Goal: Transaction & Acquisition: Book appointment/travel/reservation

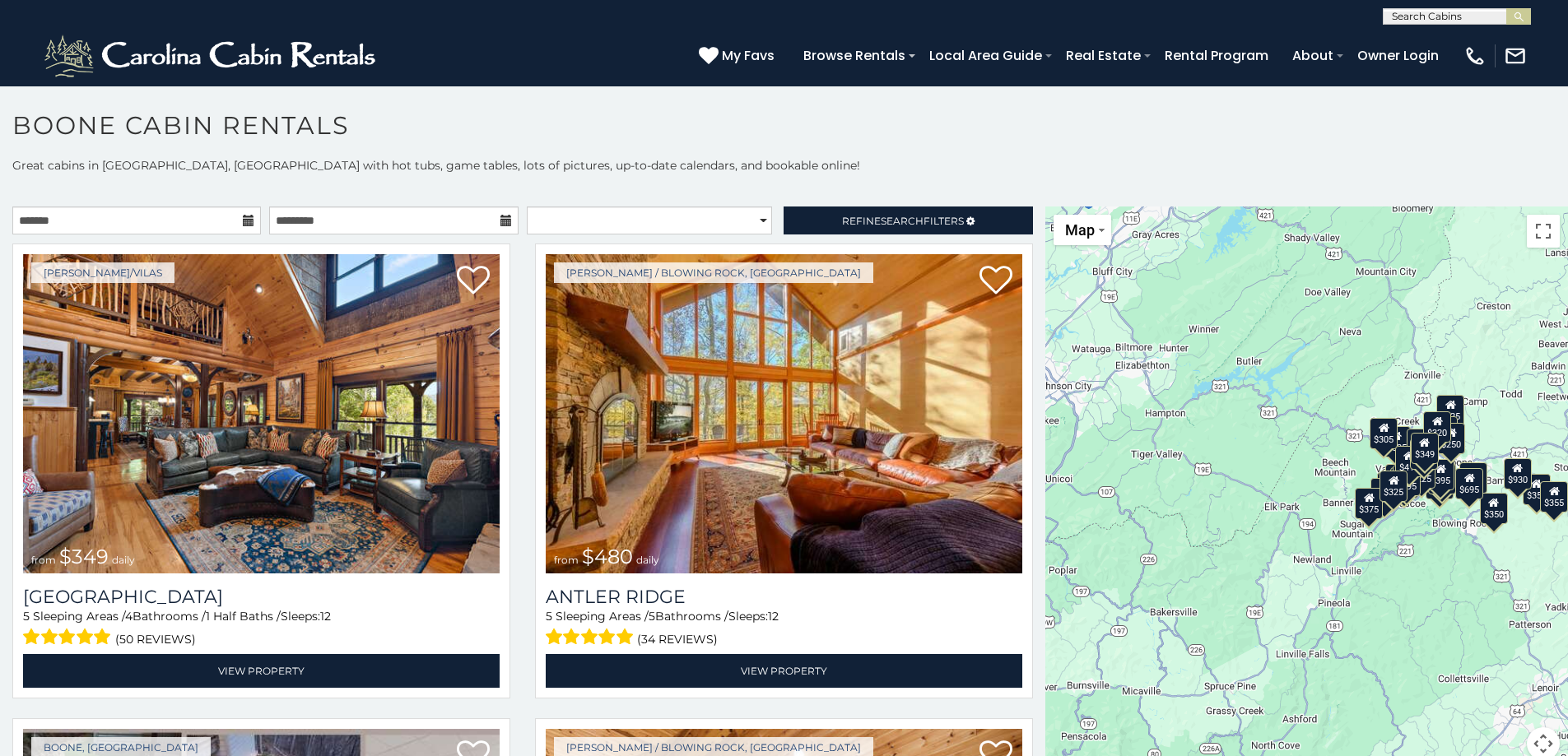
click at [245, 219] on icon at bounding box center [249, 220] width 11 height 11
click at [211, 223] on input "text" at bounding box center [136, 220] width 249 height 28
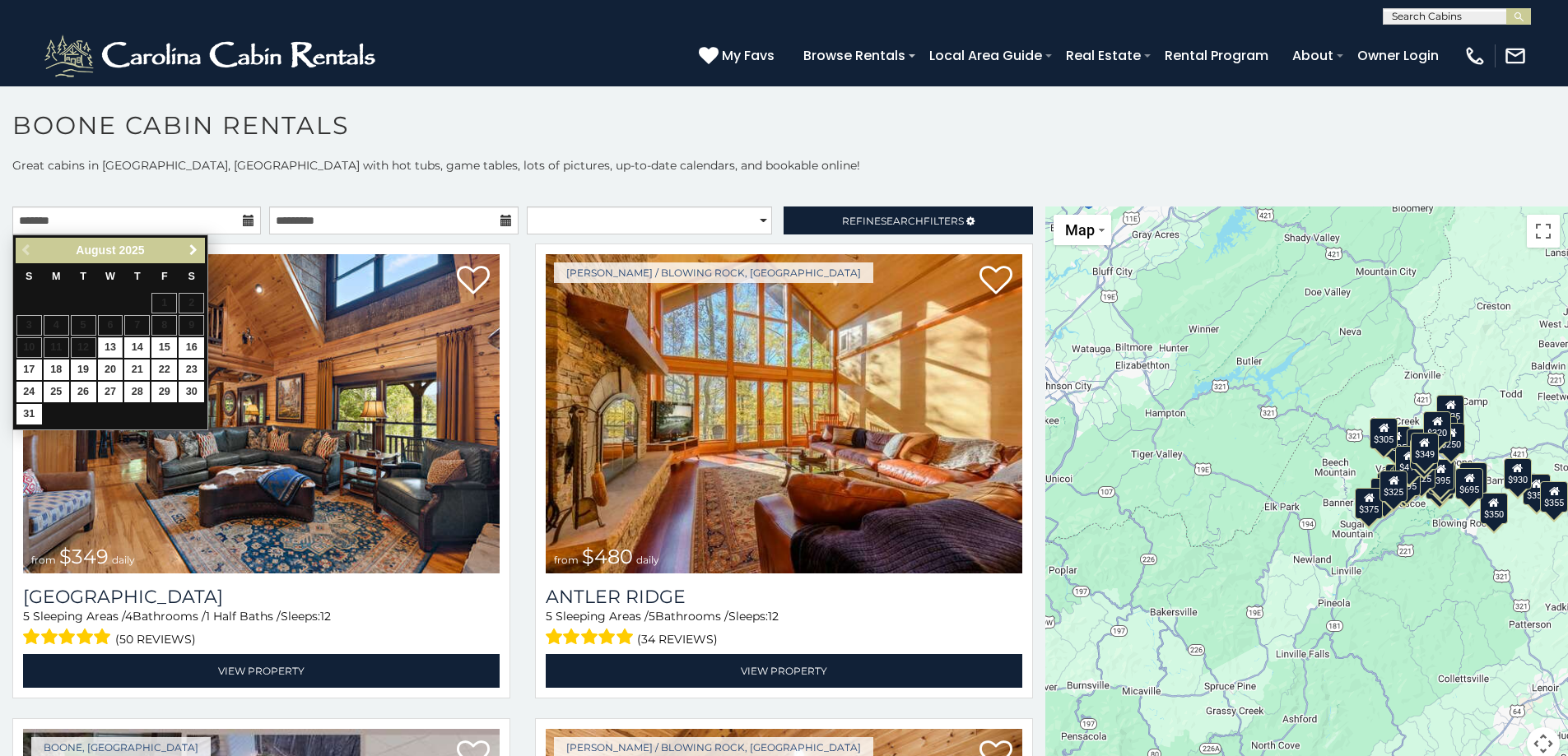
click at [192, 251] on span "Next" at bounding box center [193, 250] width 13 height 13
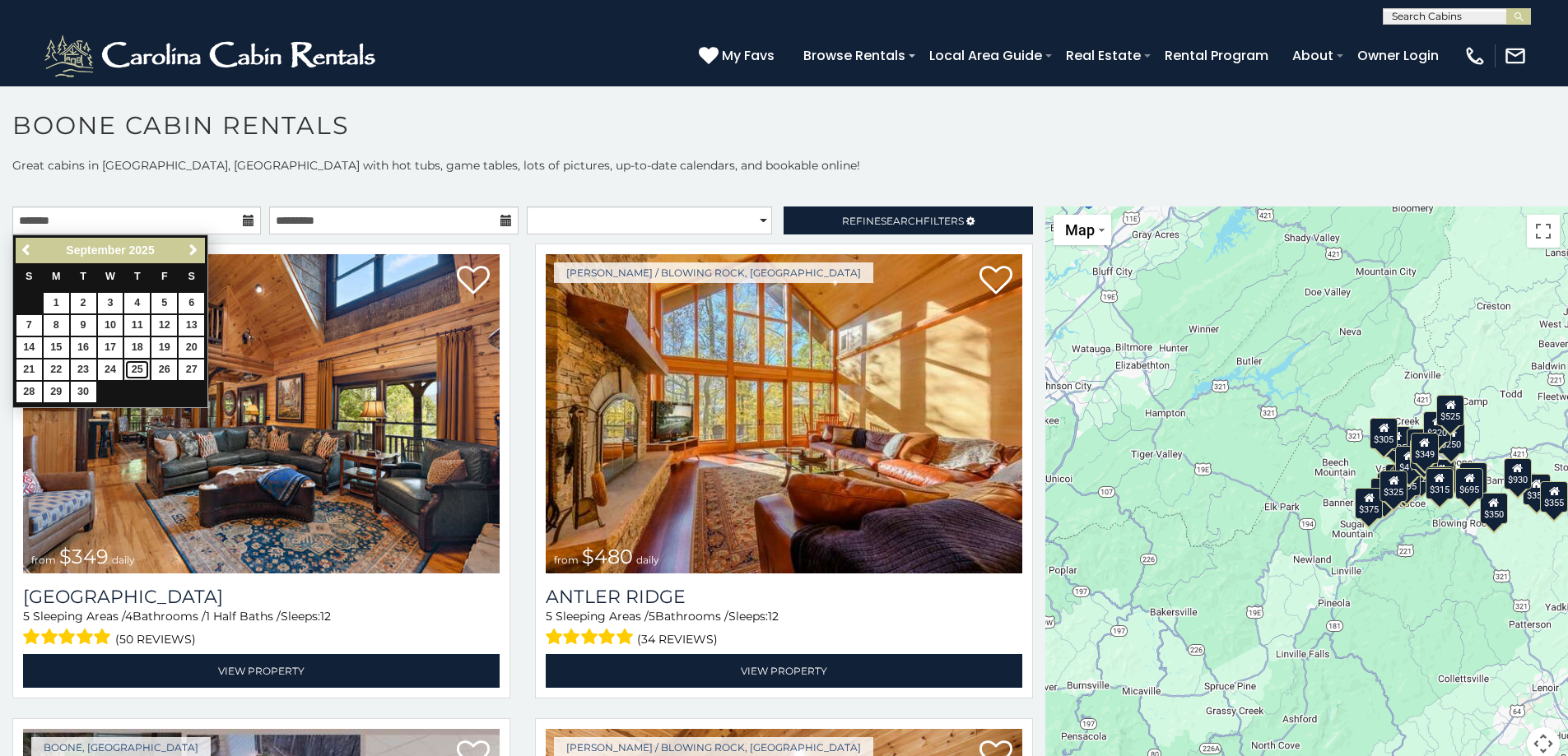
click at [142, 367] on link "25" at bounding box center [136, 370] width 25 height 21
type input "**********"
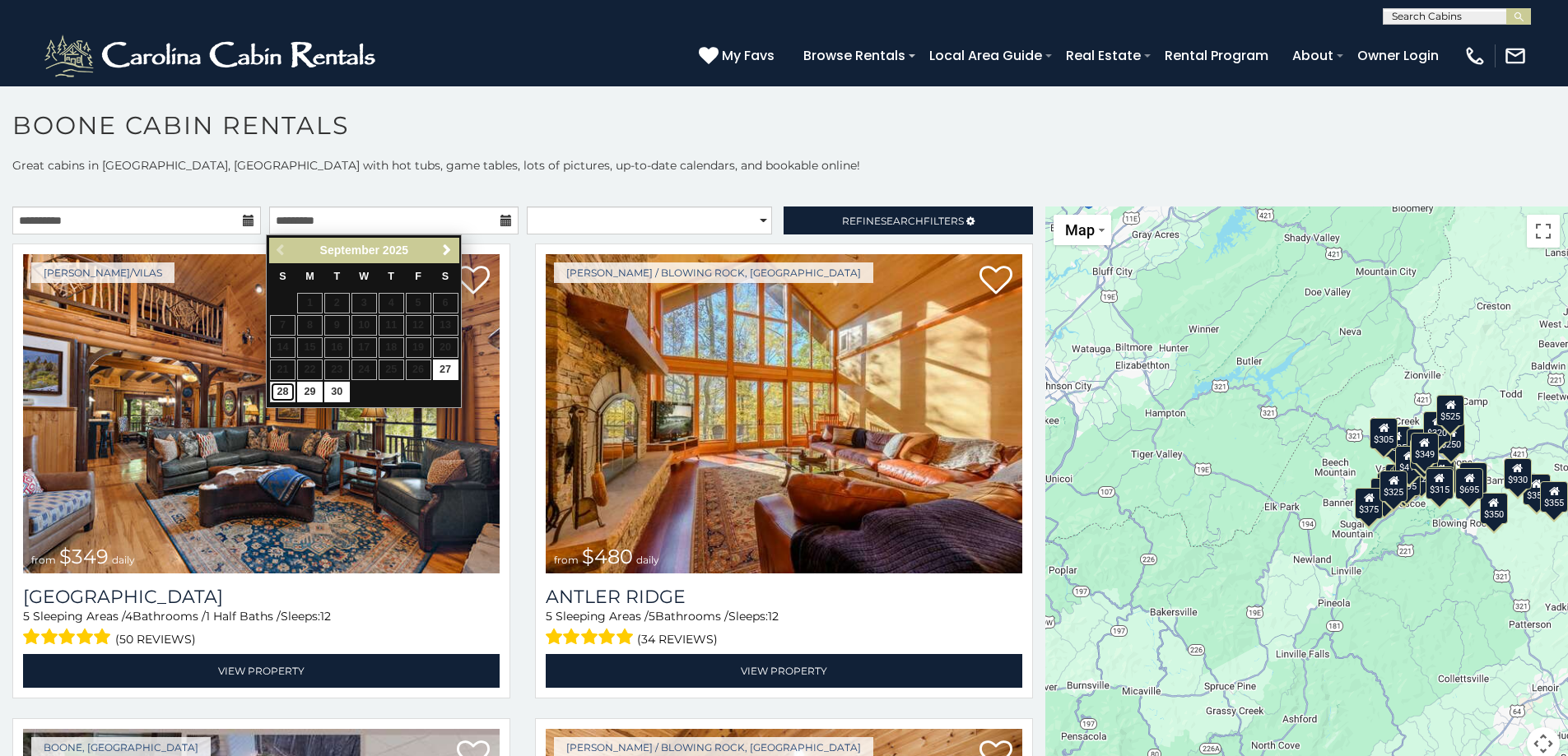
click at [284, 394] on link "28" at bounding box center [282, 392] width 25 height 21
type input "**********"
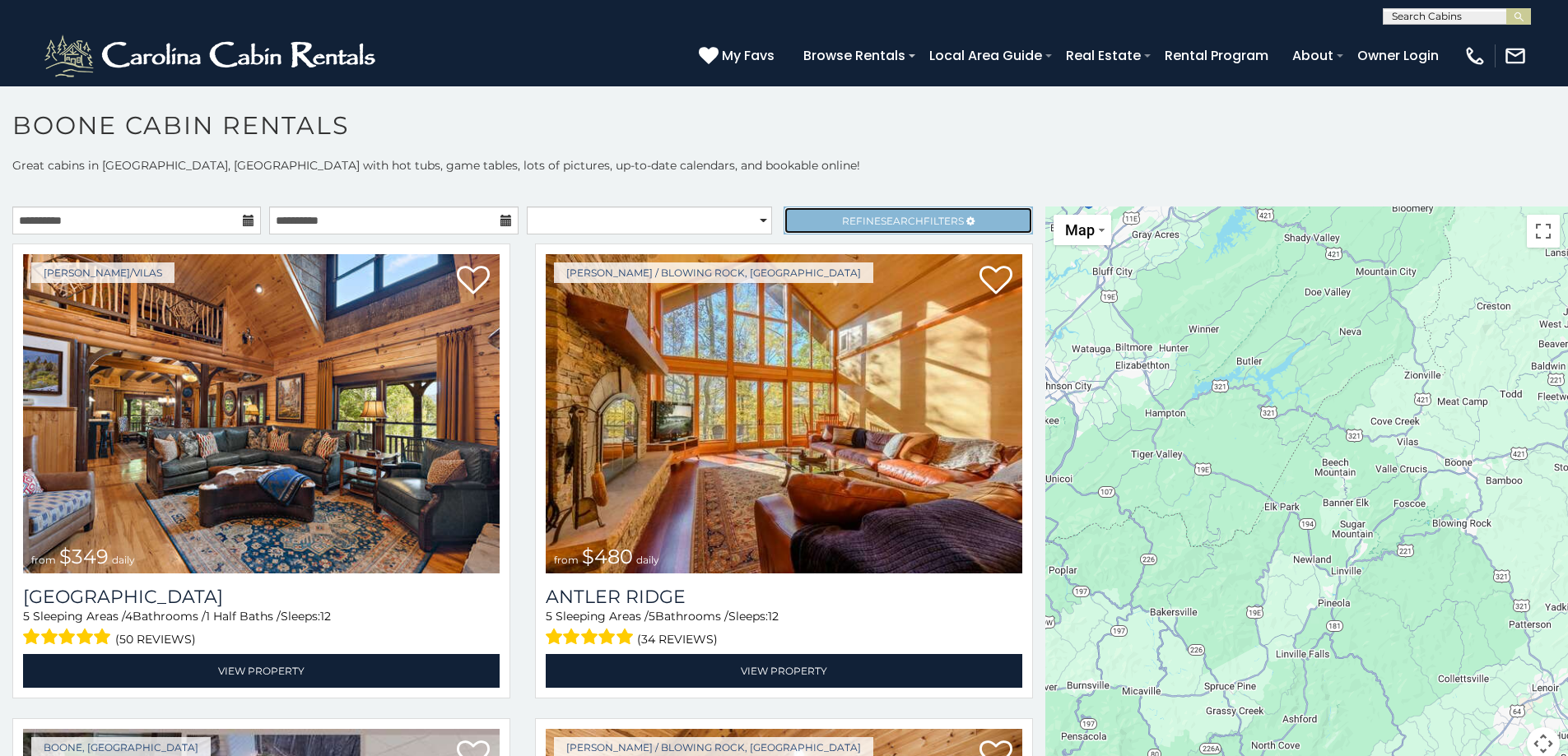
click at [844, 219] on span "Refine Search Filters" at bounding box center [903, 220] width 122 height 12
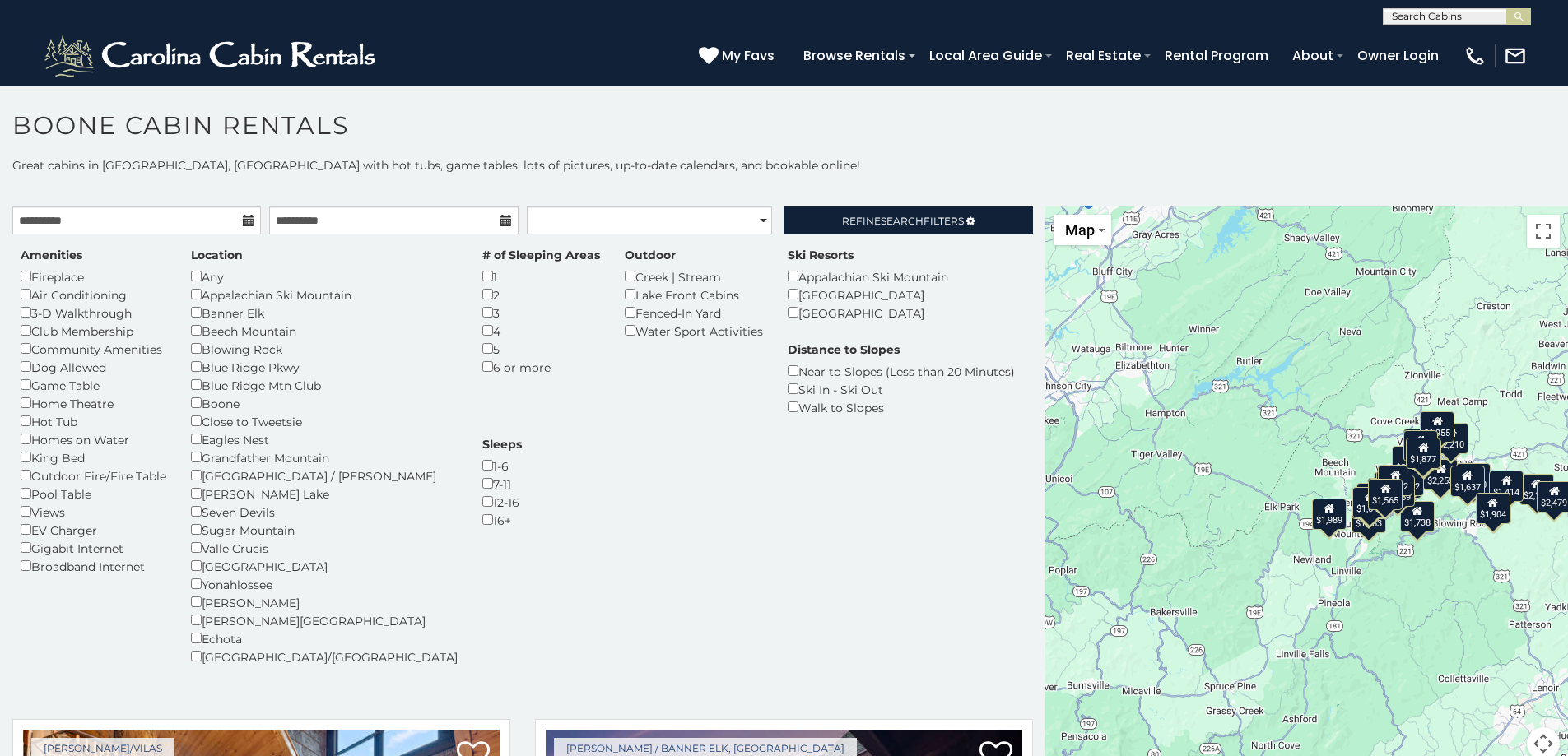
click at [221, 316] on div "Banner Elk" at bounding box center [325, 312] width 266 height 18
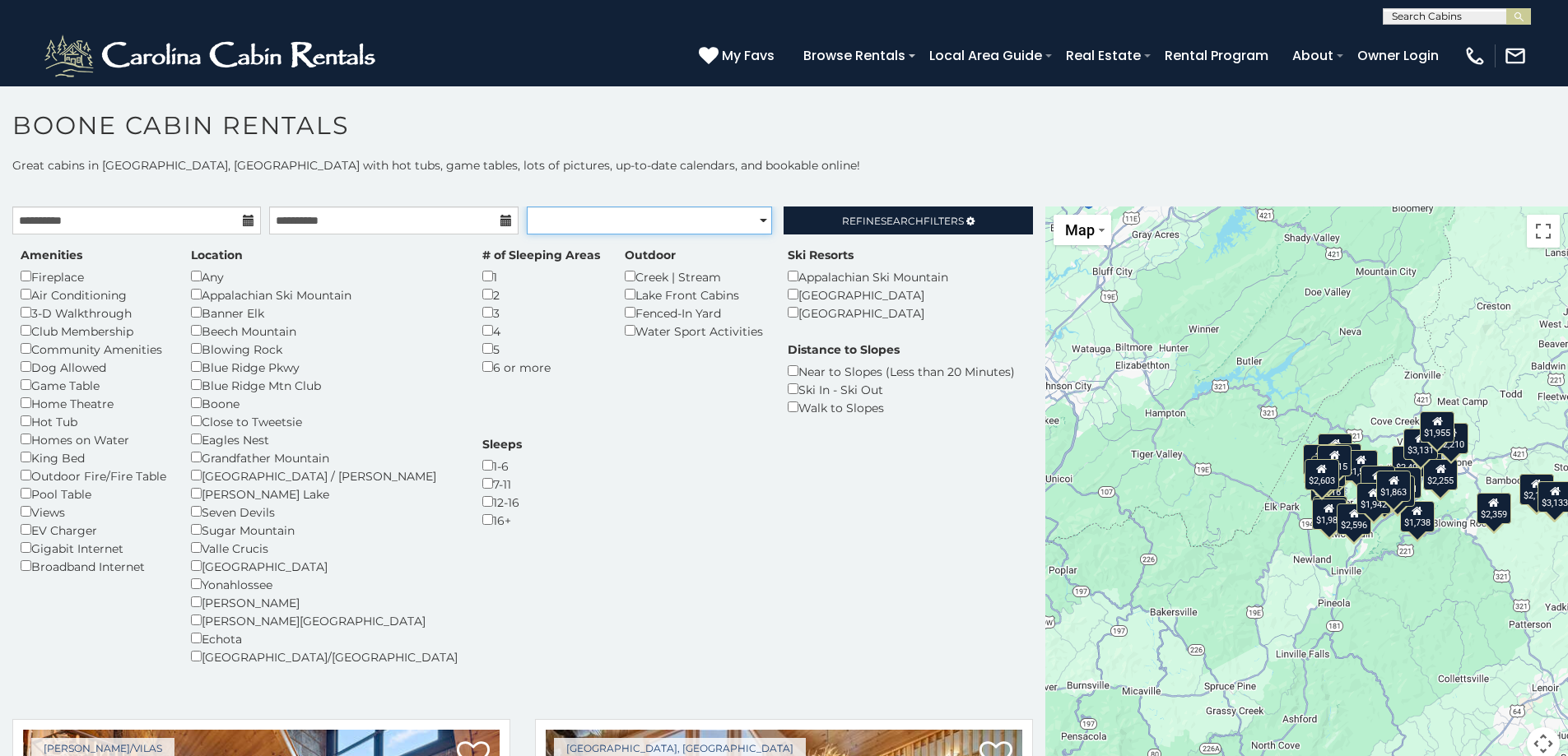
click at [757, 218] on select "**********" at bounding box center [648, 220] width 245 height 28
select select "*********"
click at [526, 206] on select "**********" at bounding box center [648, 220] width 245 height 28
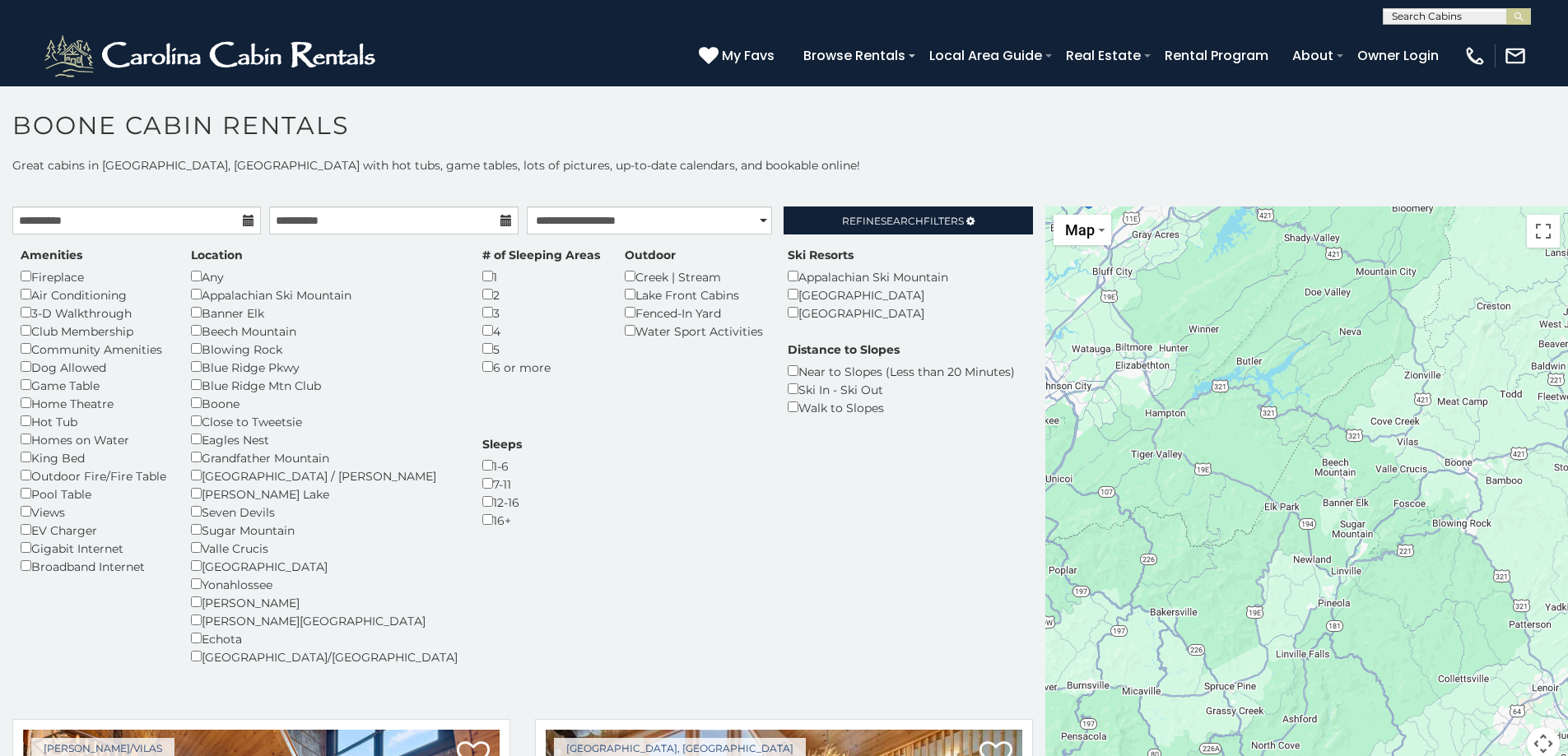
click at [972, 174] on div "**********" at bounding box center [784, 469] width 1568 height 623
click at [1003, 225] on link "Refine Search Filters" at bounding box center [907, 220] width 249 height 28
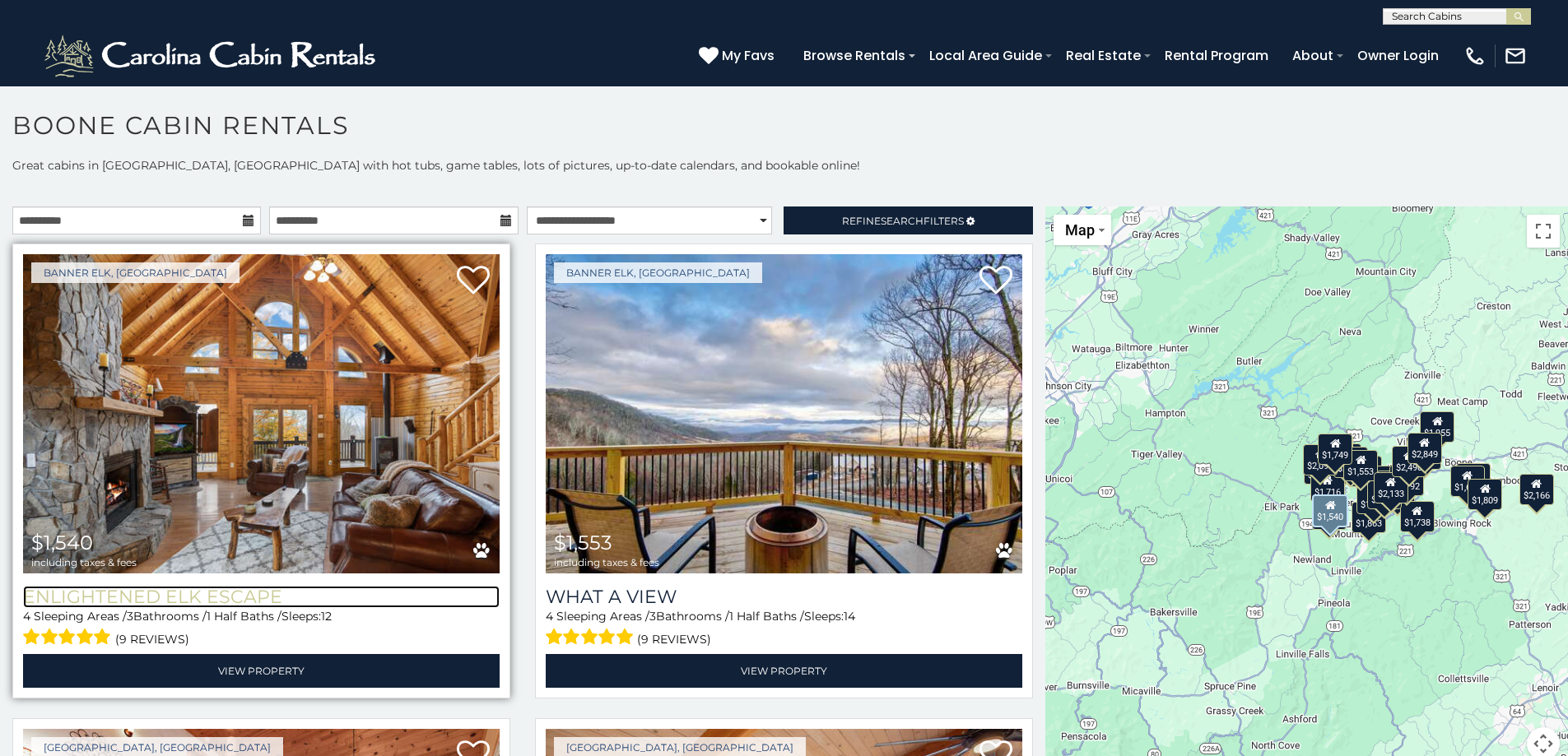
click at [204, 587] on h3 "Enlightened Elk Escape" at bounding box center [262, 597] width 477 height 23
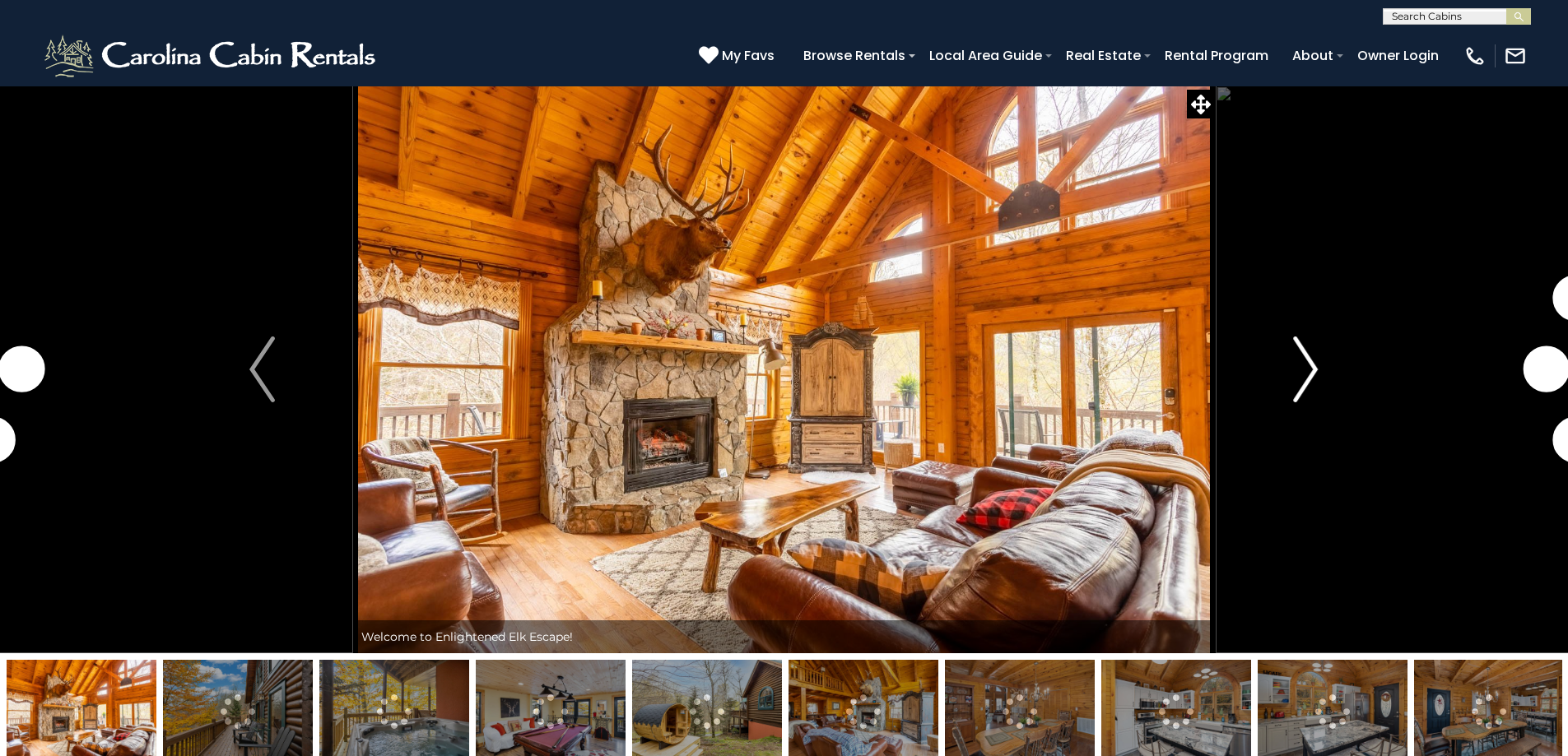
click at [1317, 378] on img "Next" at bounding box center [1305, 370] width 24 height 66
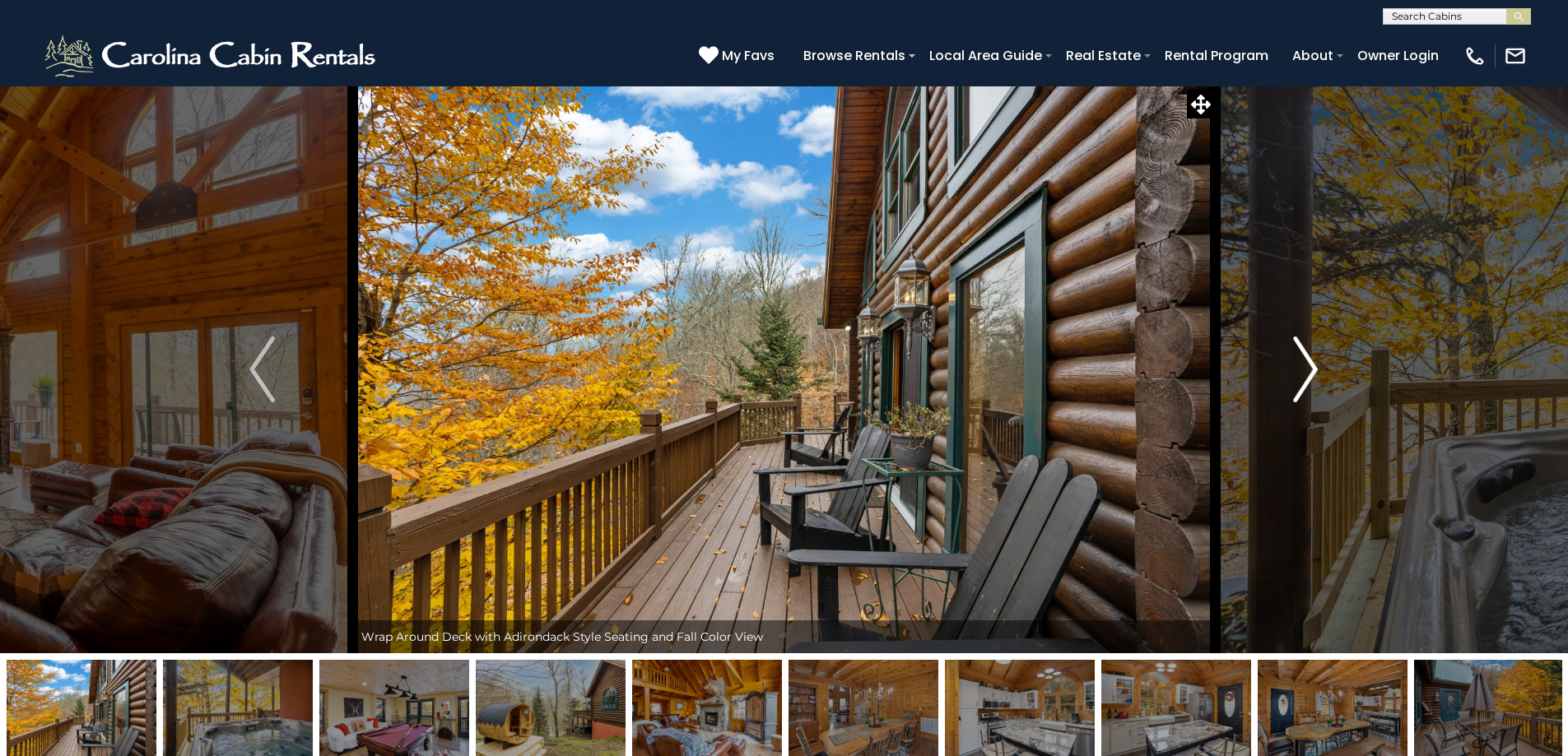
click at [1317, 378] on img "Next" at bounding box center [1305, 370] width 24 height 66
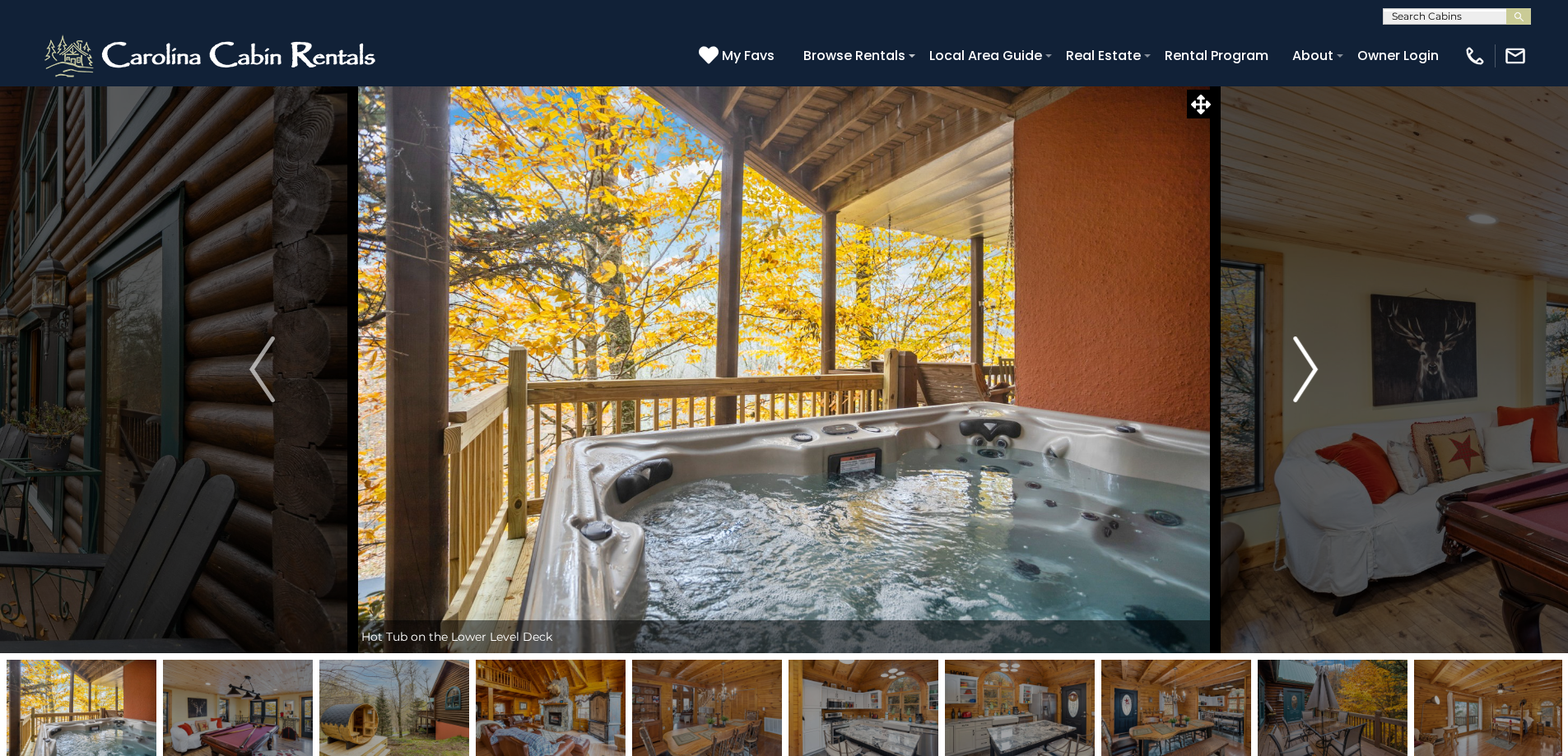
click at [1317, 376] on img "Next" at bounding box center [1305, 370] width 24 height 66
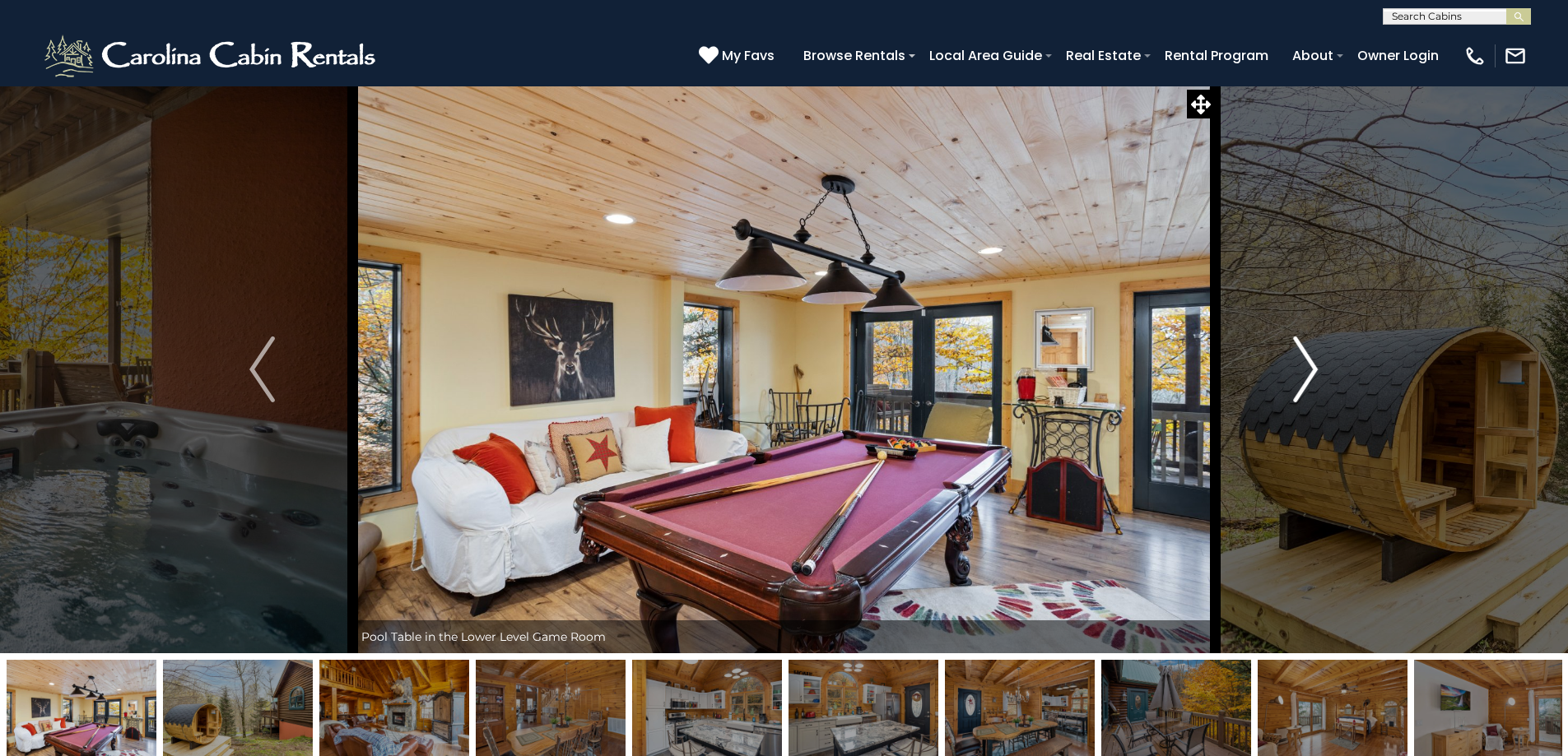
click at [1317, 378] on img "Next" at bounding box center [1305, 370] width 24 height 66
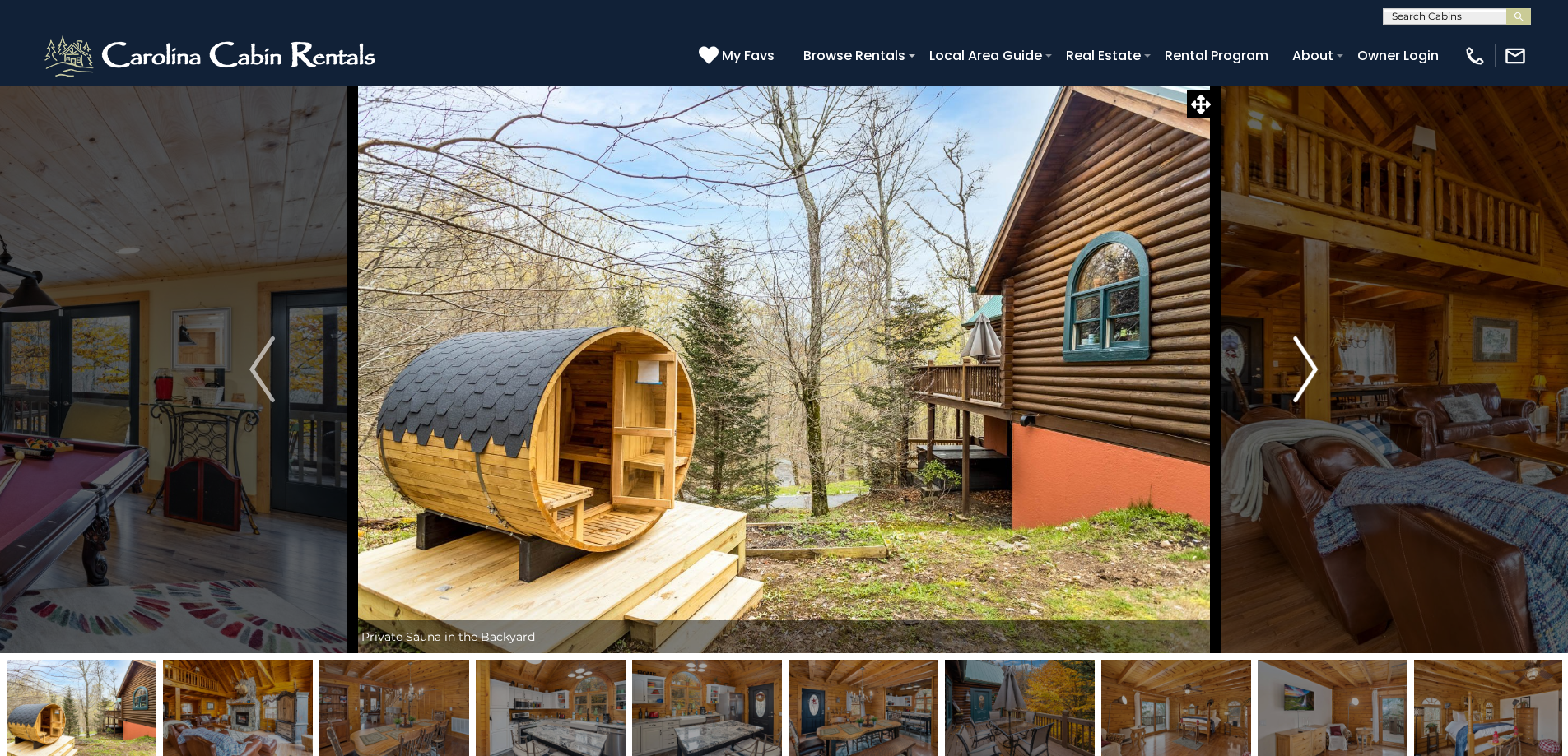
click at [1317, 378] on img "Next" at bounding box center [1305, 370] width 24 height 66
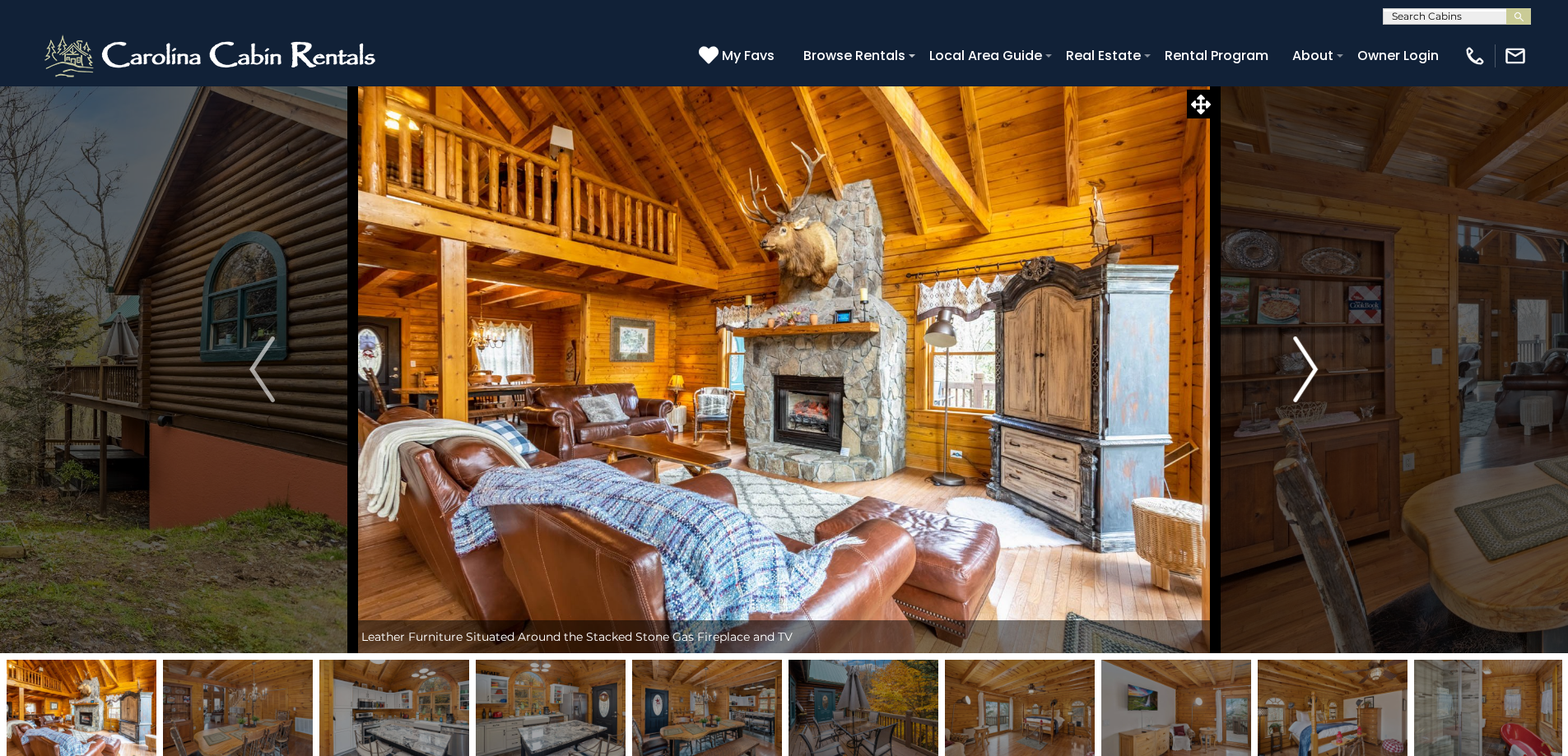
click at [1317, 378] on img "Next" at bounding box center [1305, 370] width 24 height 66
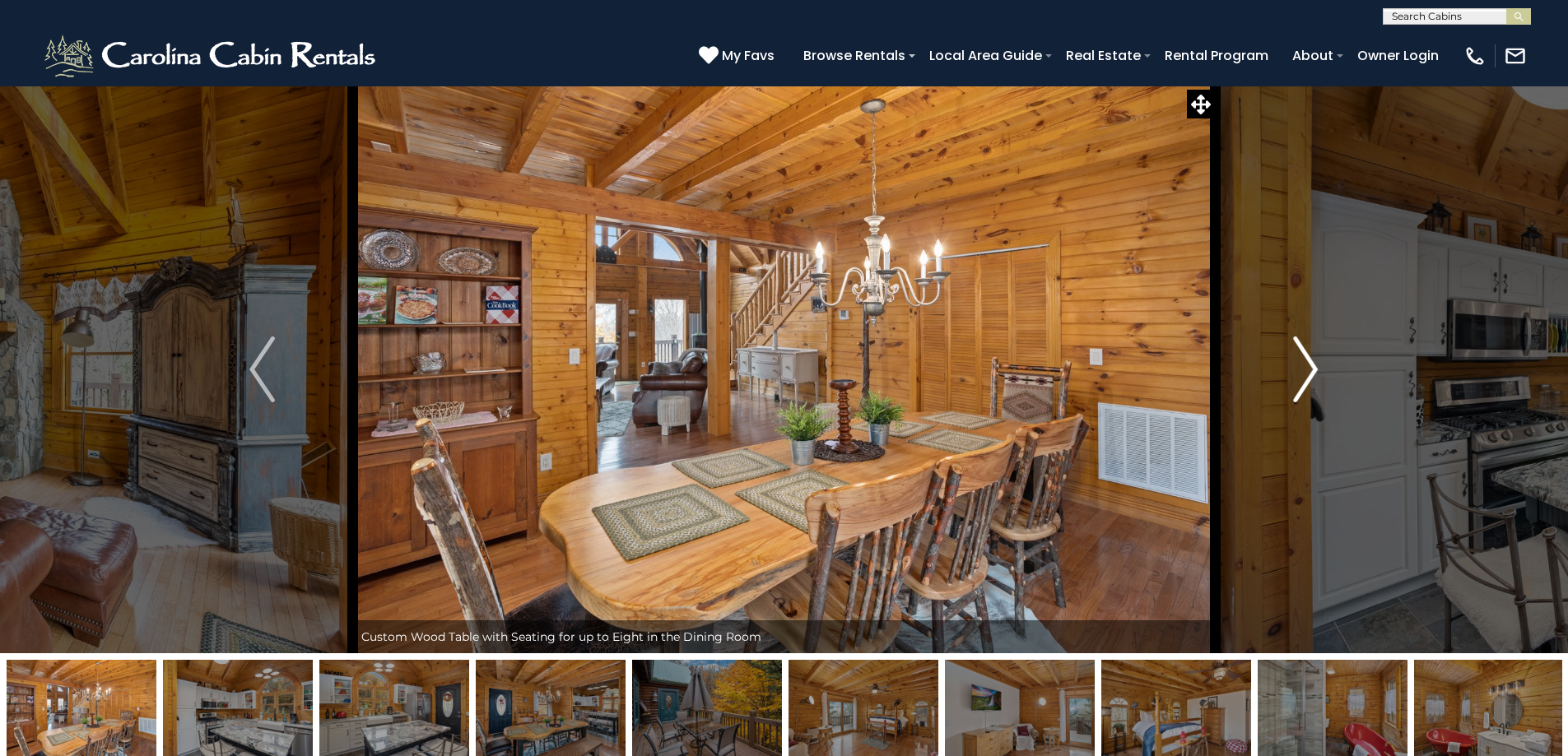
click at [1317, 378] on img "Next" at bounding box center [1305, 370] width 24 height 66
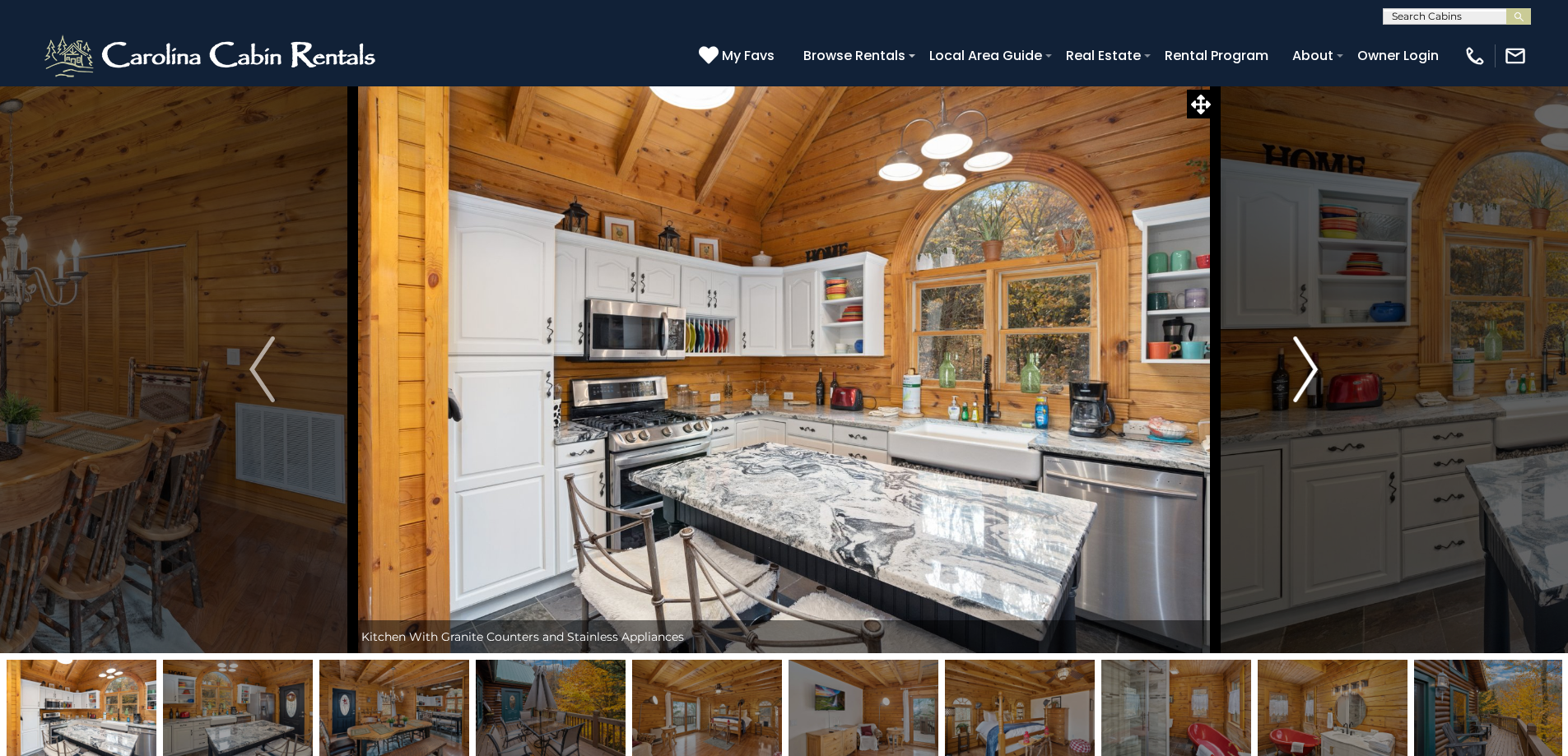
click at [1317, 378] on img "Next" at bounding box center [1305, 370] width 24 height 66
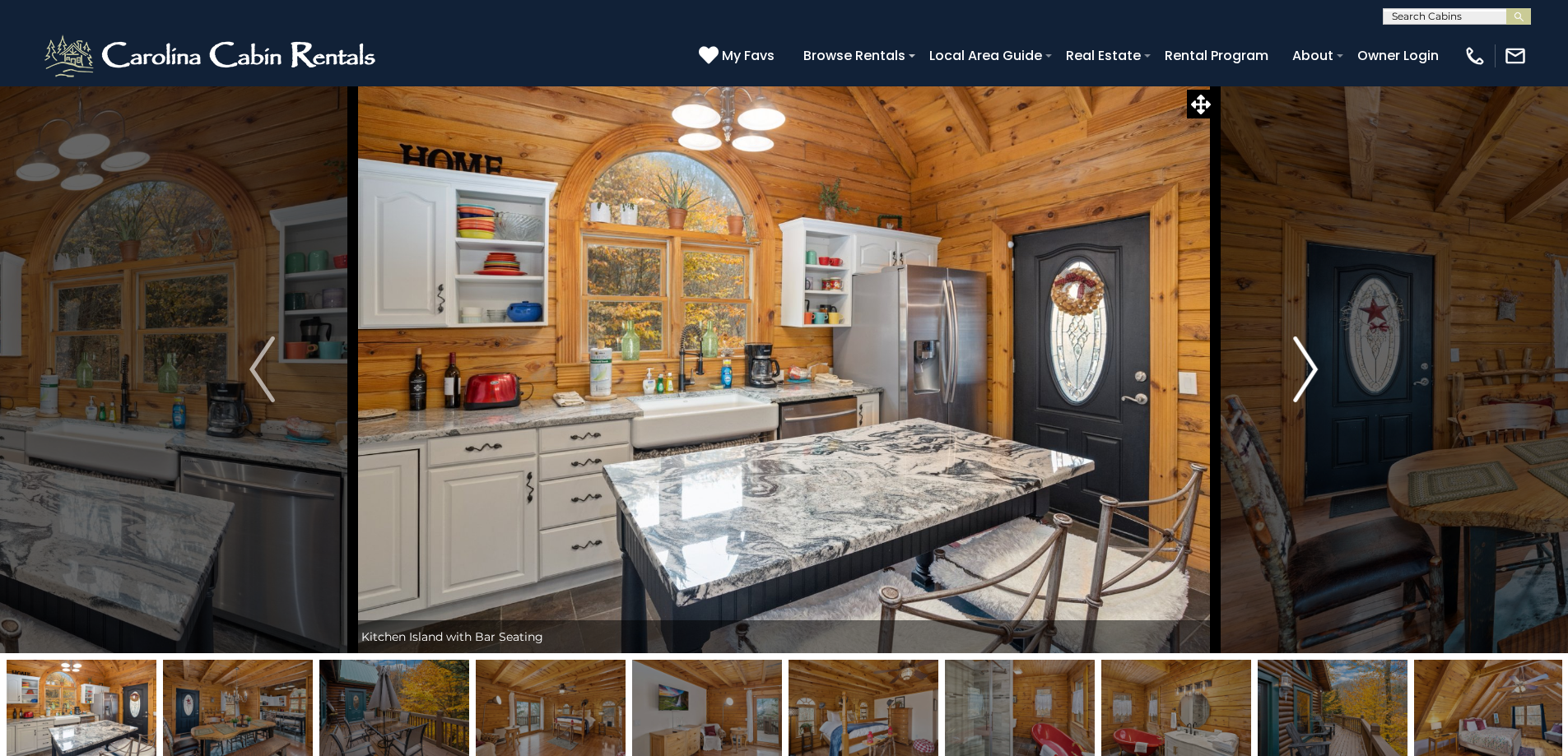
click at [1317, 378] on img "Next" at bounding box center [1305, 370] width 24 height 66
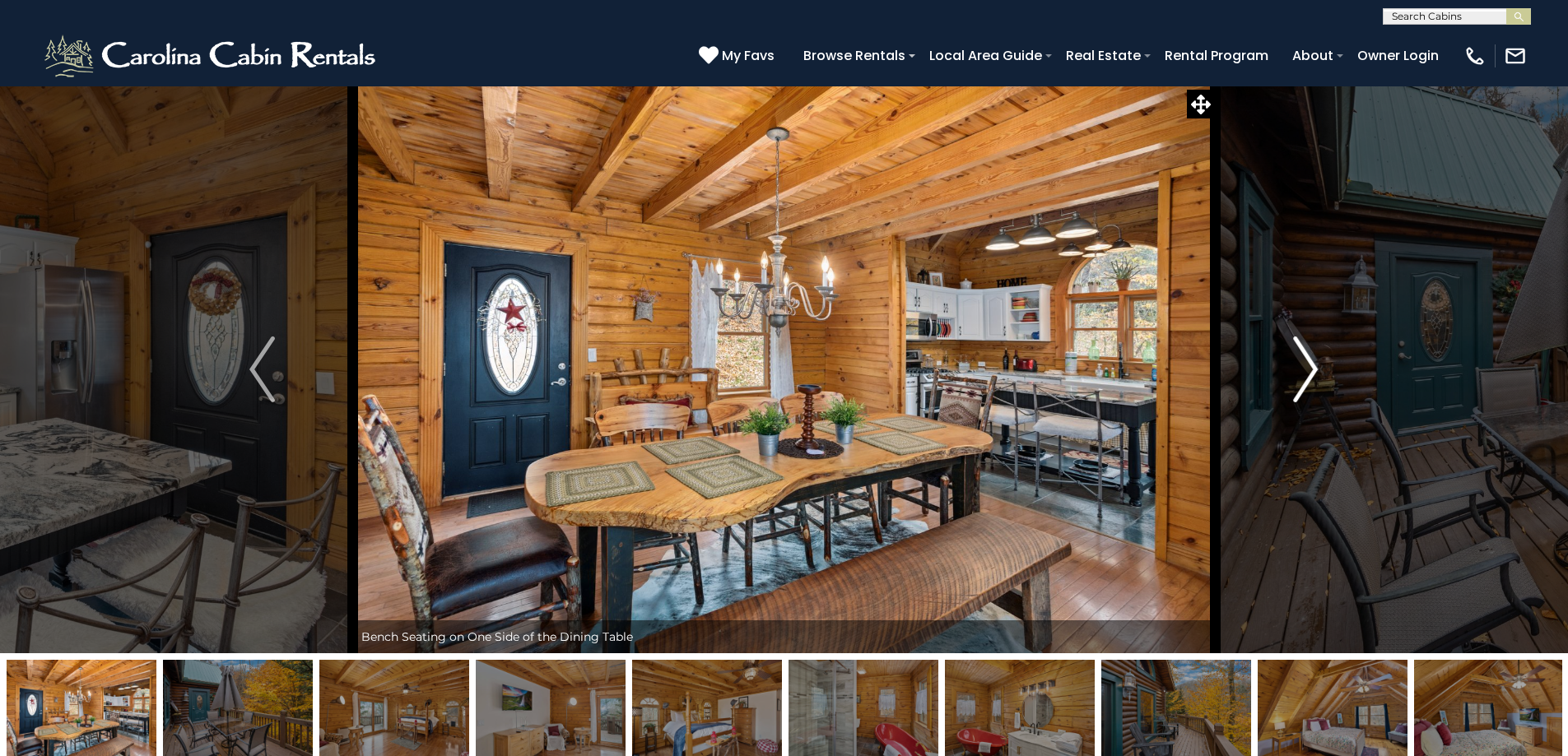
click at [1317, 378] on img "Next" at bounding box center [1305, 370] width 24 height 66
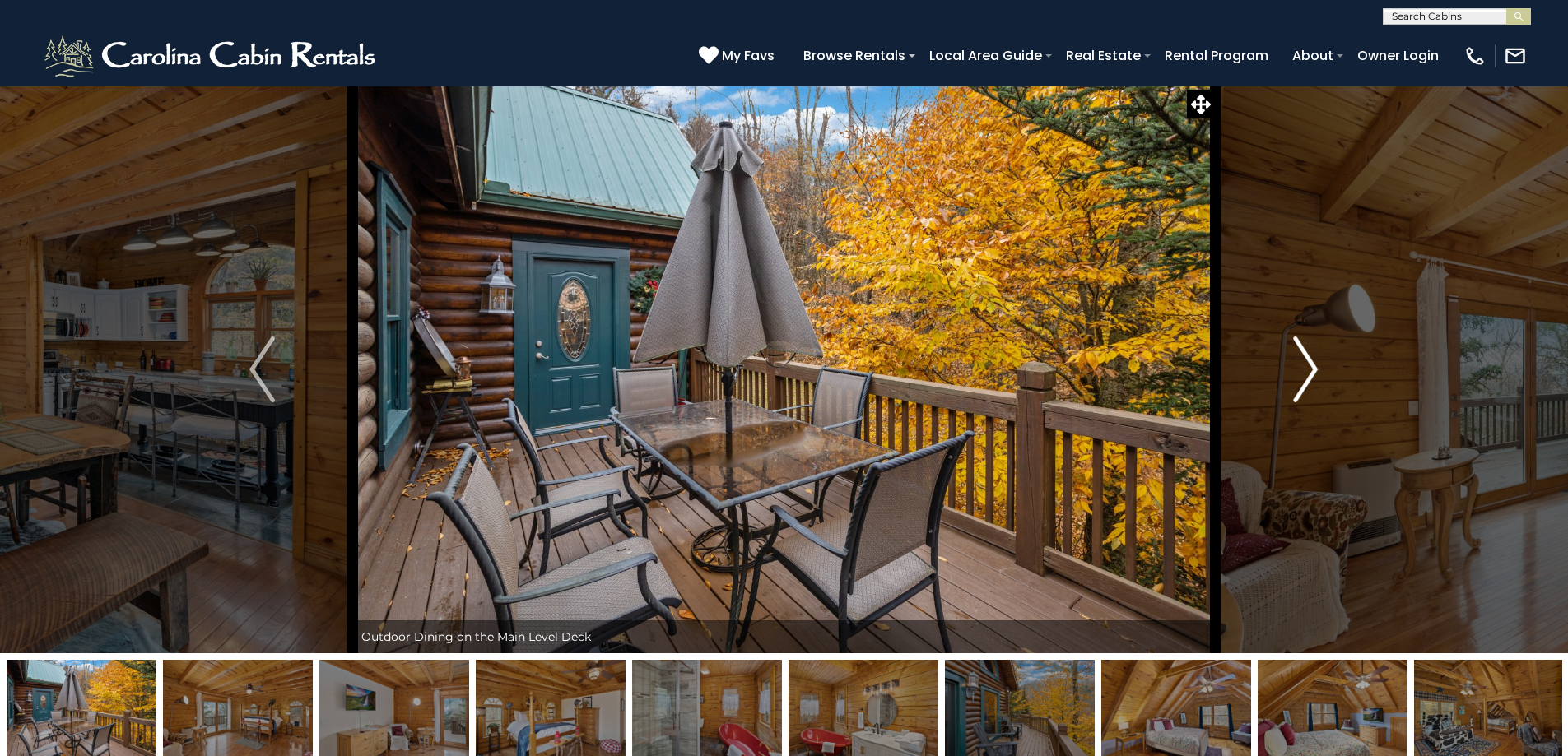
click at [1317, 378] on img "Next" at bounding box center [1305, 370] width 24 height 66
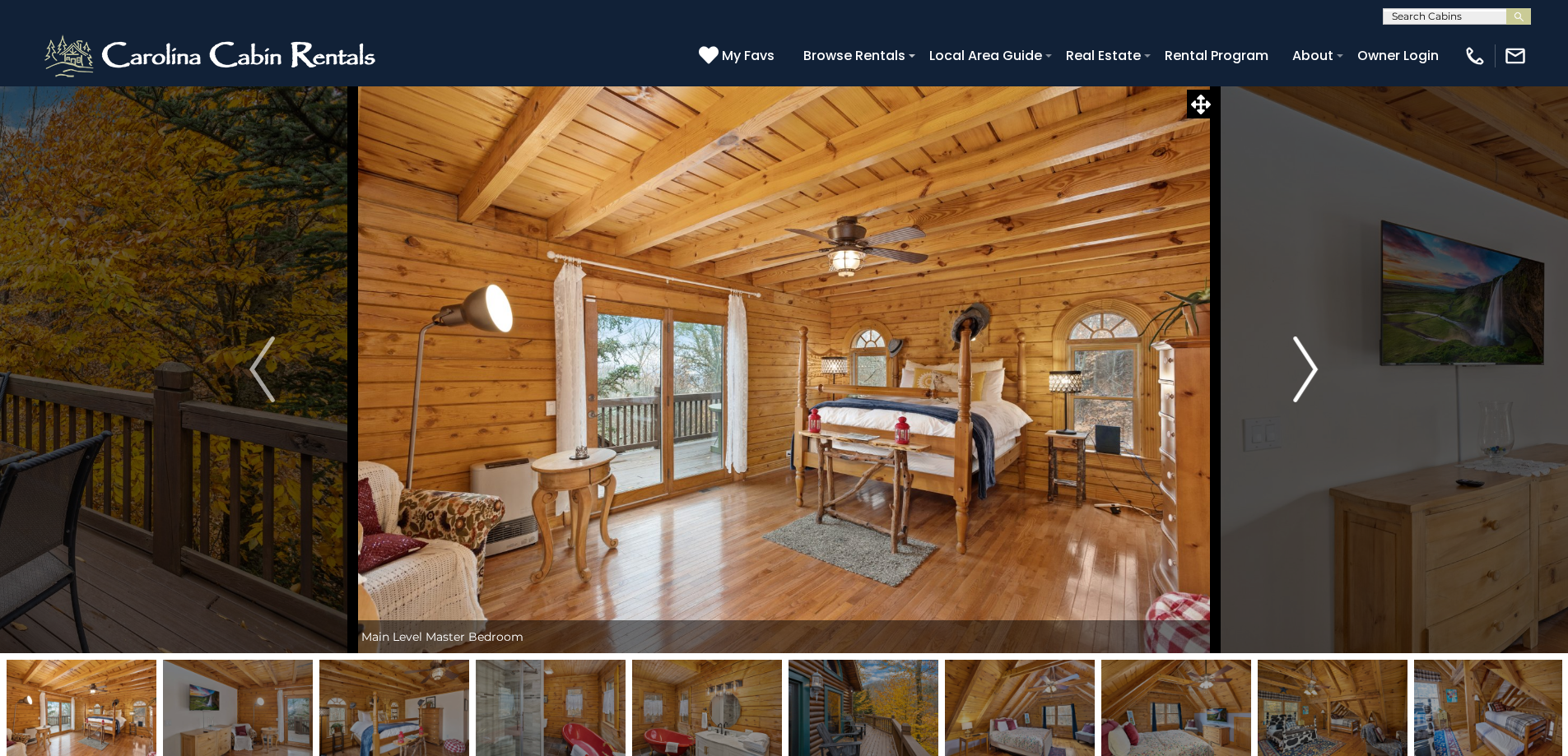
click at [1317, 378] on img "Next" at bounding box center [1305, 370] width 24 height 66
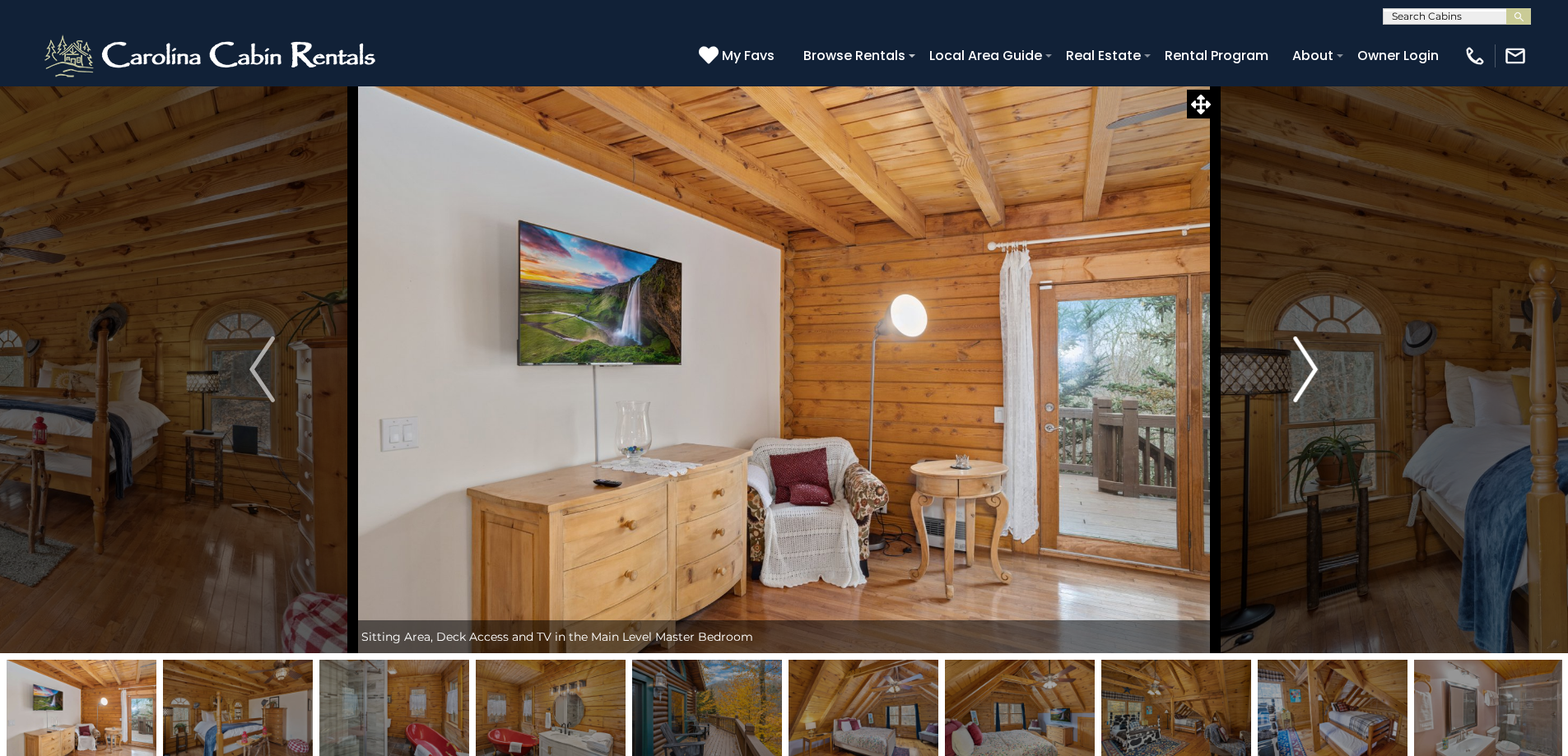
click at [1317, 378] on img "Next" at bounding box center [1305, 370] width 24 height 66
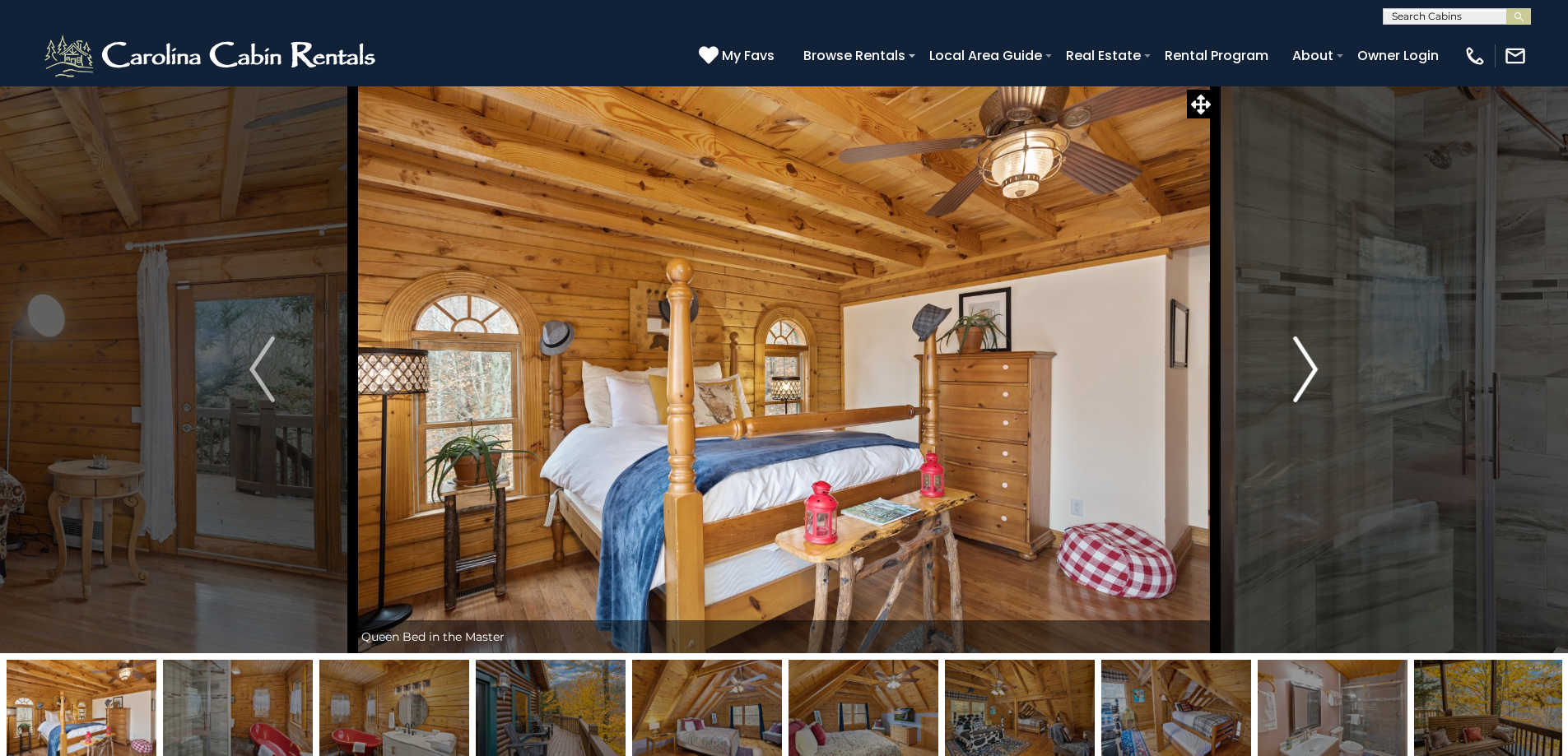
click at [1317, 378] on img "Next" at bounding box center [1305, 370] width 24 height 66
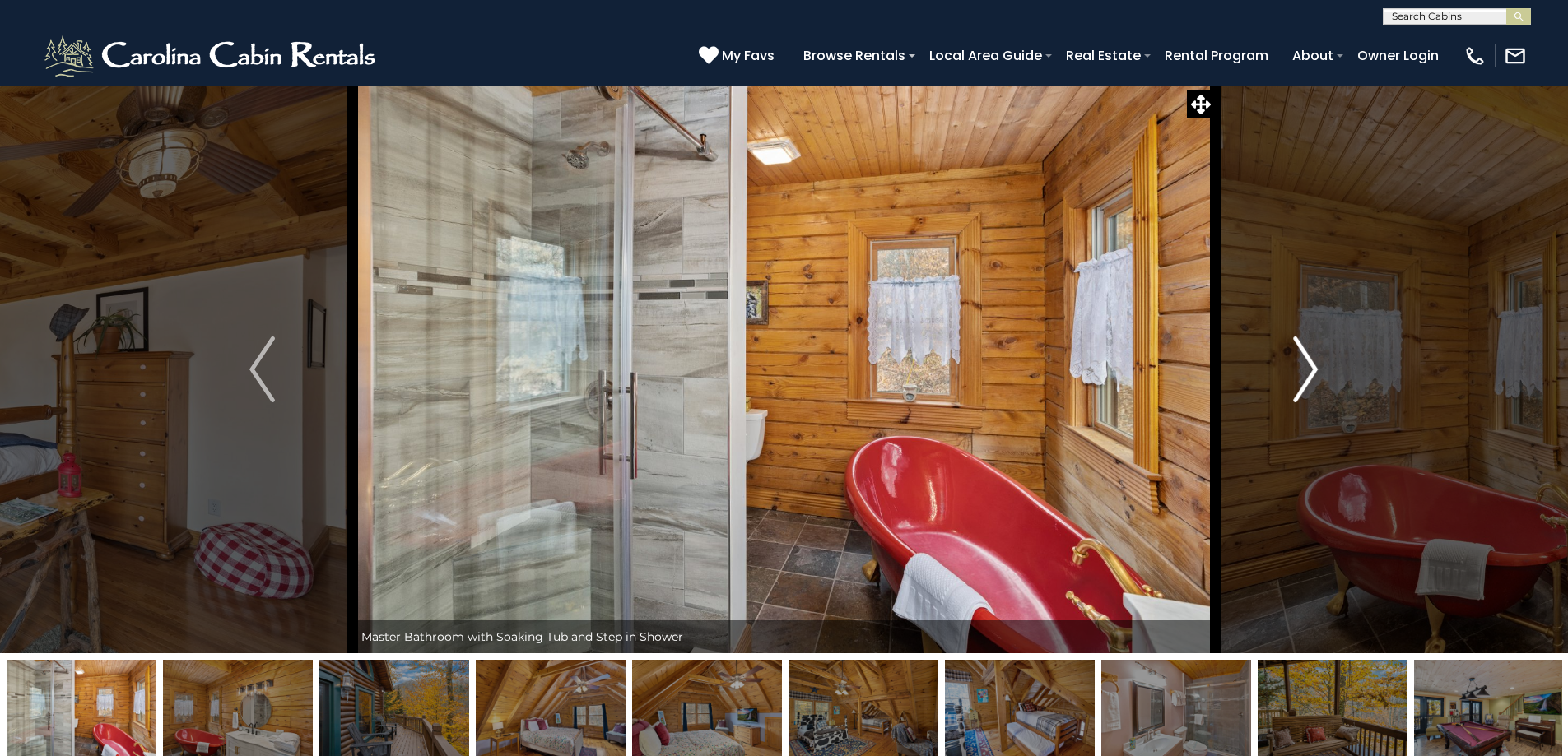
click at [1317, 378] on img "Next" at bounding box center [1305, 370] width 24 height 66
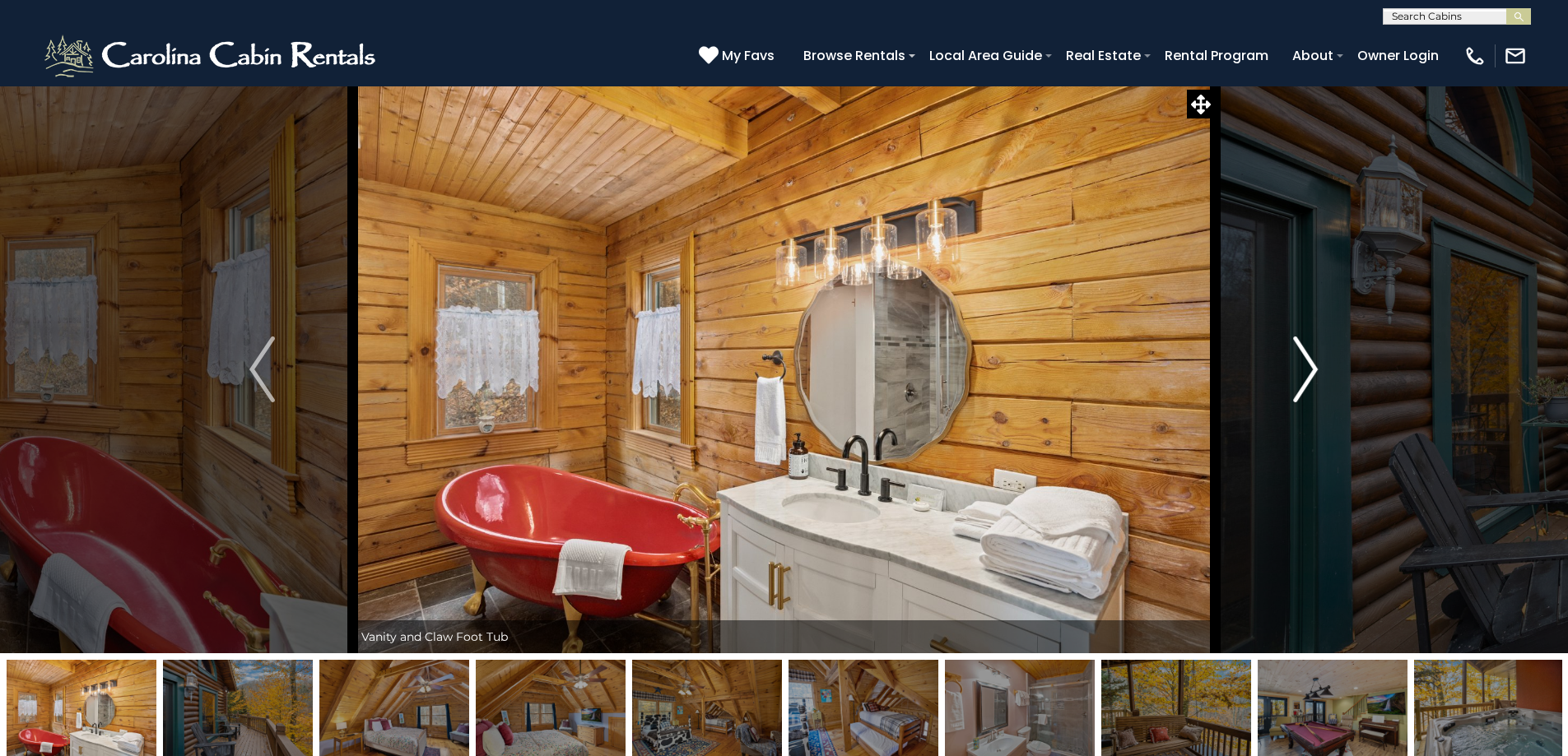
click at [1317, 378] on img "Next" at bounding box center [1305, 370] width 24 height 66
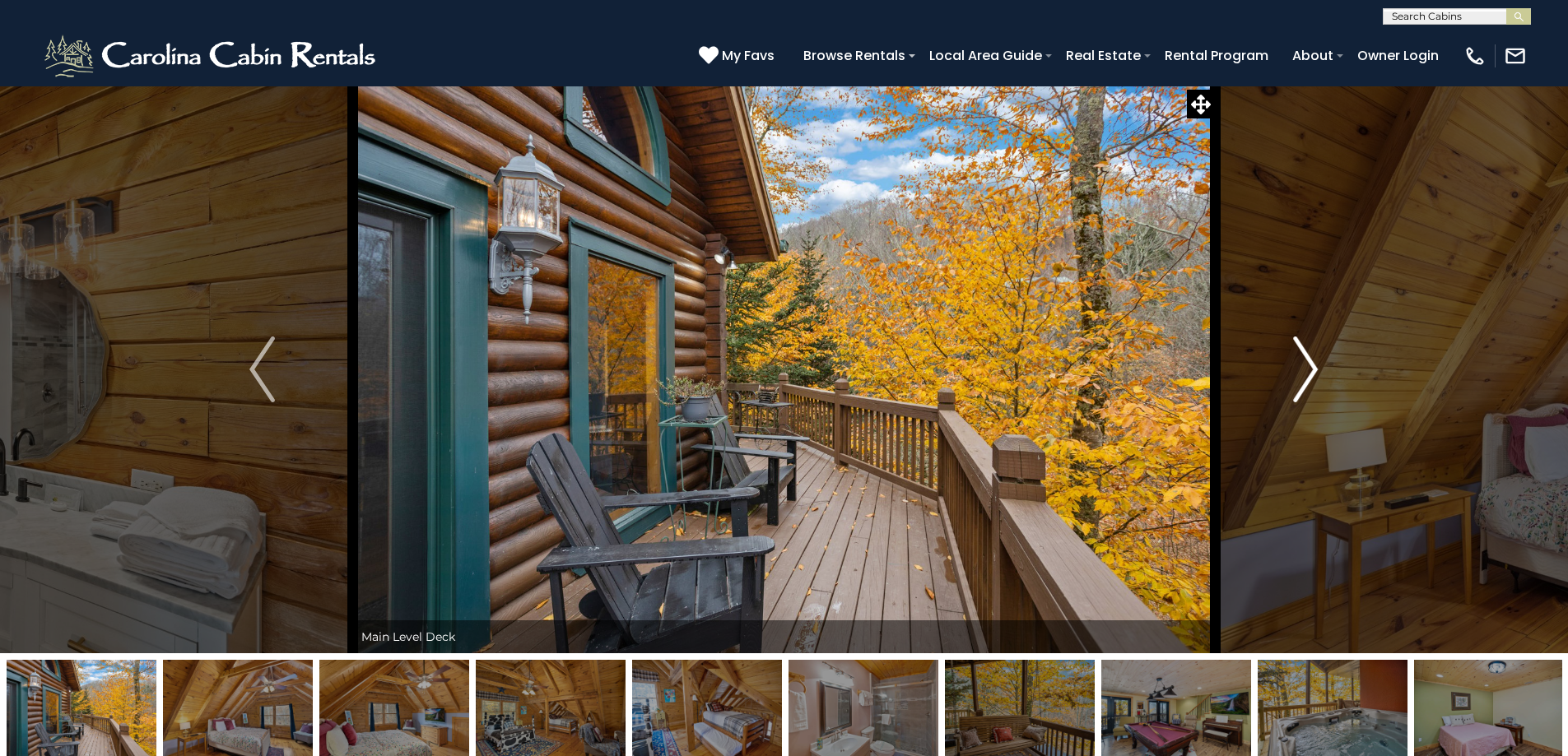
click at [1317, 378] on img "Next" at bounding box center [1305, 370] width 24 height 66
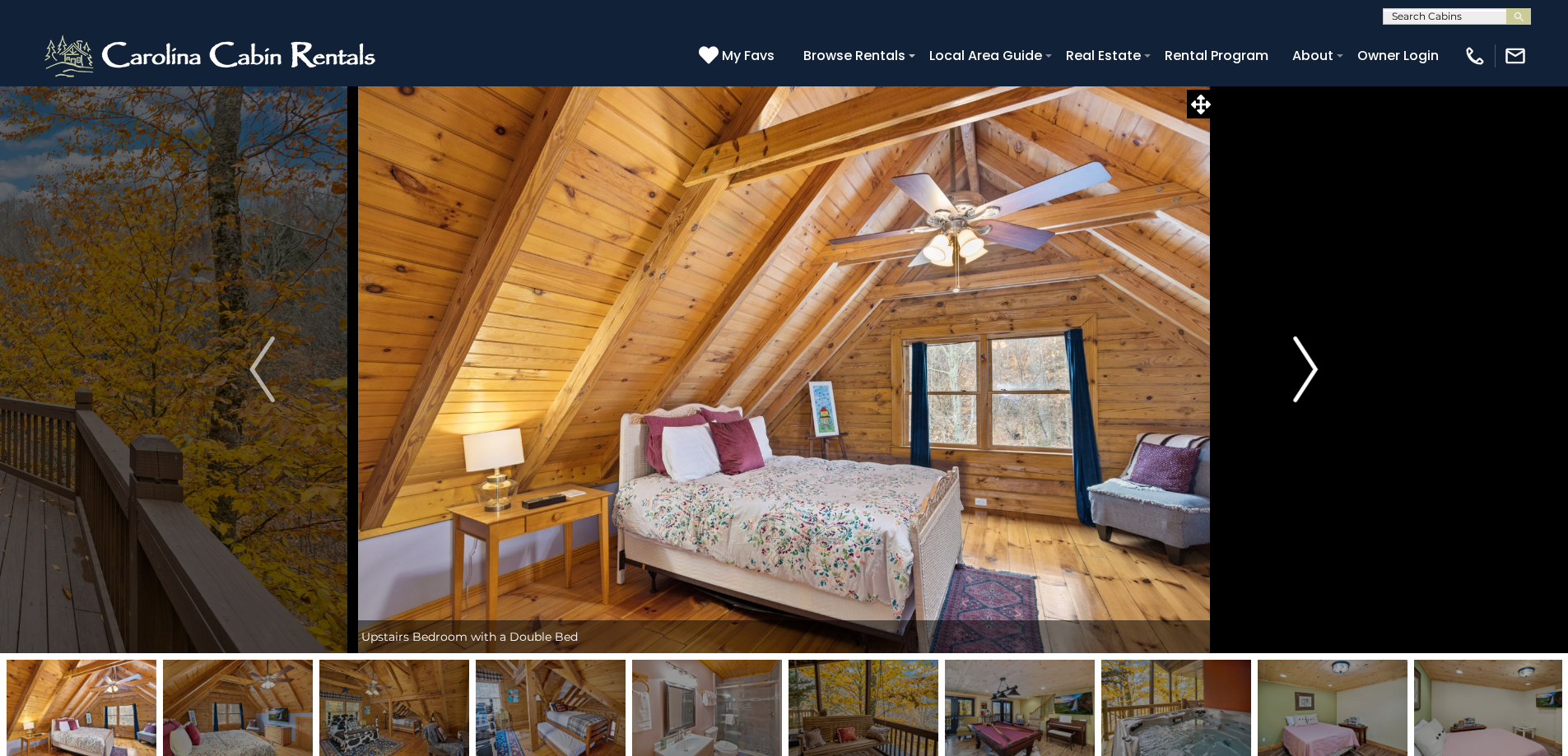
click at [1317, 378] on img "Next" at bounding box center [1305, 370] width 24 height 66
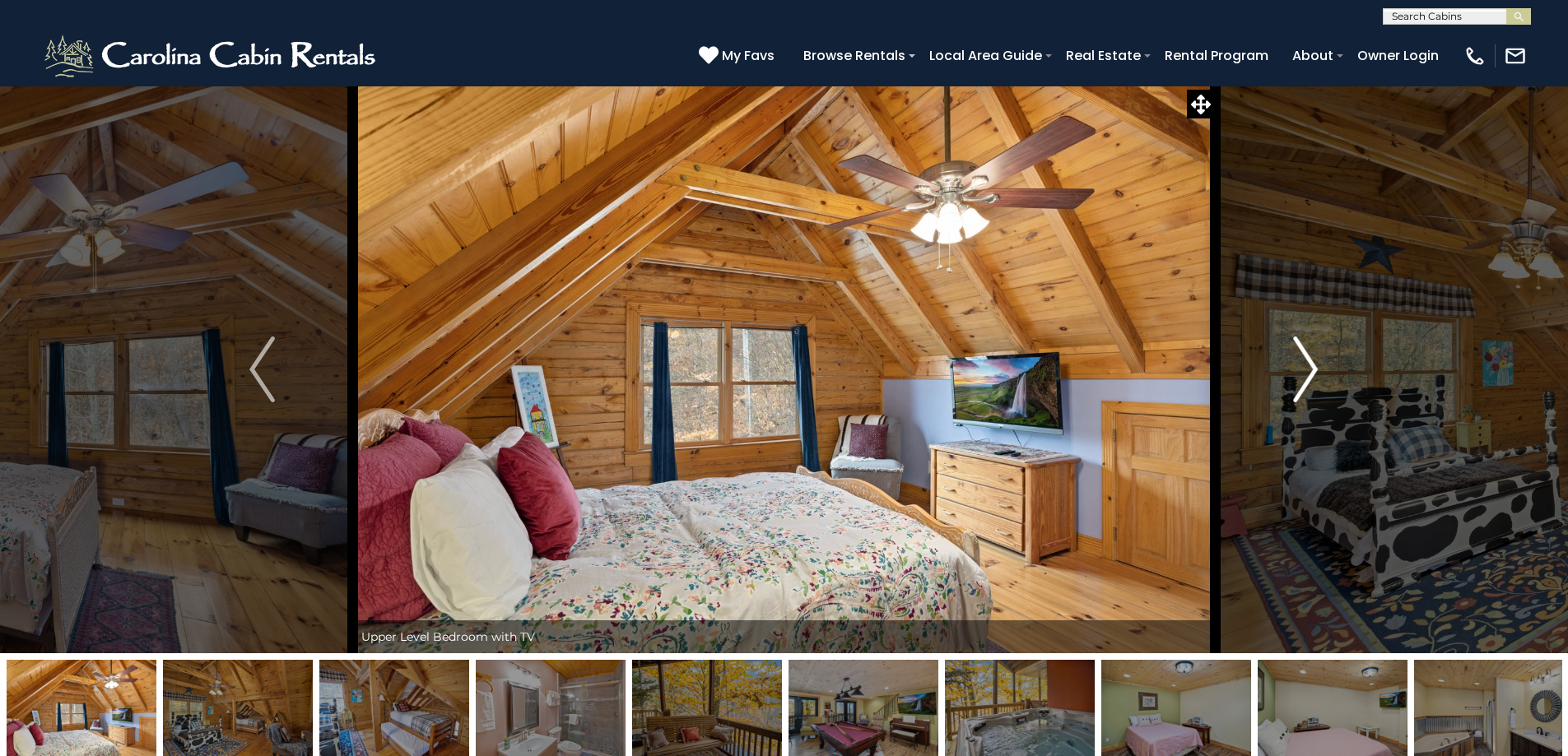
click at [1317, 378] on img "Next" at bounding box center [1305, 370] width 24 height 66
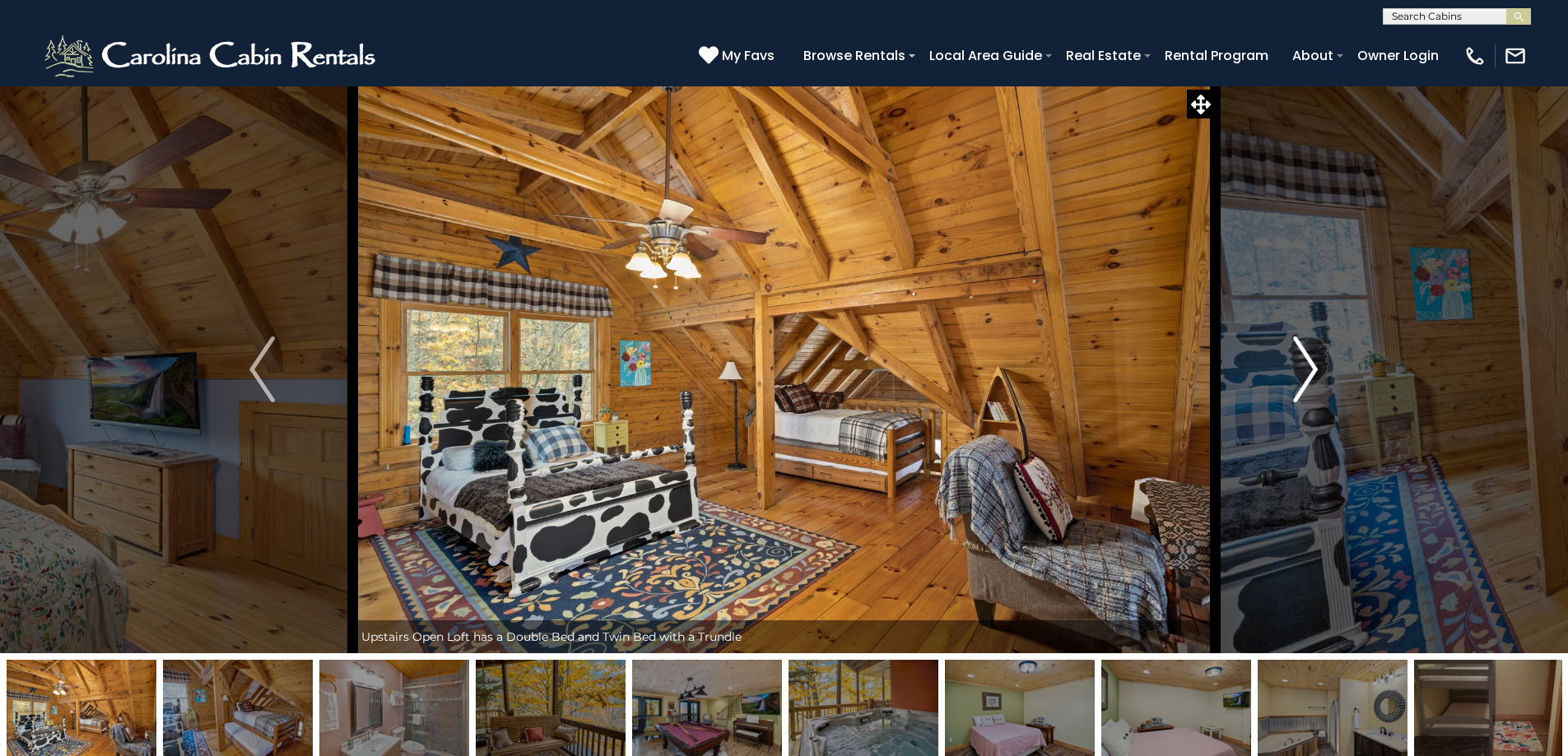
click at [1317, 378] on img "Next" at bounding box center [1305, 370] width 24 height 66
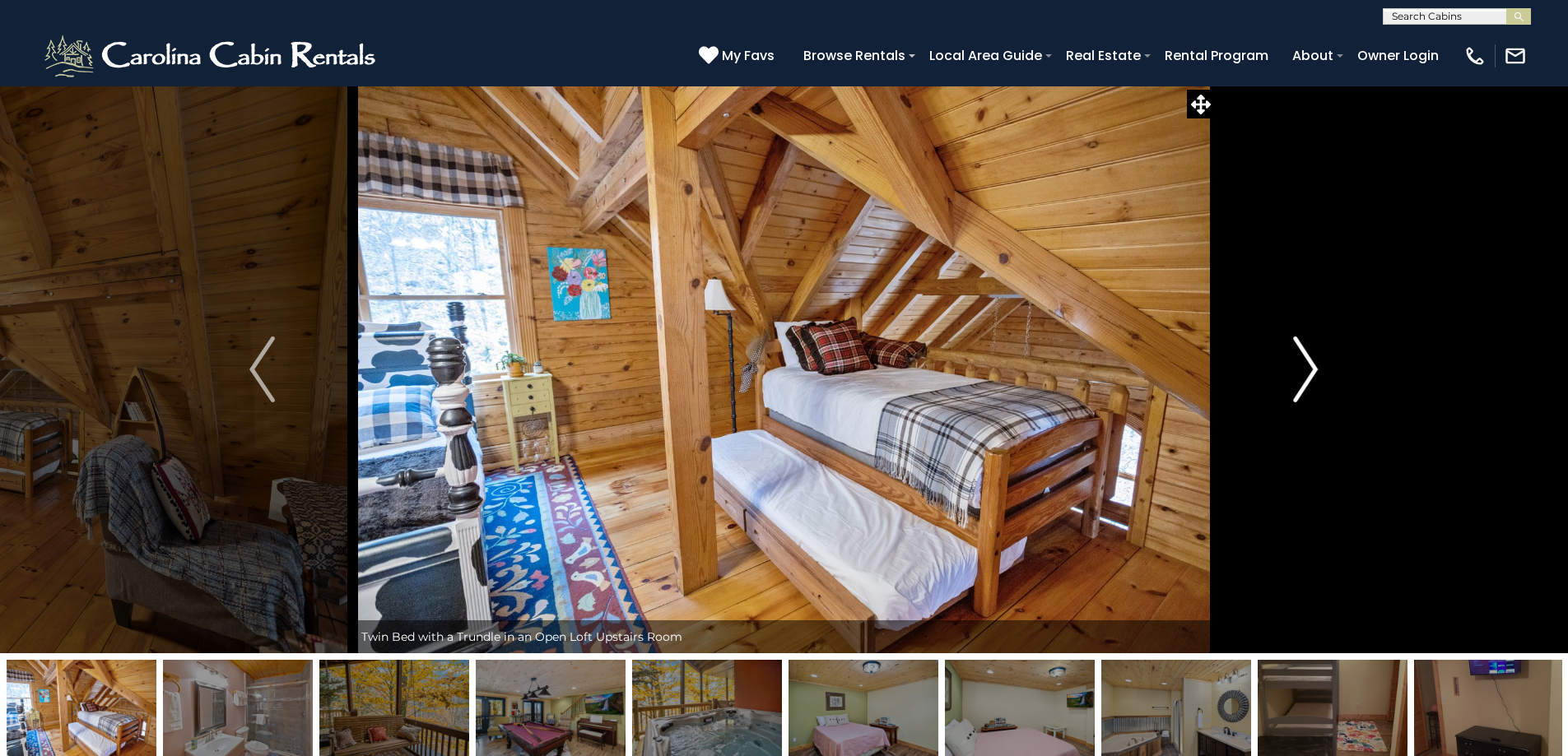
click at [1317, 378] on img "Next" at bounding box center [1305, 370] width 24 height 66
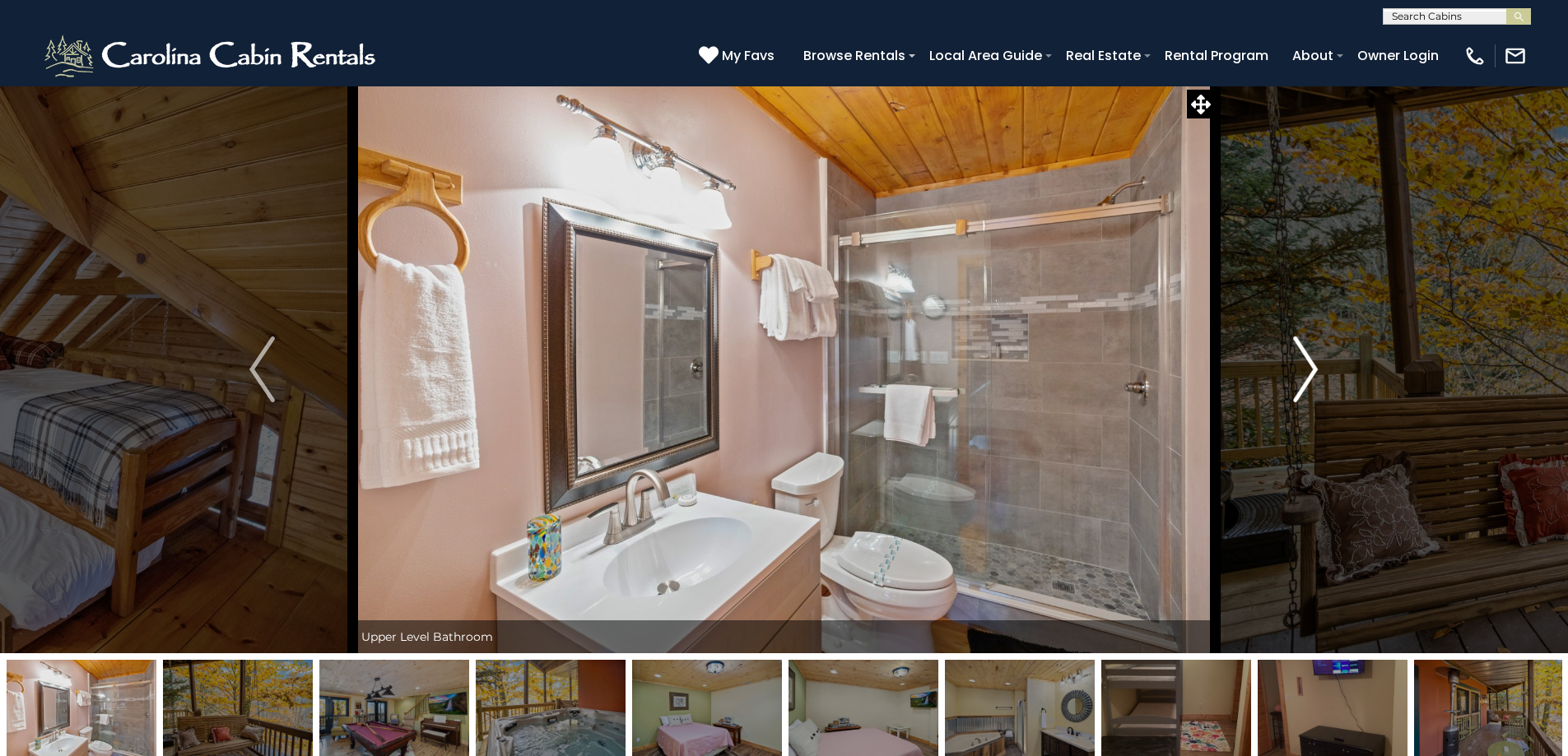
click at [1317, 378] on img "Next" at bounding box center [1305, 370] width 24 height 66
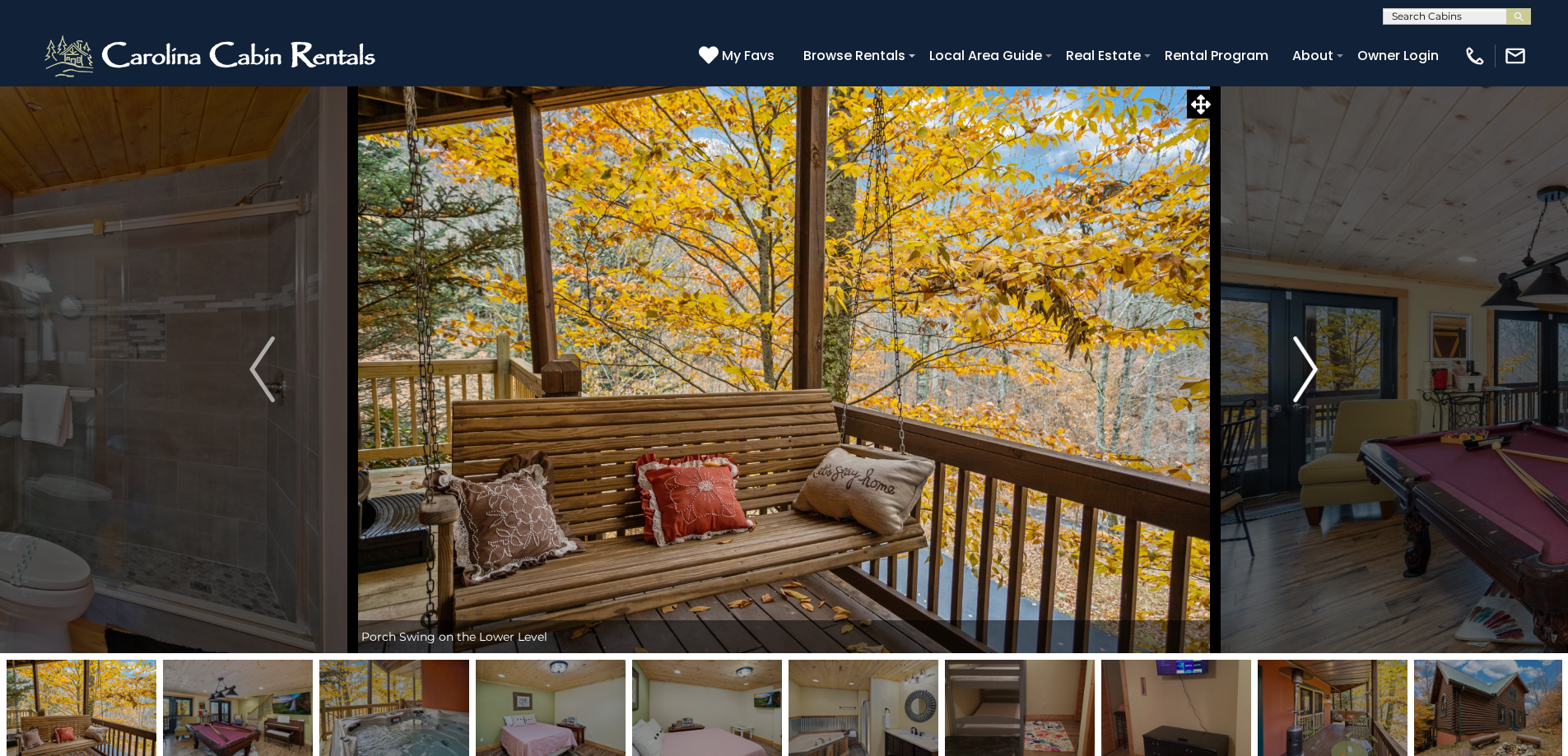
click at [1317, 378] on img "Next" at bounding box center [1305, 370] width 24 height 66
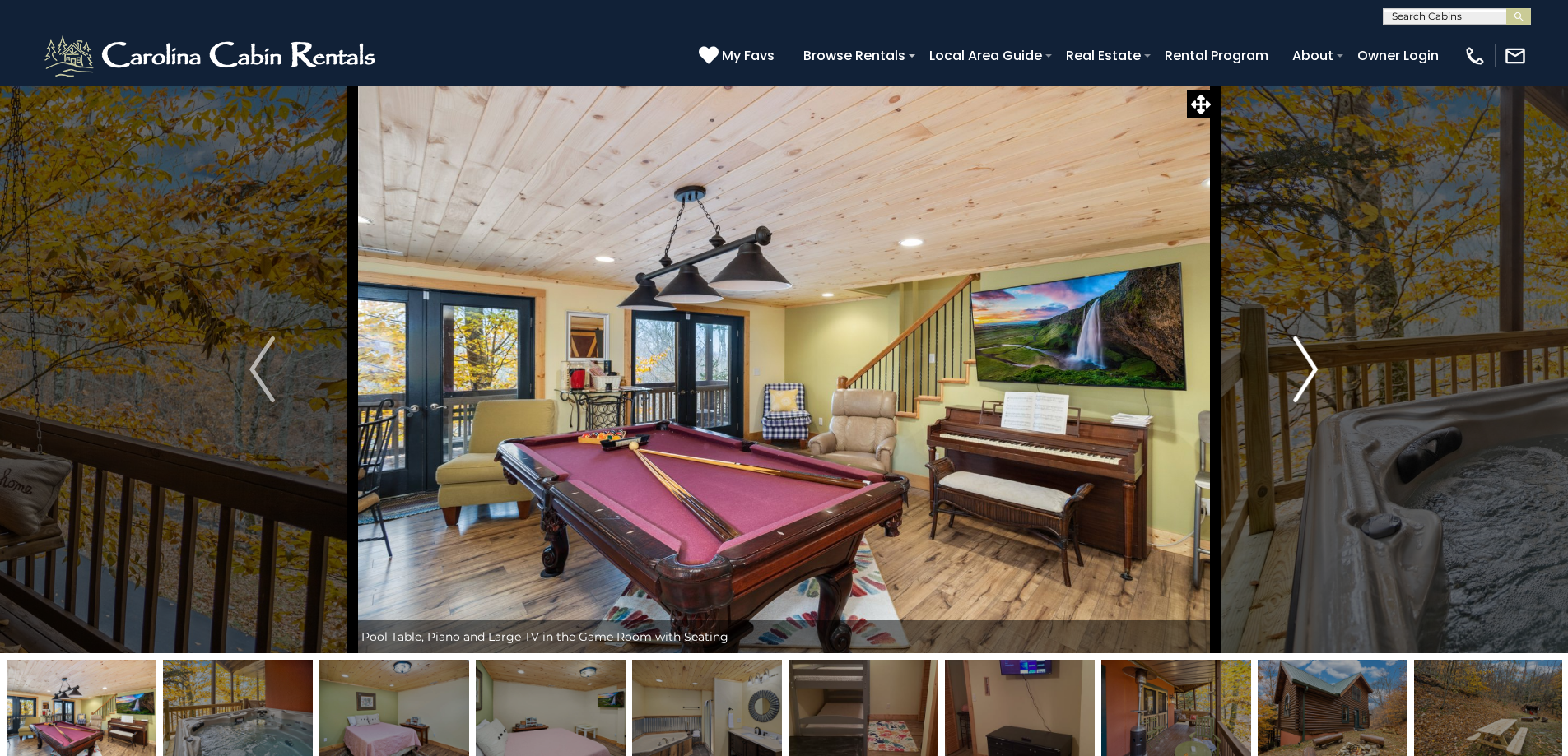
click at [1317, 378] on img "Next" at bounding box center [1305, 370] width 24 height 66
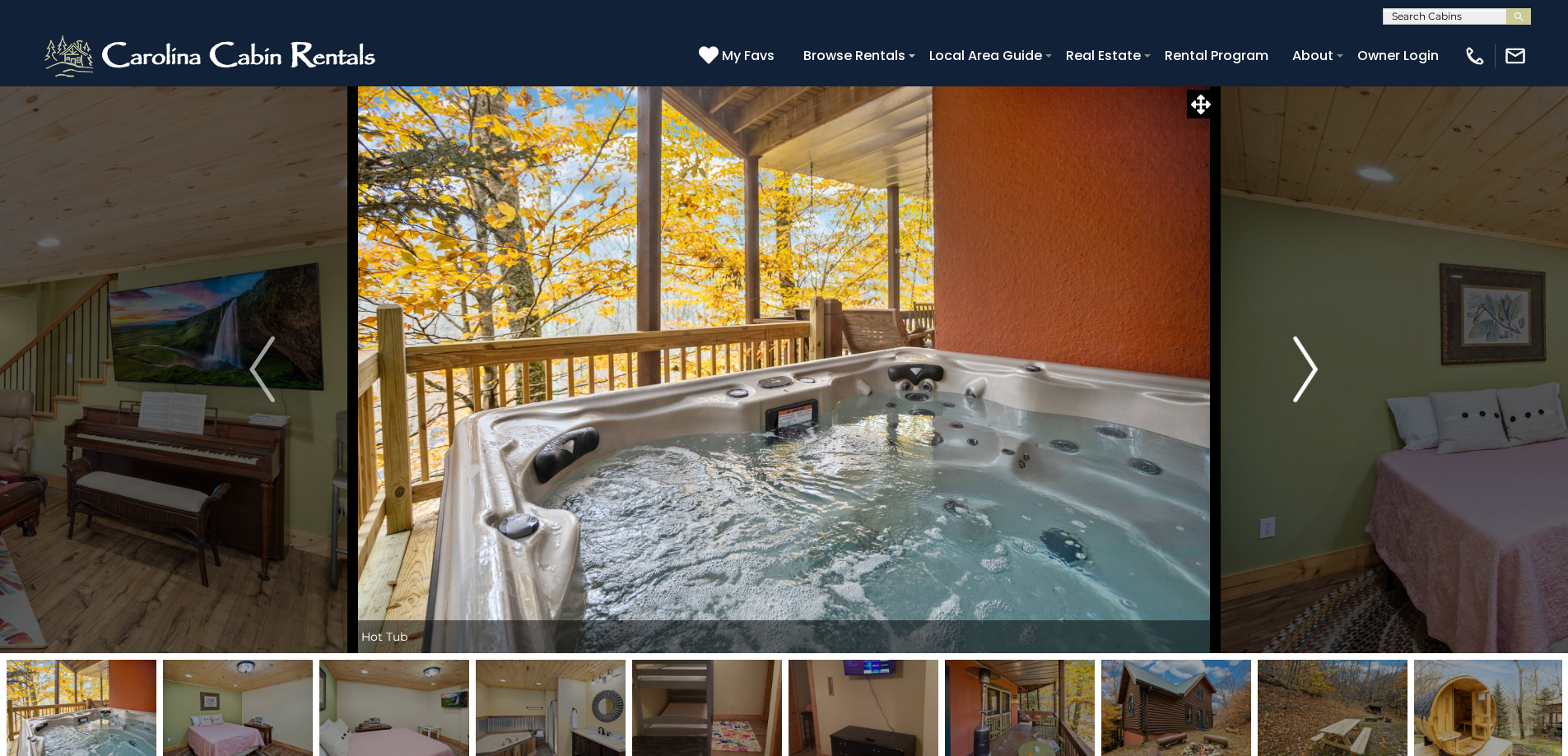
click at [1317, 378] on img "Next" at bounding box center [1305, 370] width 24 height 66
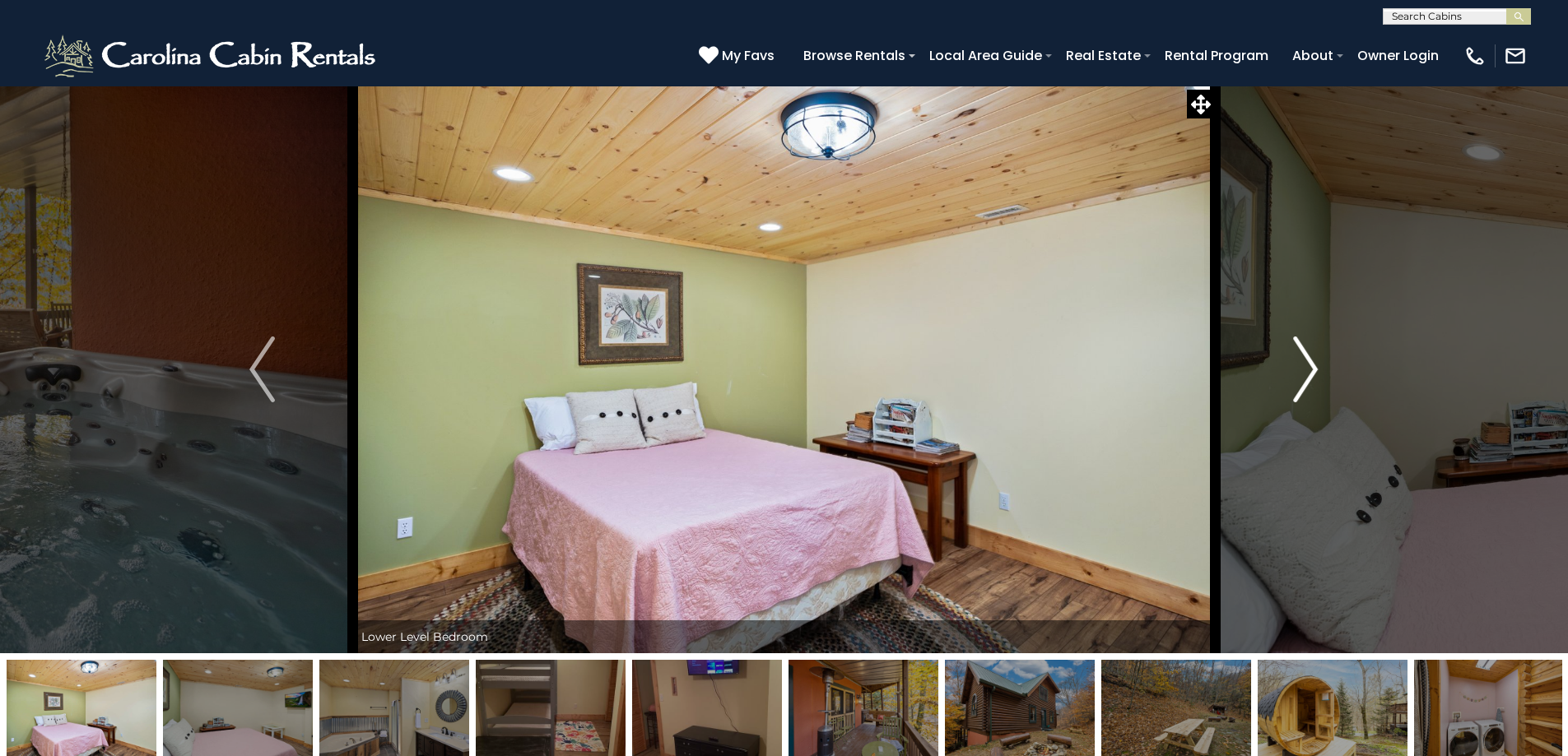
click at [1317, 378] on img "Next" at bounding box center [1305, 370] width 24 height 66
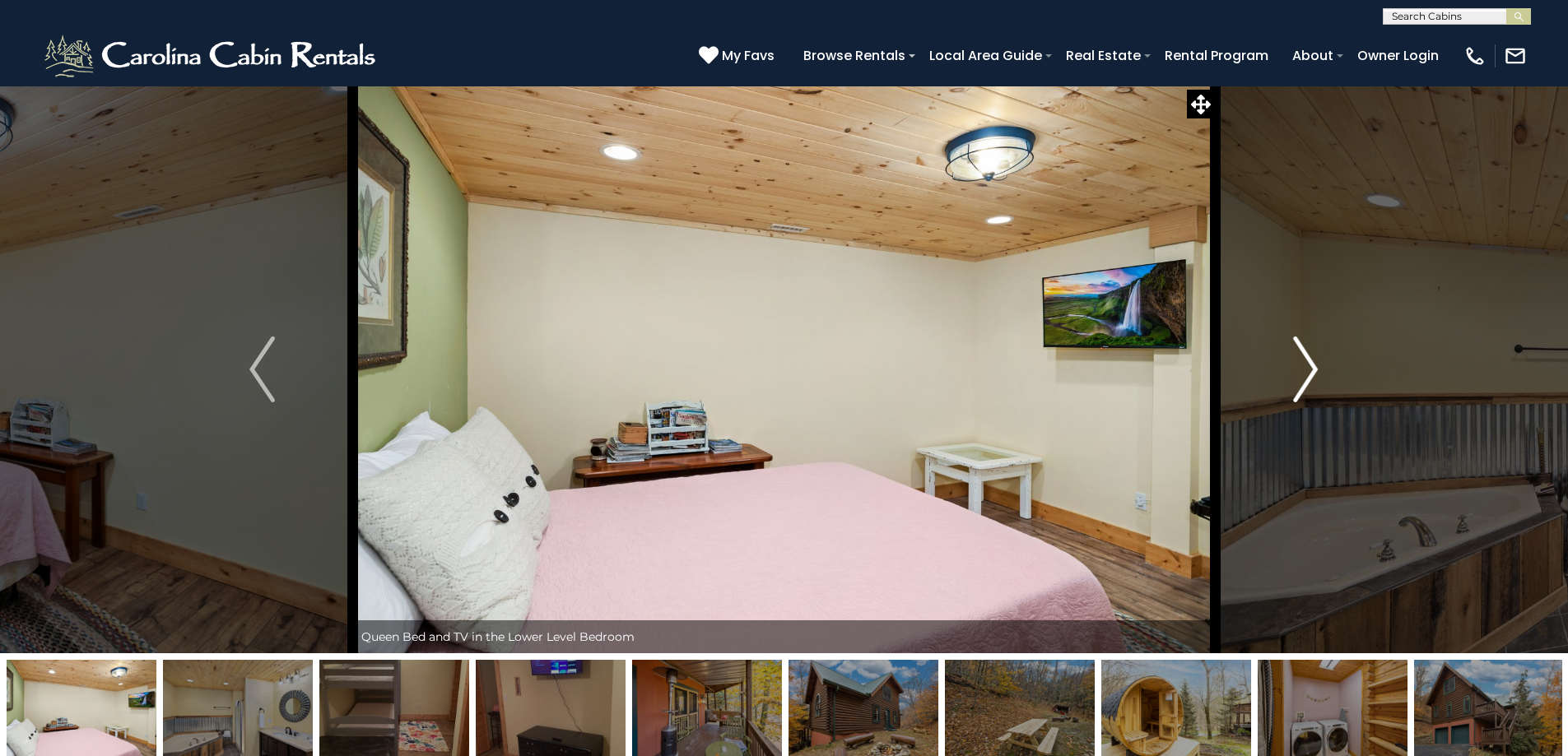
click at [1317, 378] on img "Next" at bounding box center [1305, 370] width 24 height 66
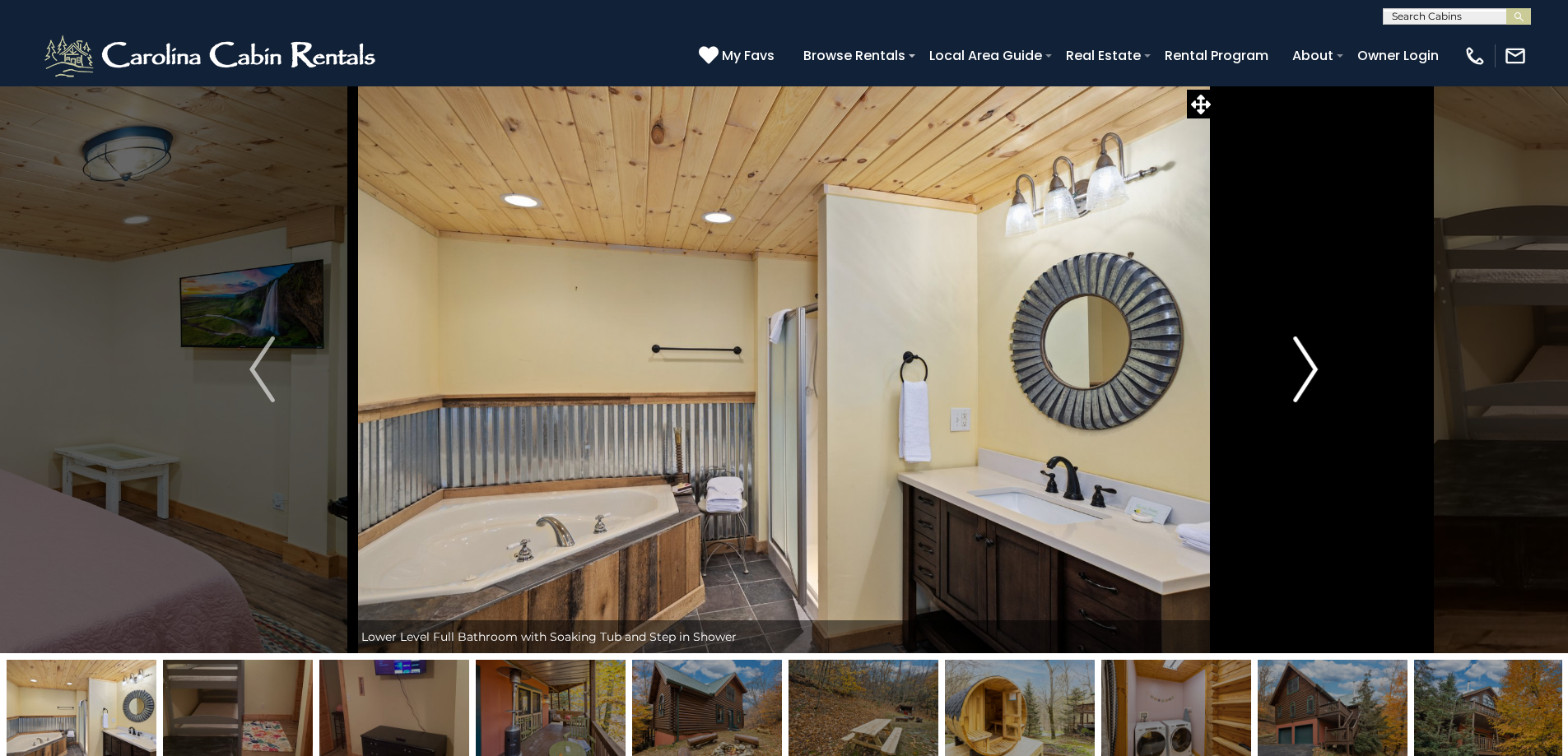
click at [1317, 378] on img "Next" at bounding box center [1305, 370] width 24 height 66
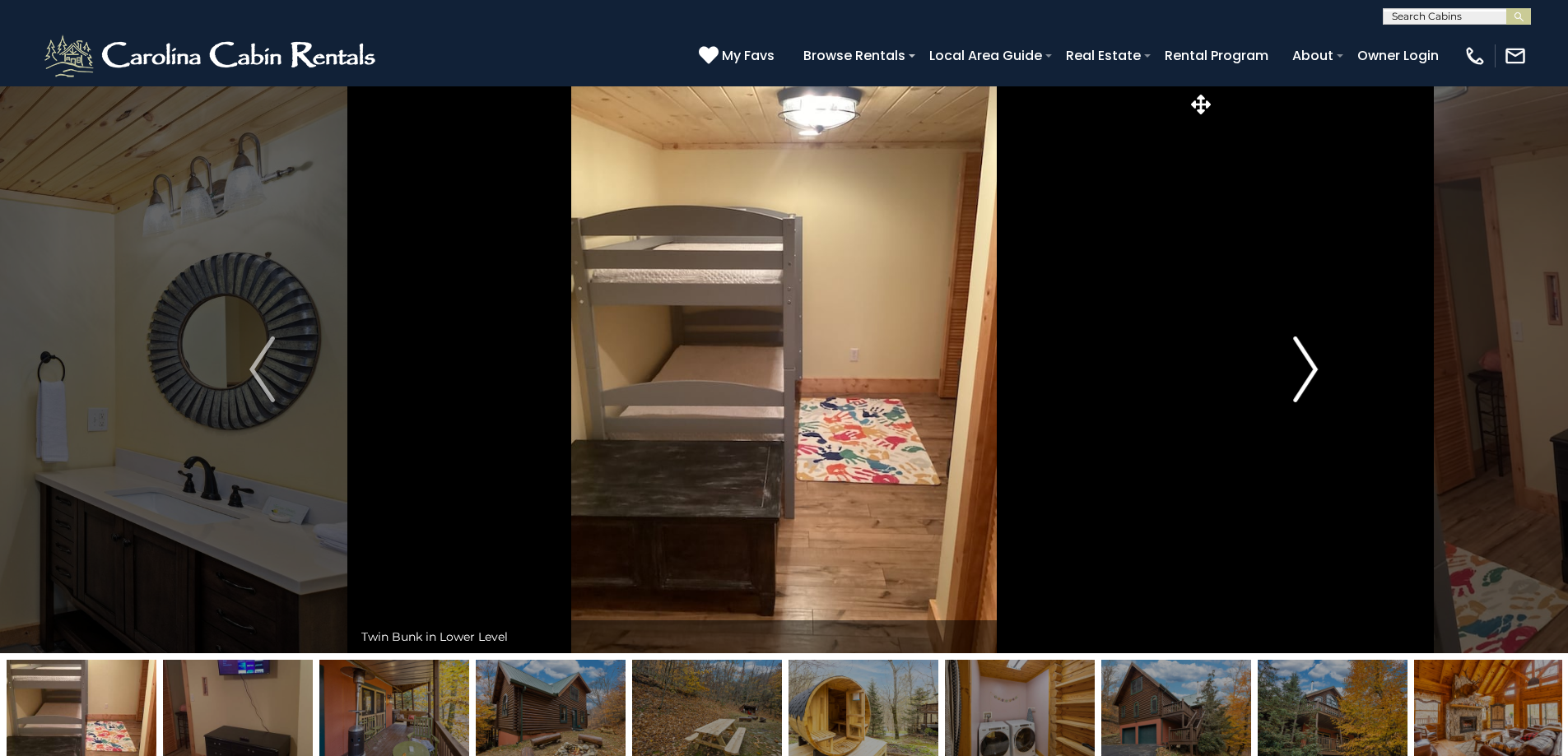
click at [1317, 378] on img "Next" at bounding box center [1305, 370] width 24 height 66
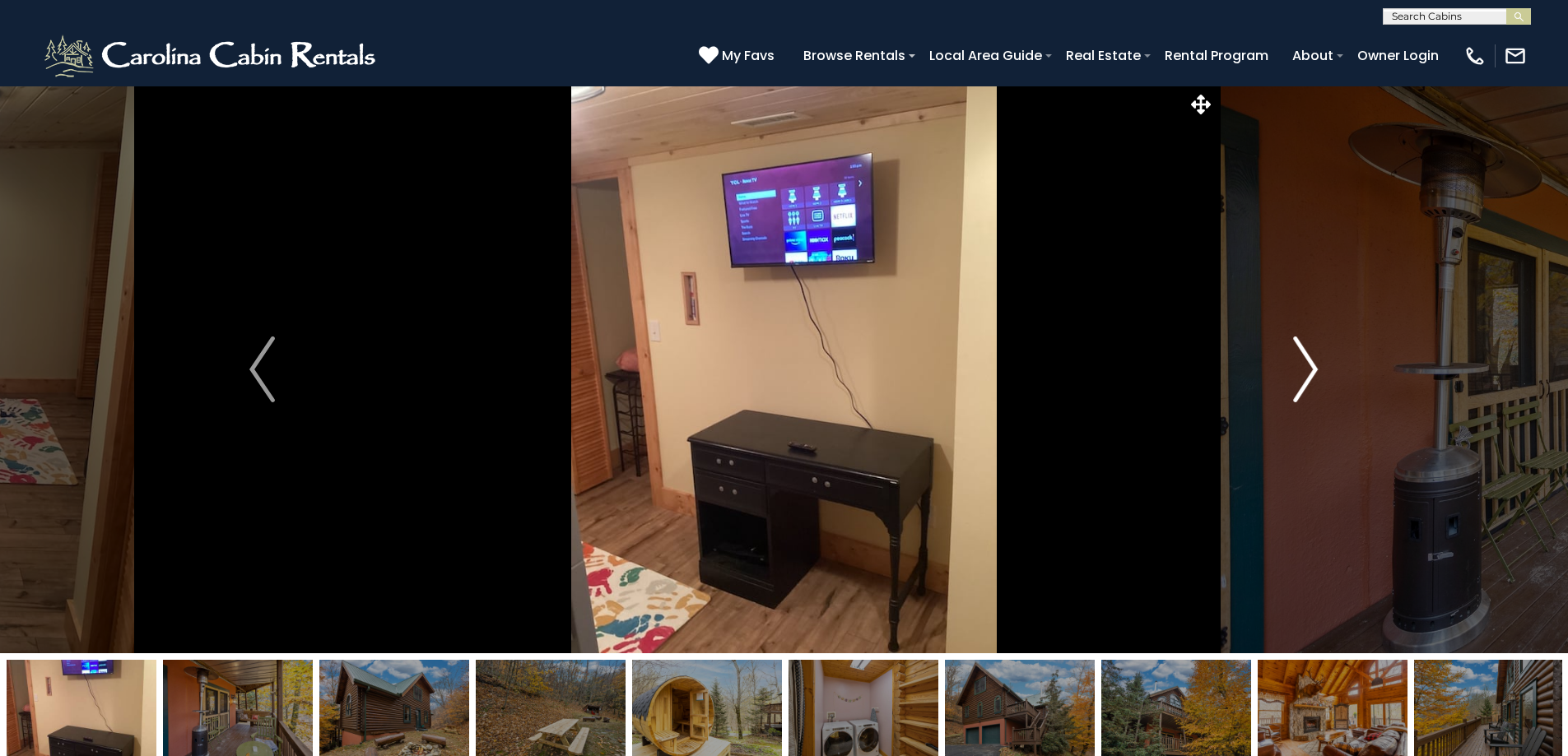
click at [1317, 378] on img "Next" at bounding box center [1305, 370] width 24 height 66
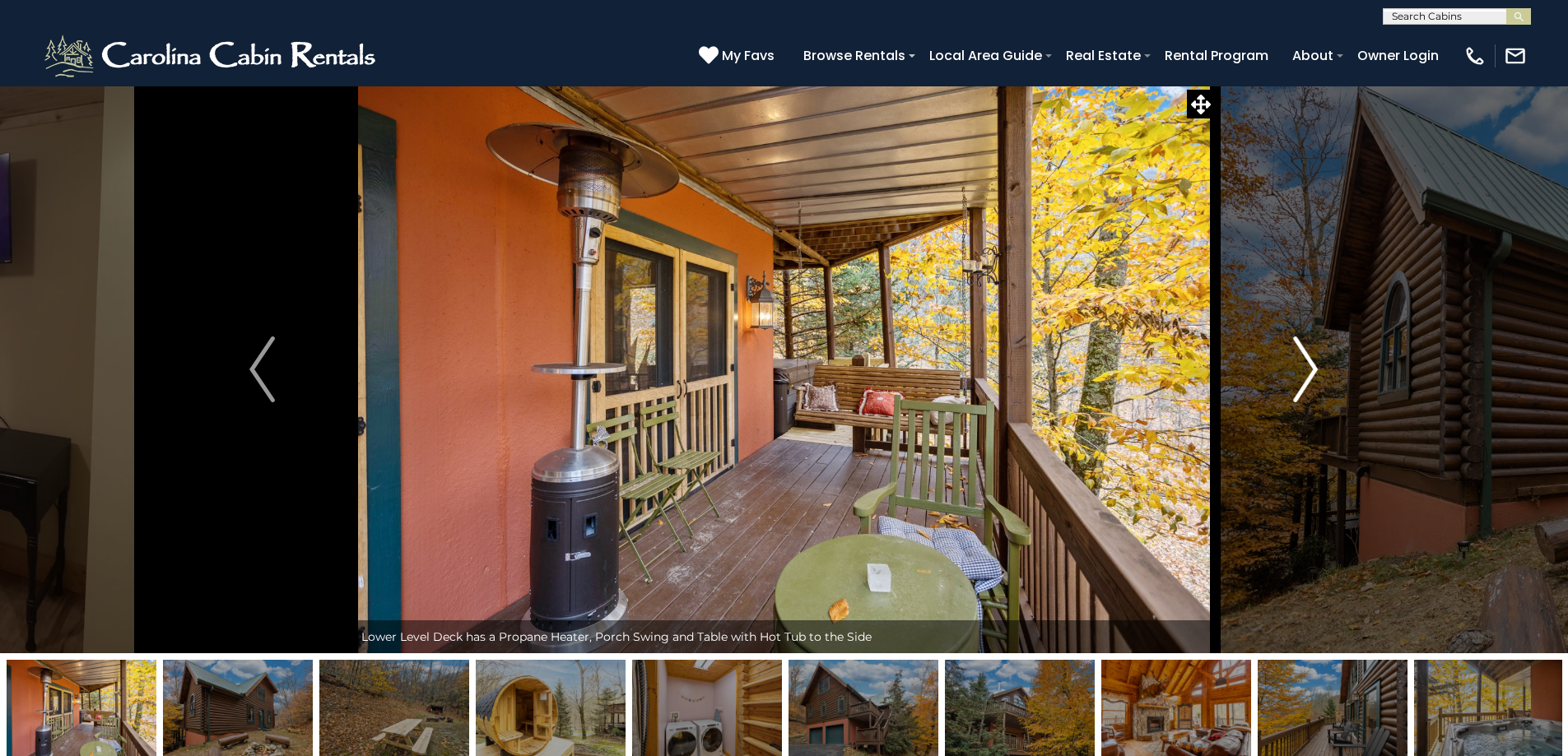
click at [1317, 378] on img "Next" at bounding box center [1305, 370] width 24 height 66
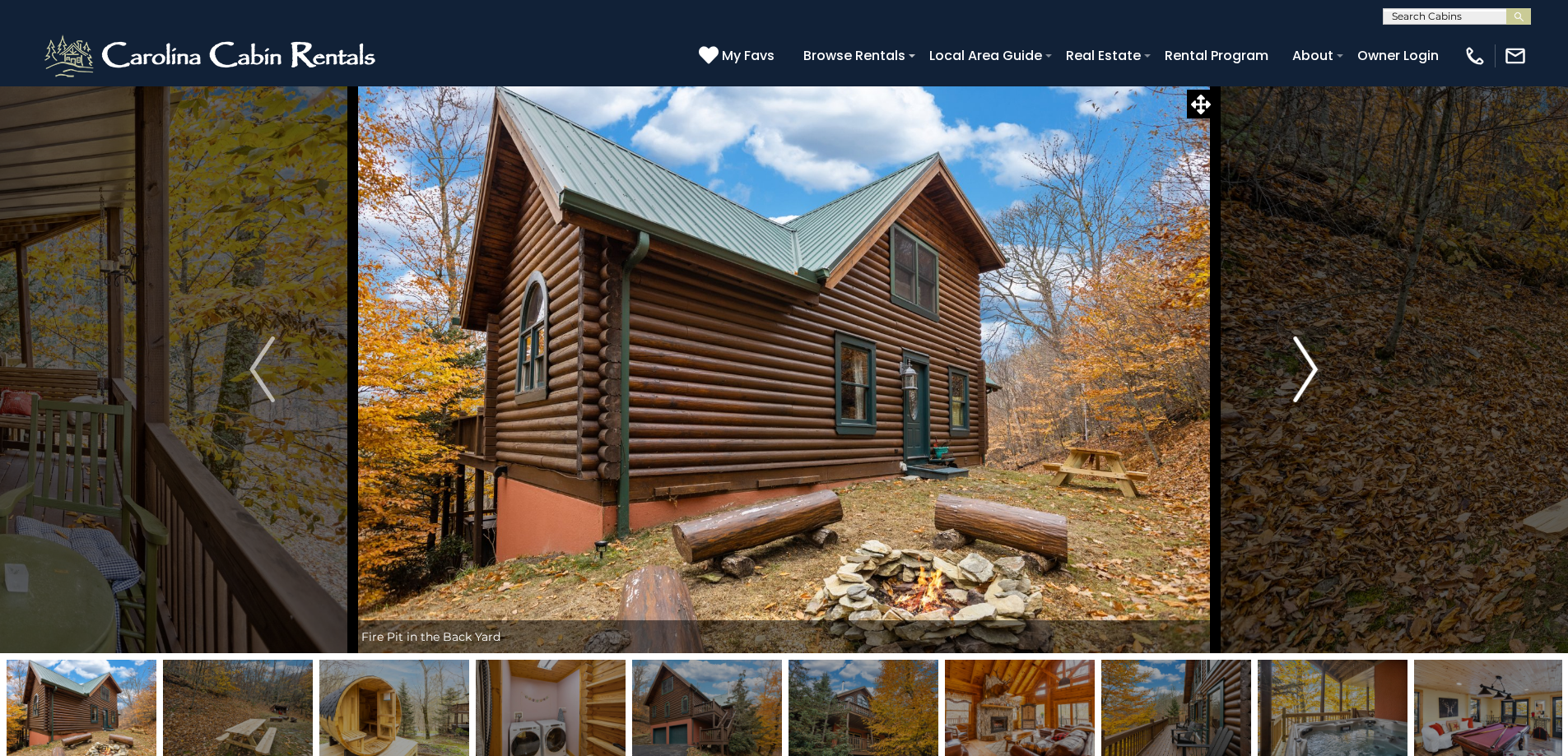
click at [1317, 378] on img "Next" at bounding box center [1305, 370] width 24 height 66
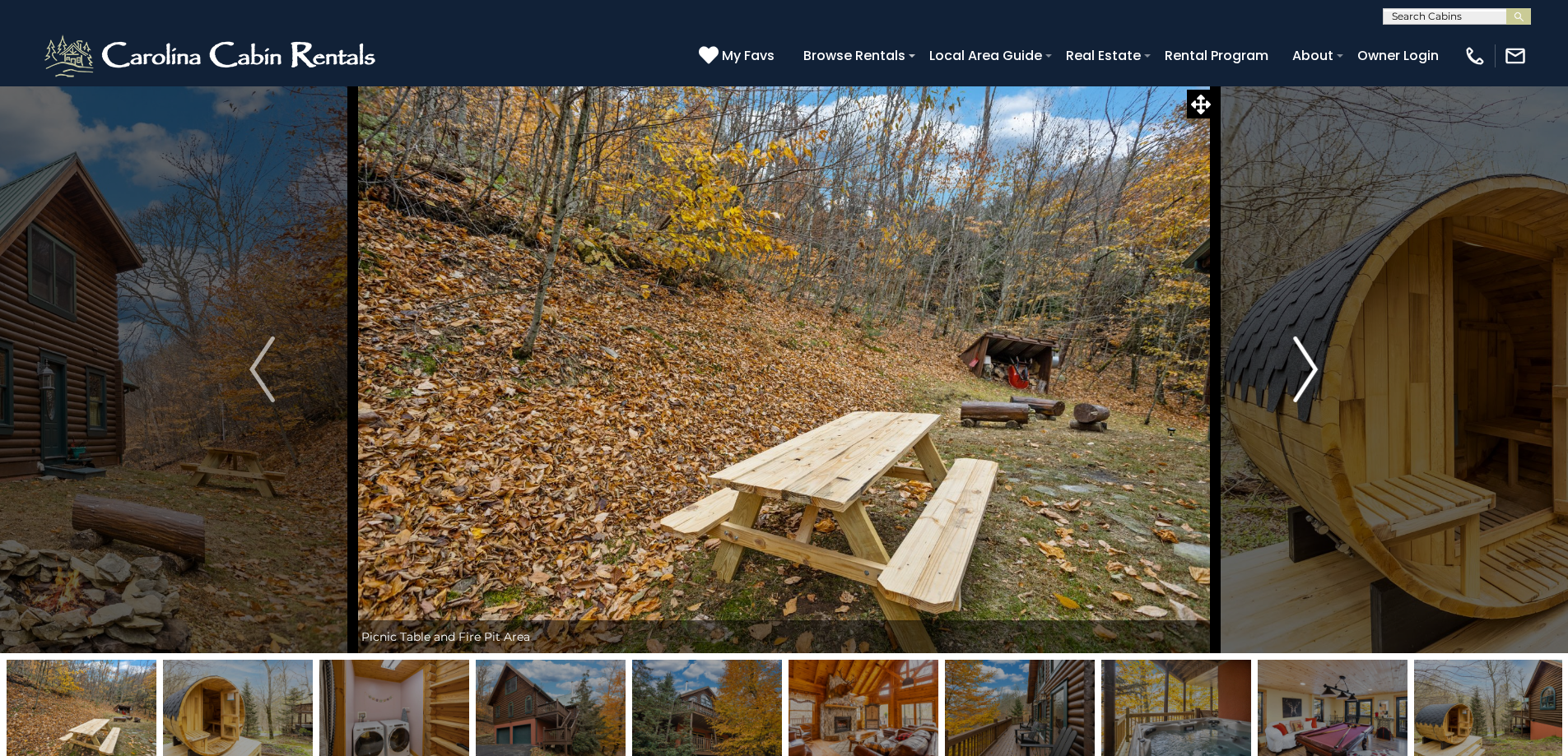
click at [1317, 378] on img "Next" at bounding box center [1305, 370] width 24 height 66
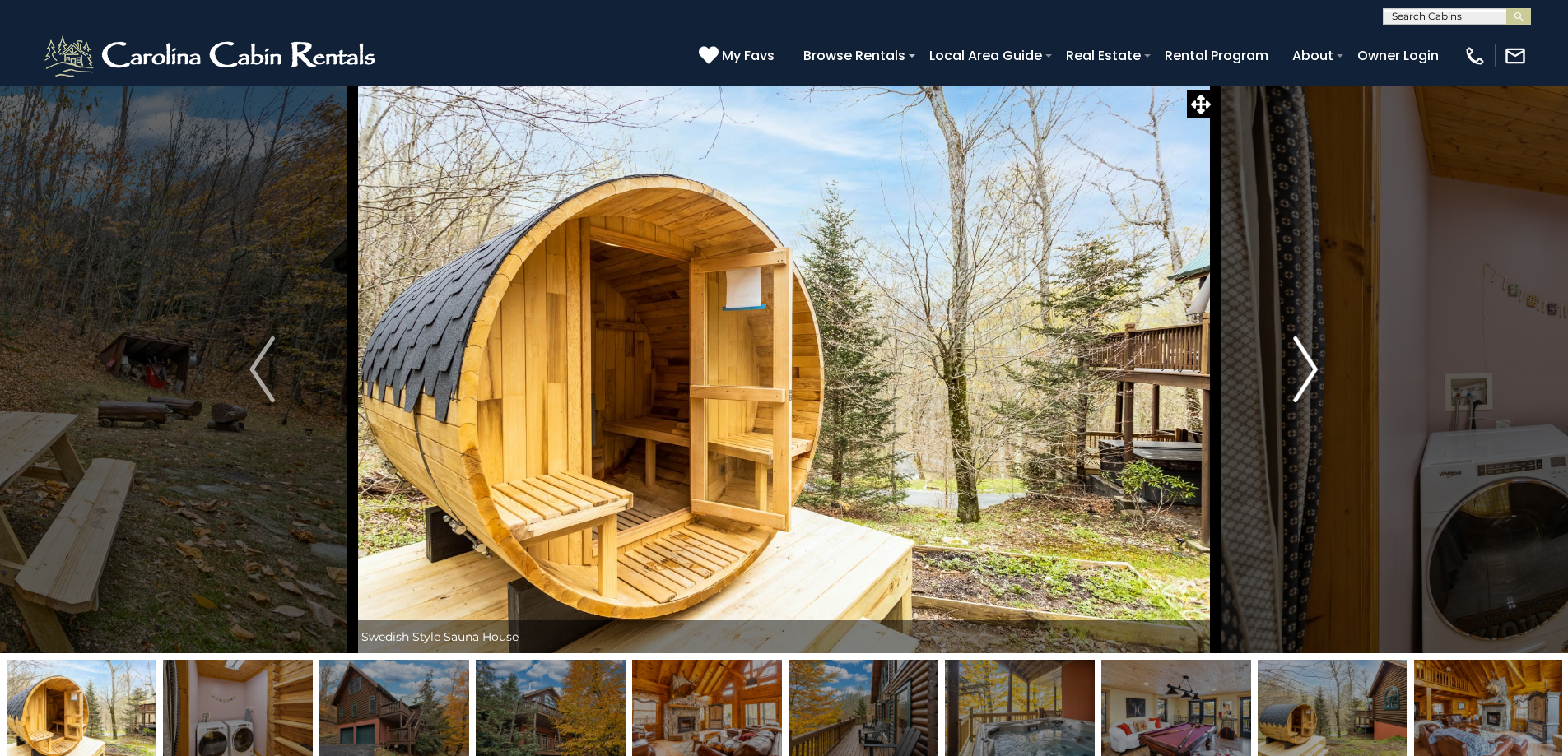
click at [1317, 378] on img "Next" at bounding box center [1305, 370] width 24 height 66
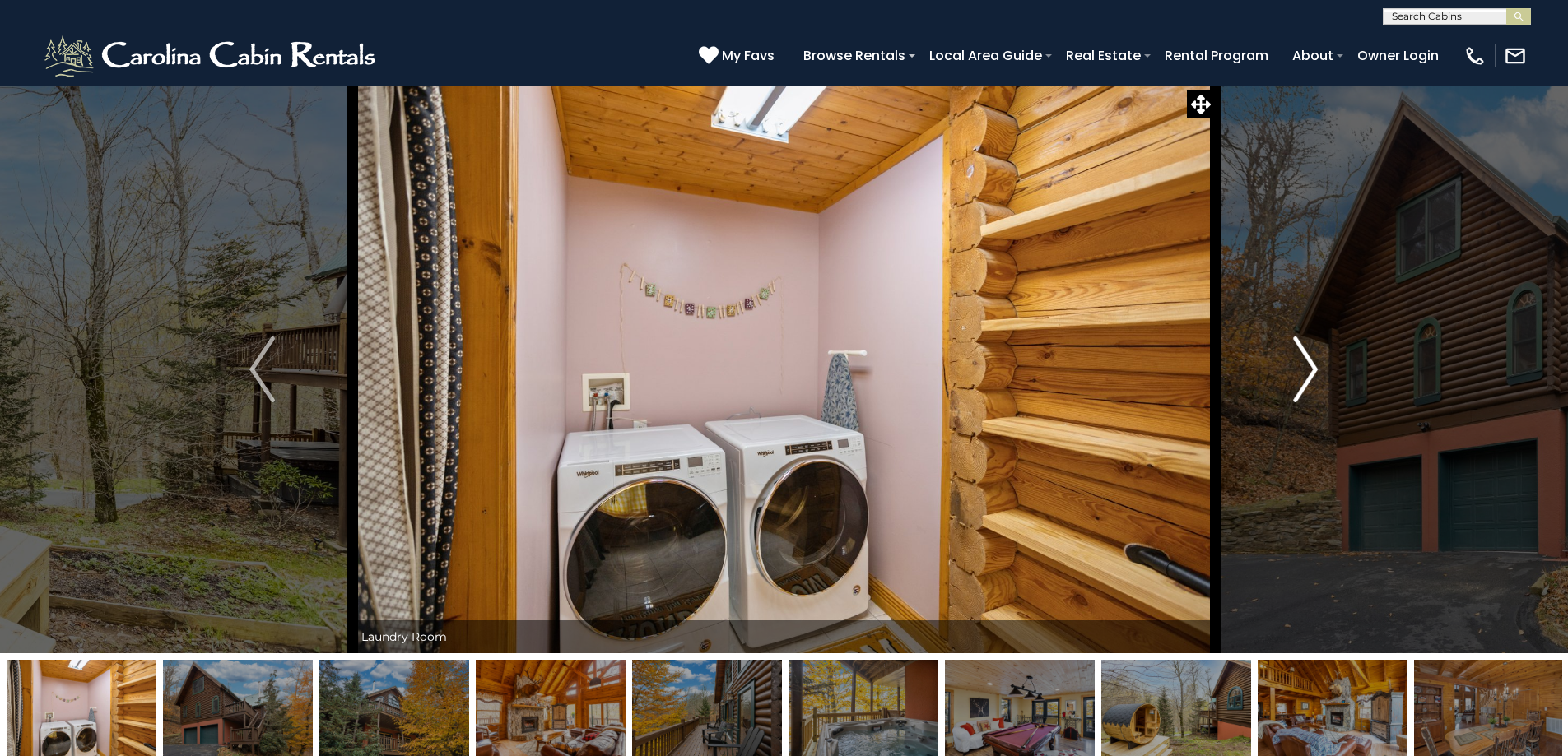
click at [1317, 378] on img "Next" at bounding box center [1305, 370] width 24 height 66
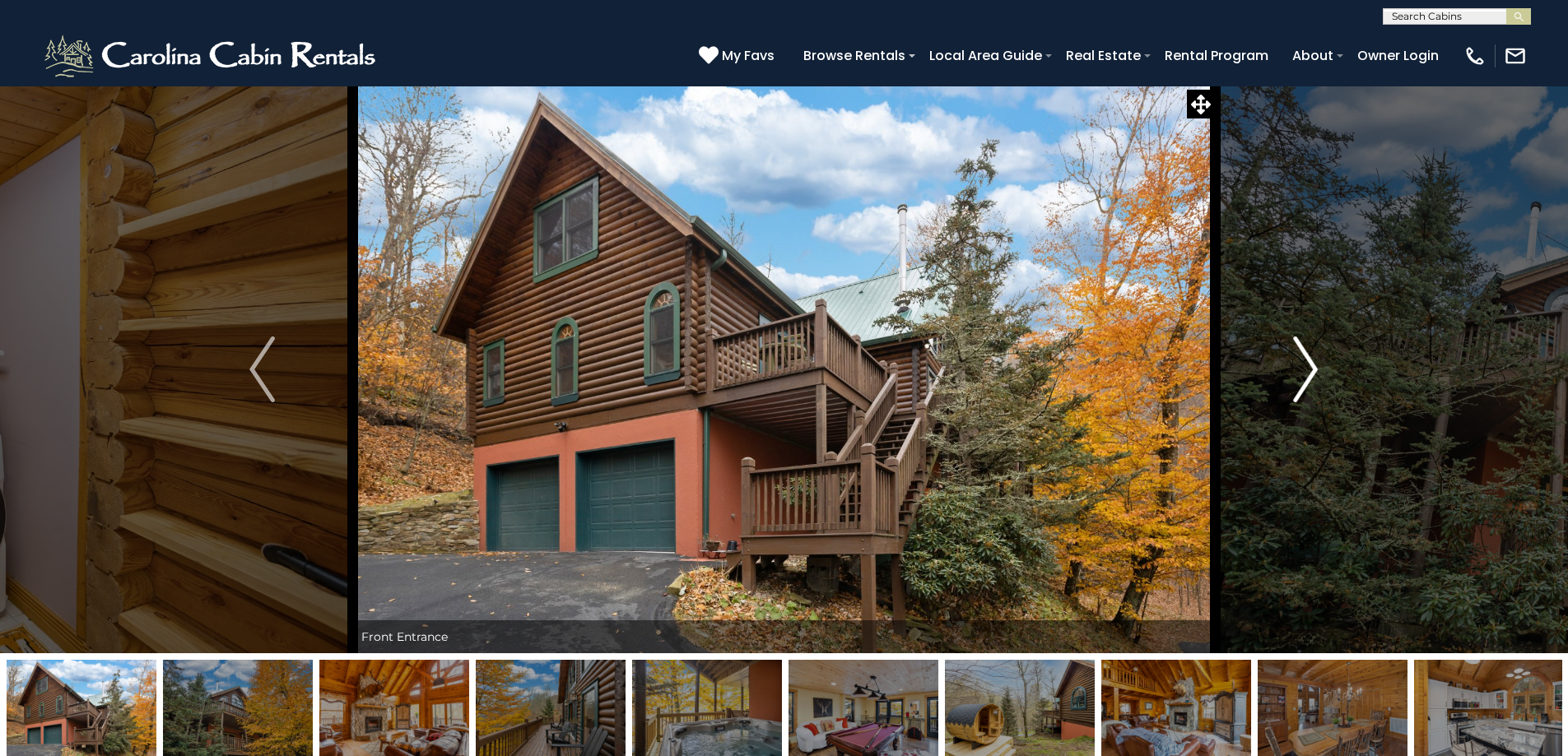
click at [1317, 378] on img "Next" at bounding box center [1305, 370] width 24 height 66
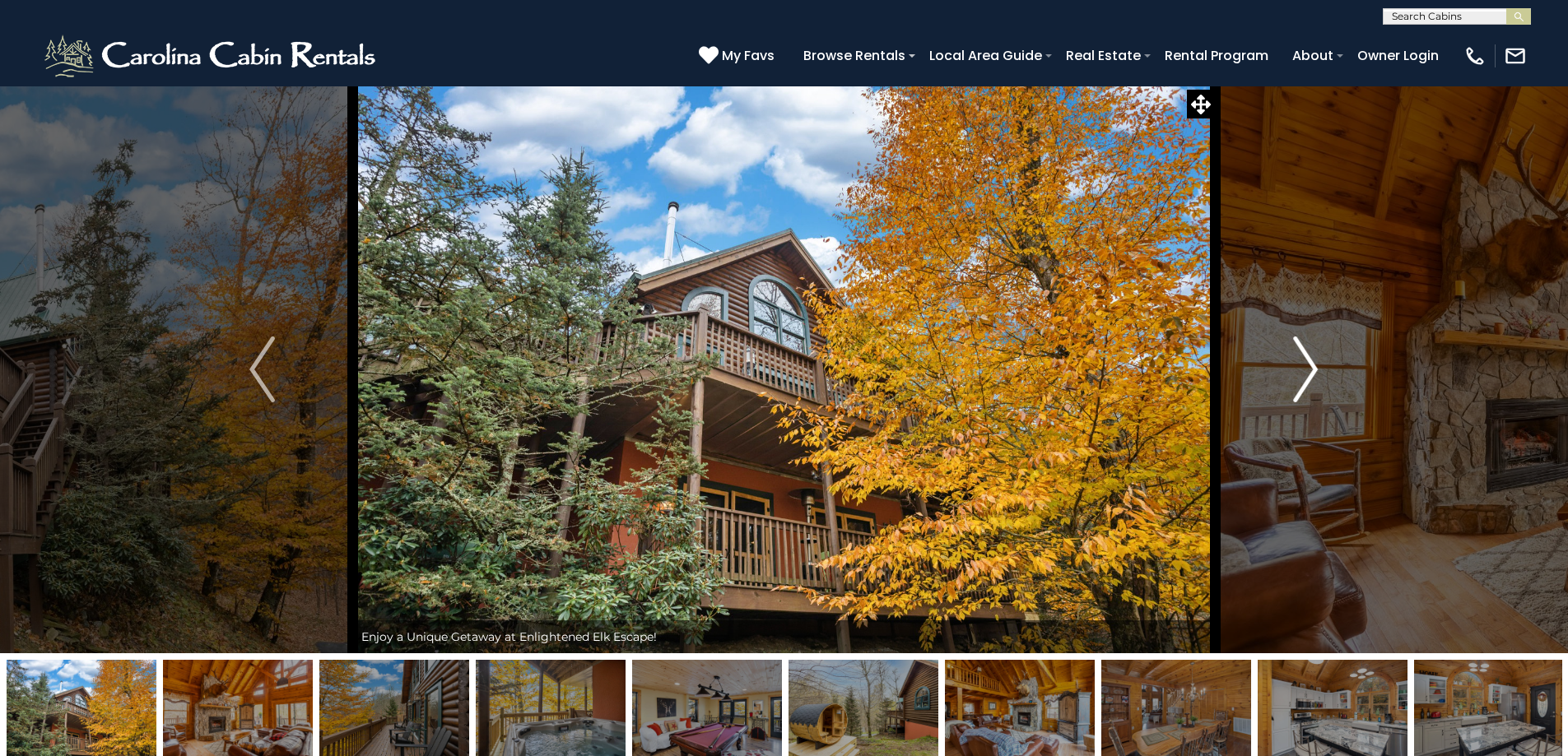
click at [1317, 378] on img "Next" at bounding box center [1305, 370] width 24 height 66
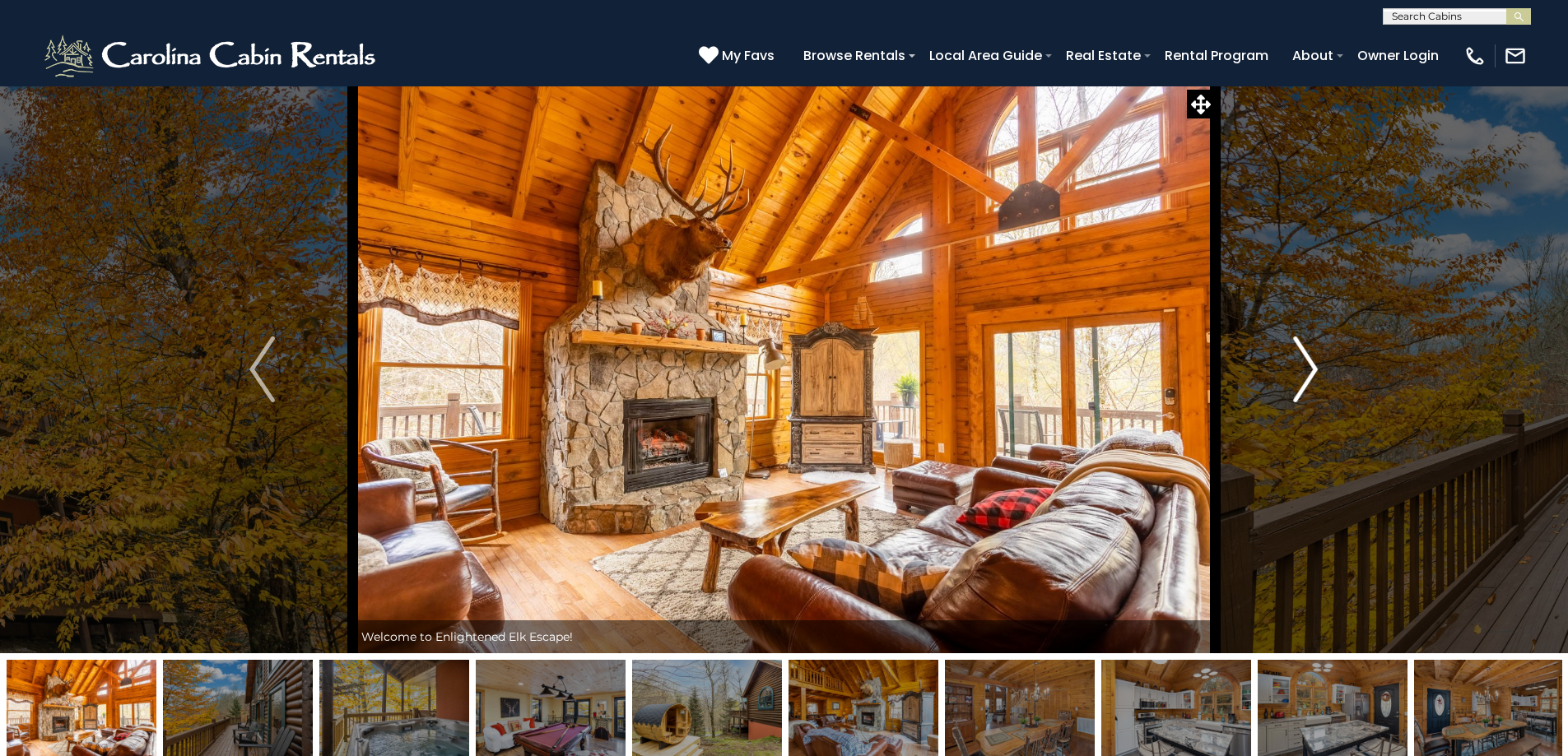
click at [1317, 378] on img "Next" at bounding box center [1305, 370] width 24 height 66
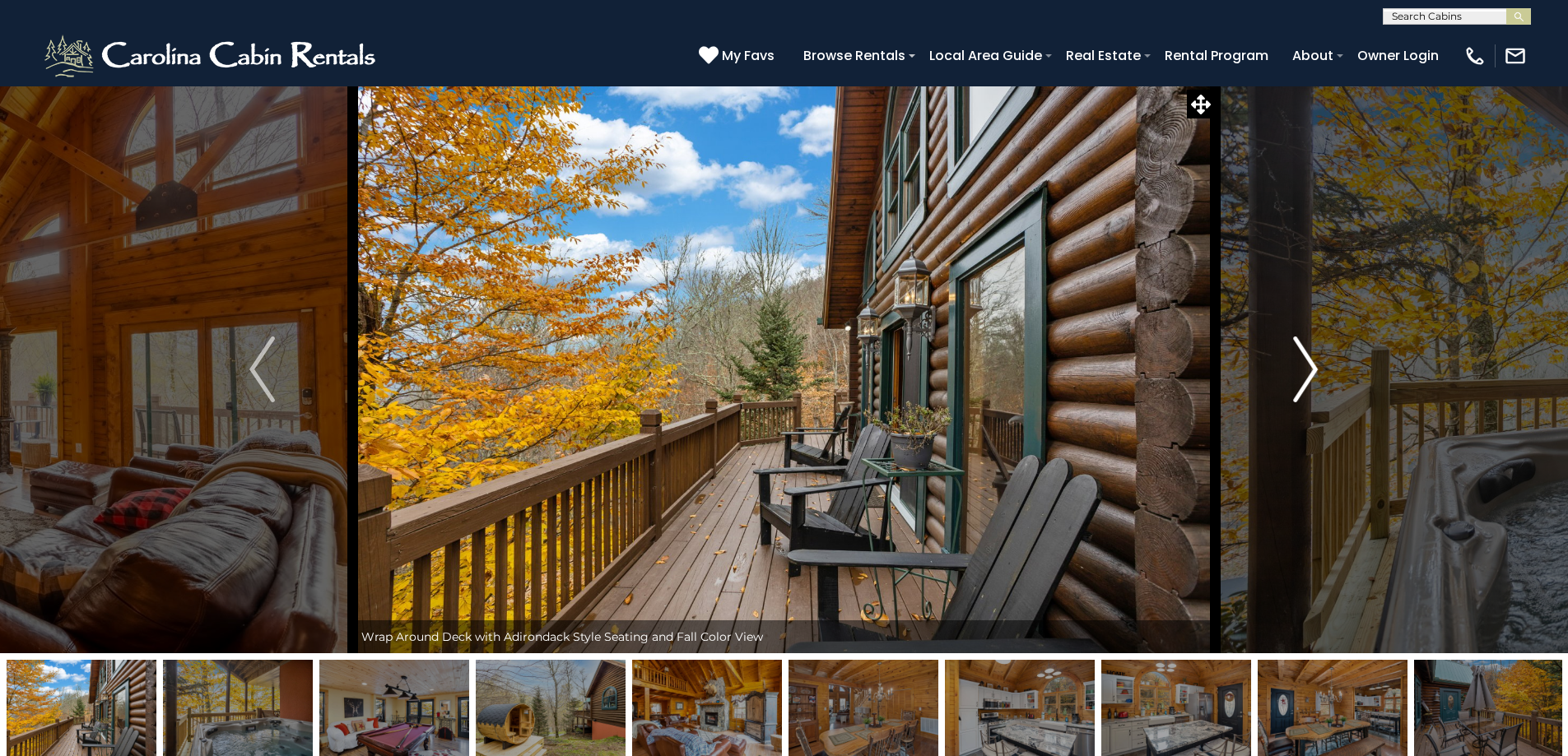
click at [1317, 378] on img "Next" at bounding box center [1305, 370] width 24 height 66
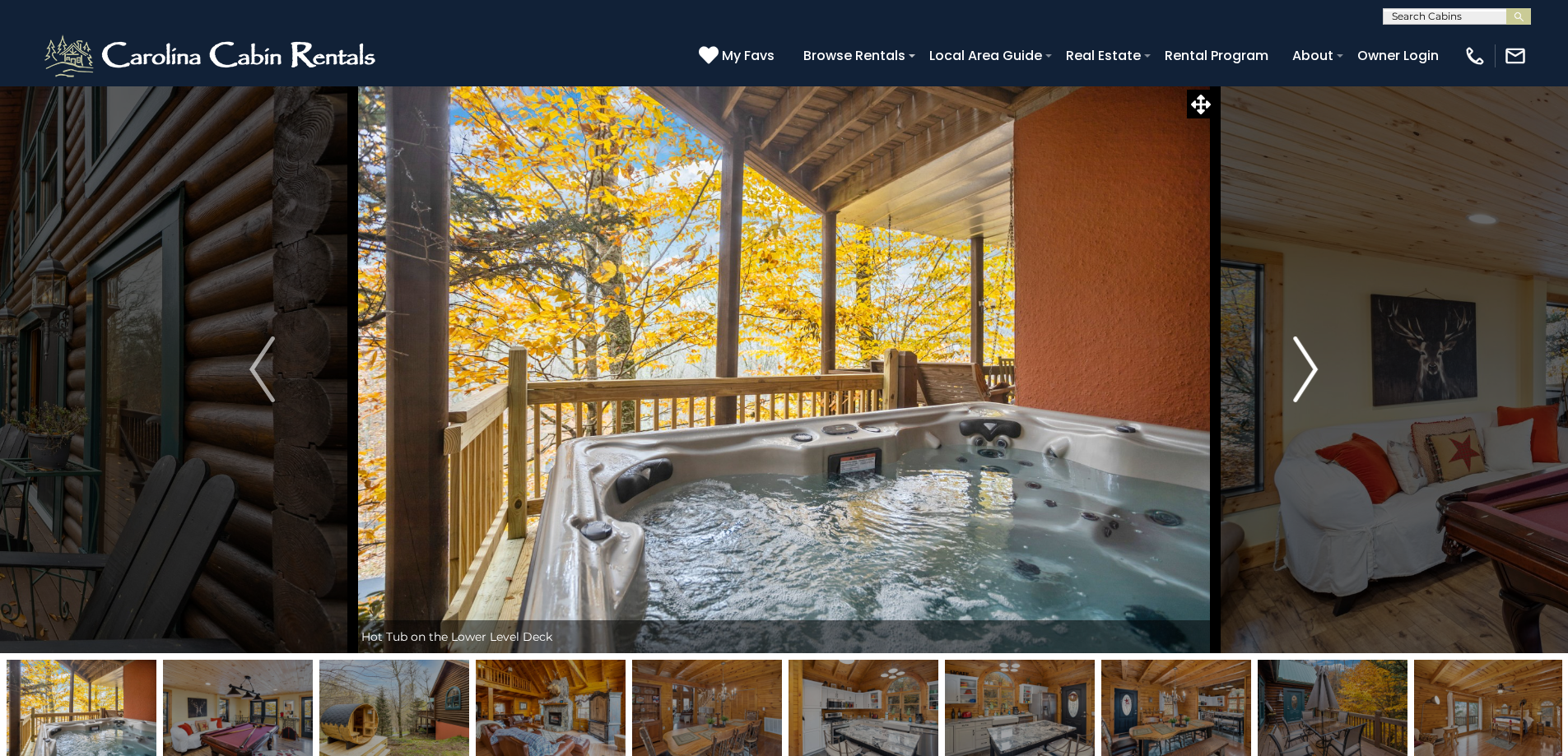
click at [1368, 123] on button "Next" at bounding box center [1305, 369] width 181 height 567
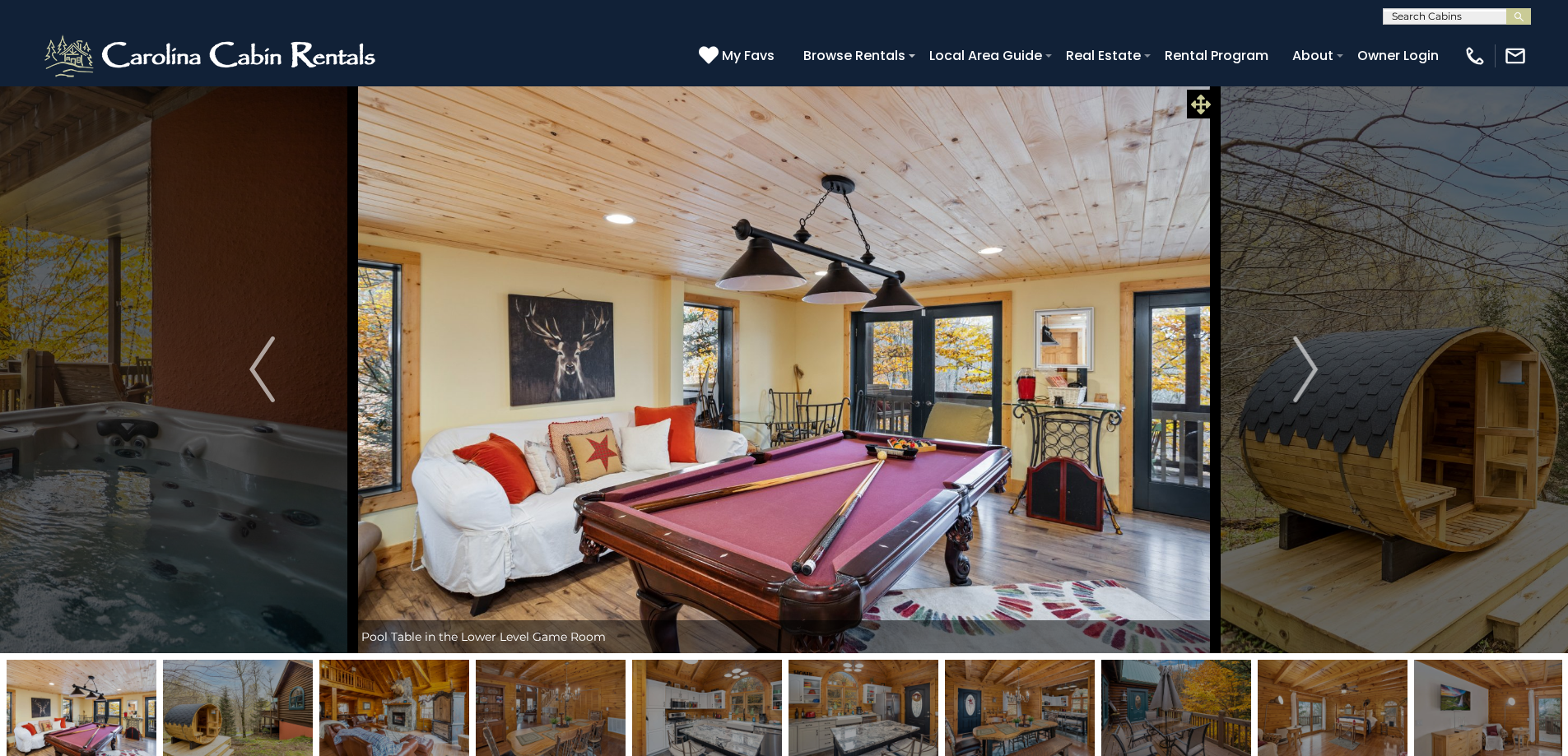
click at [1208, 105] on icon at bounding box center [1200, 104] width 20 height 20
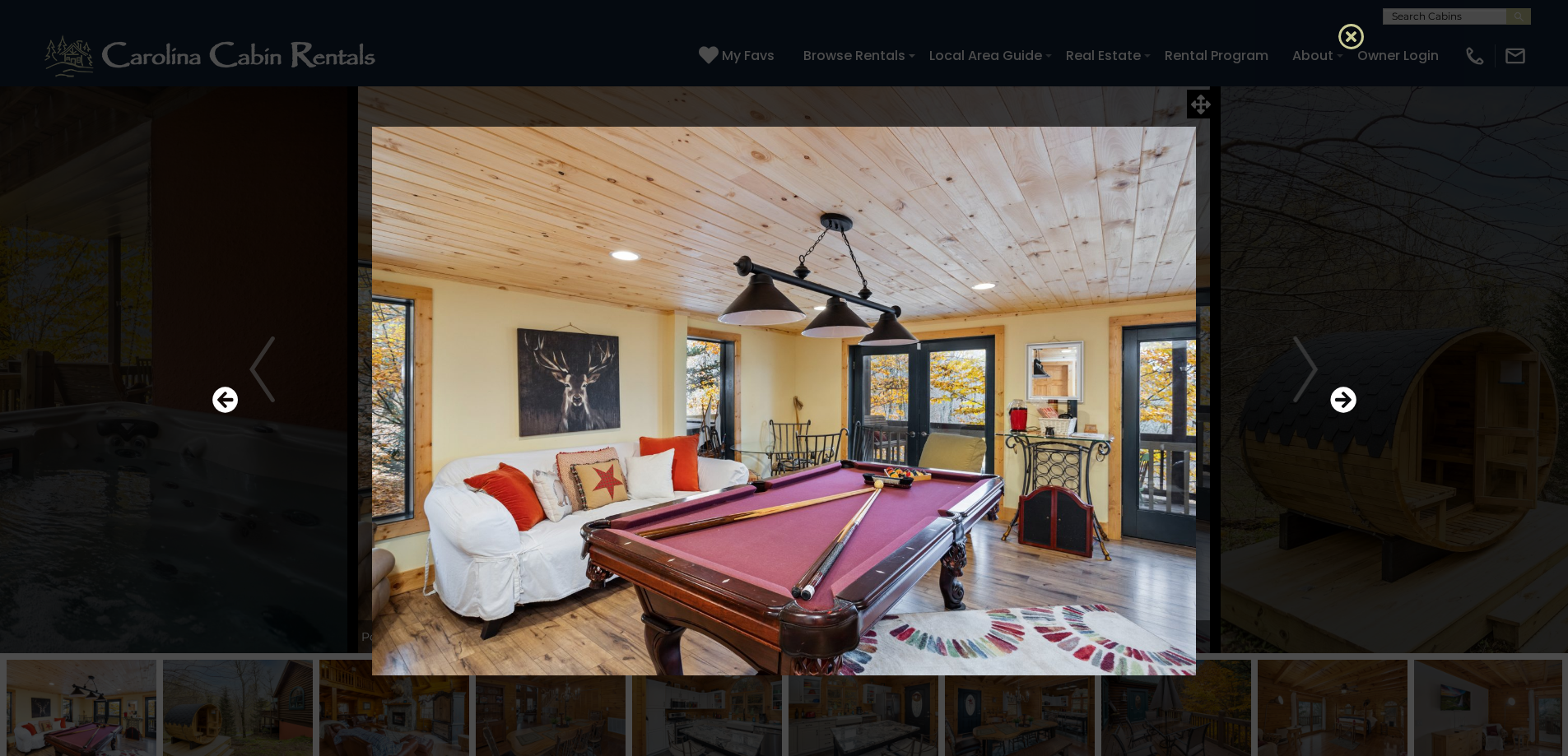
click at [1344, 37] on icon at bounding box center [1351, 37] width 26 height 26
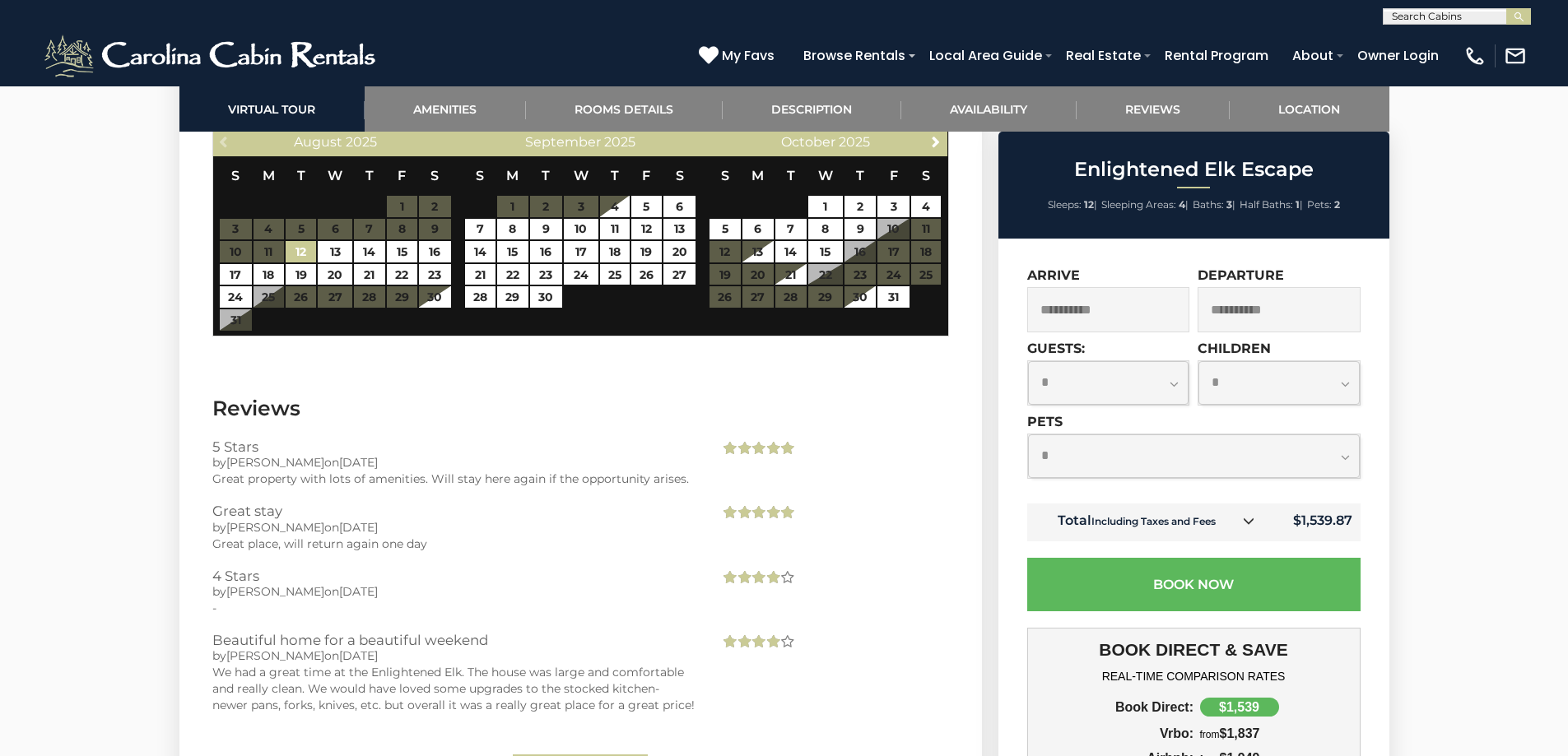
scroll to position [3493, 0]
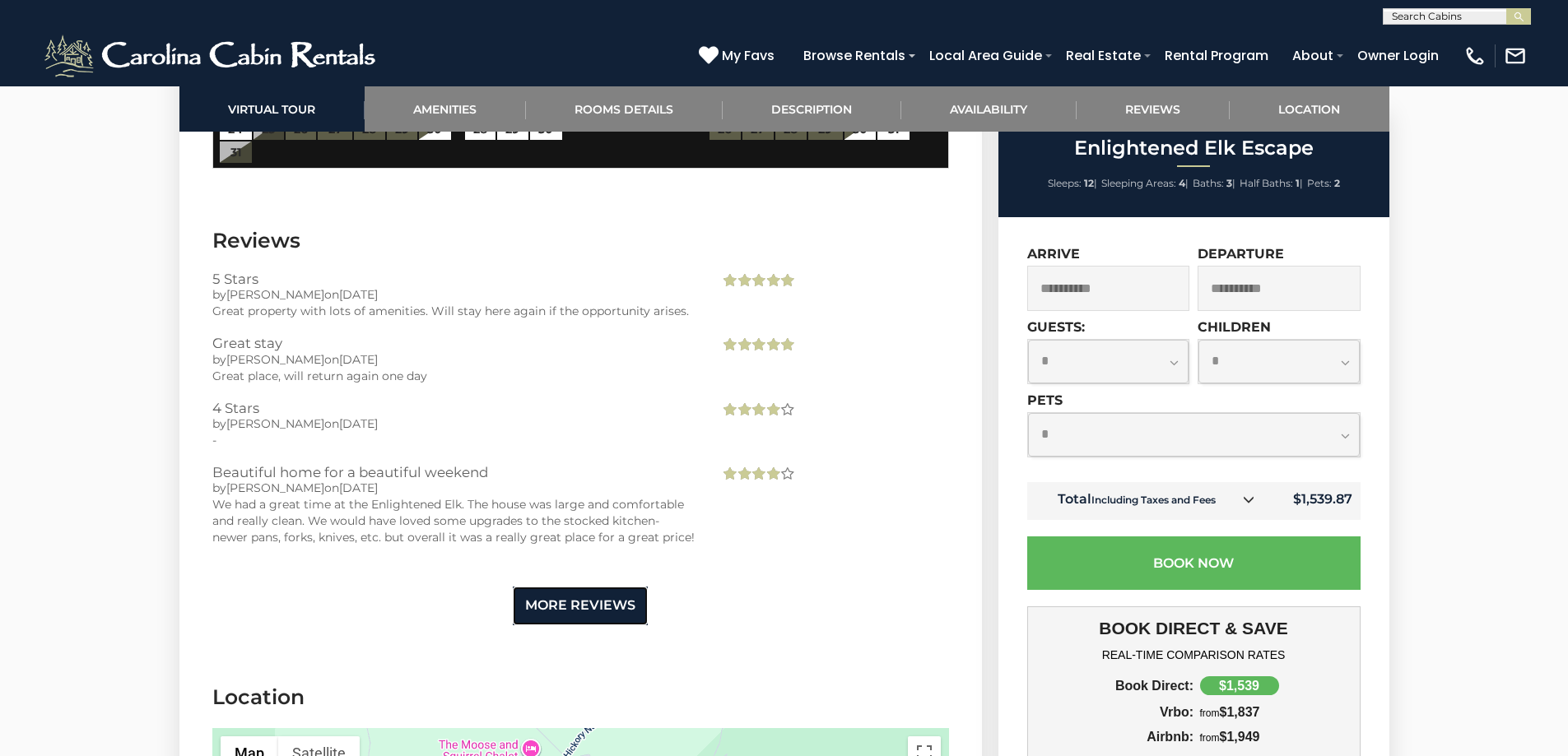
click at [631, 596] on link "More Reviews" at bounding box center [580, 605] width 135 height 38
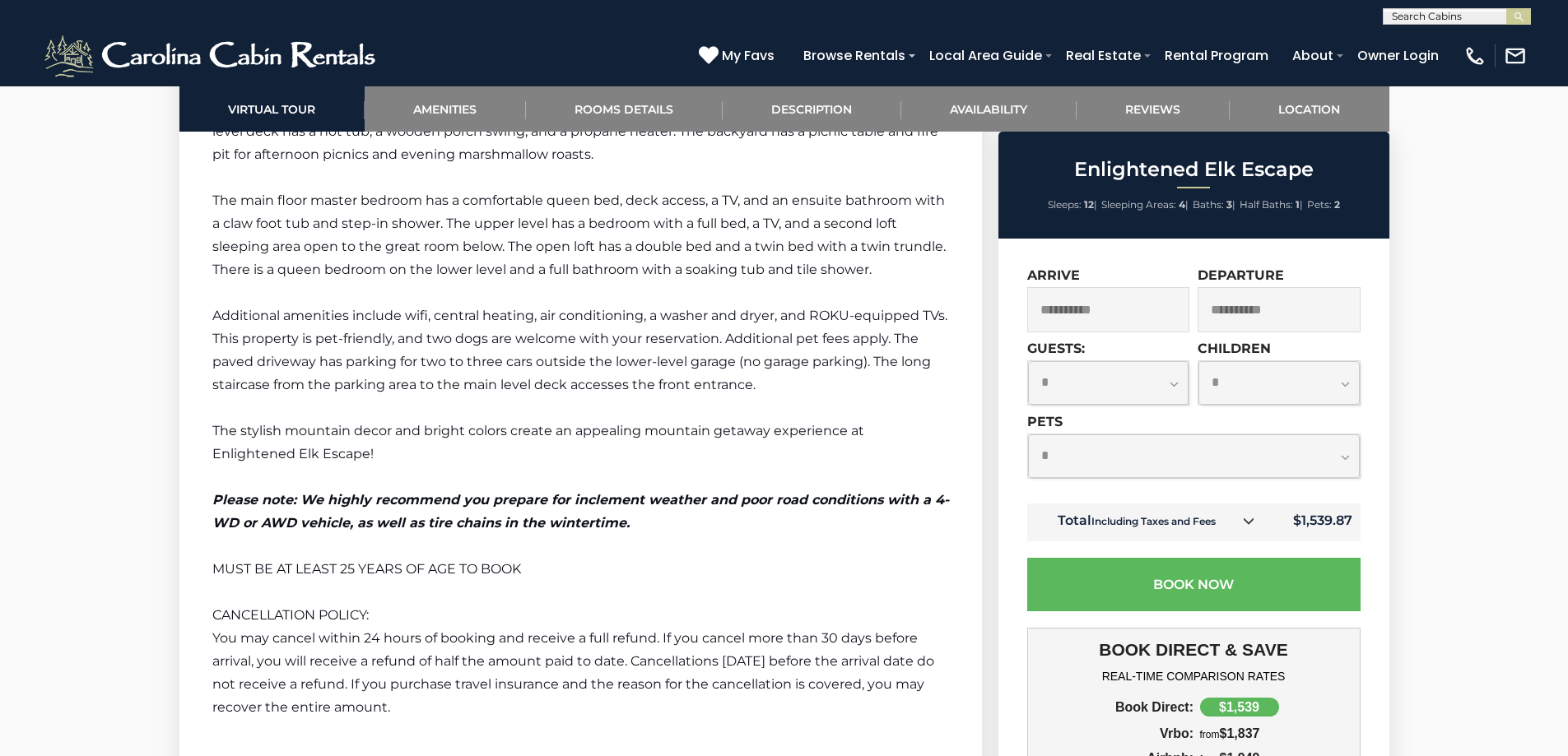
scroll to position [2424, 0]
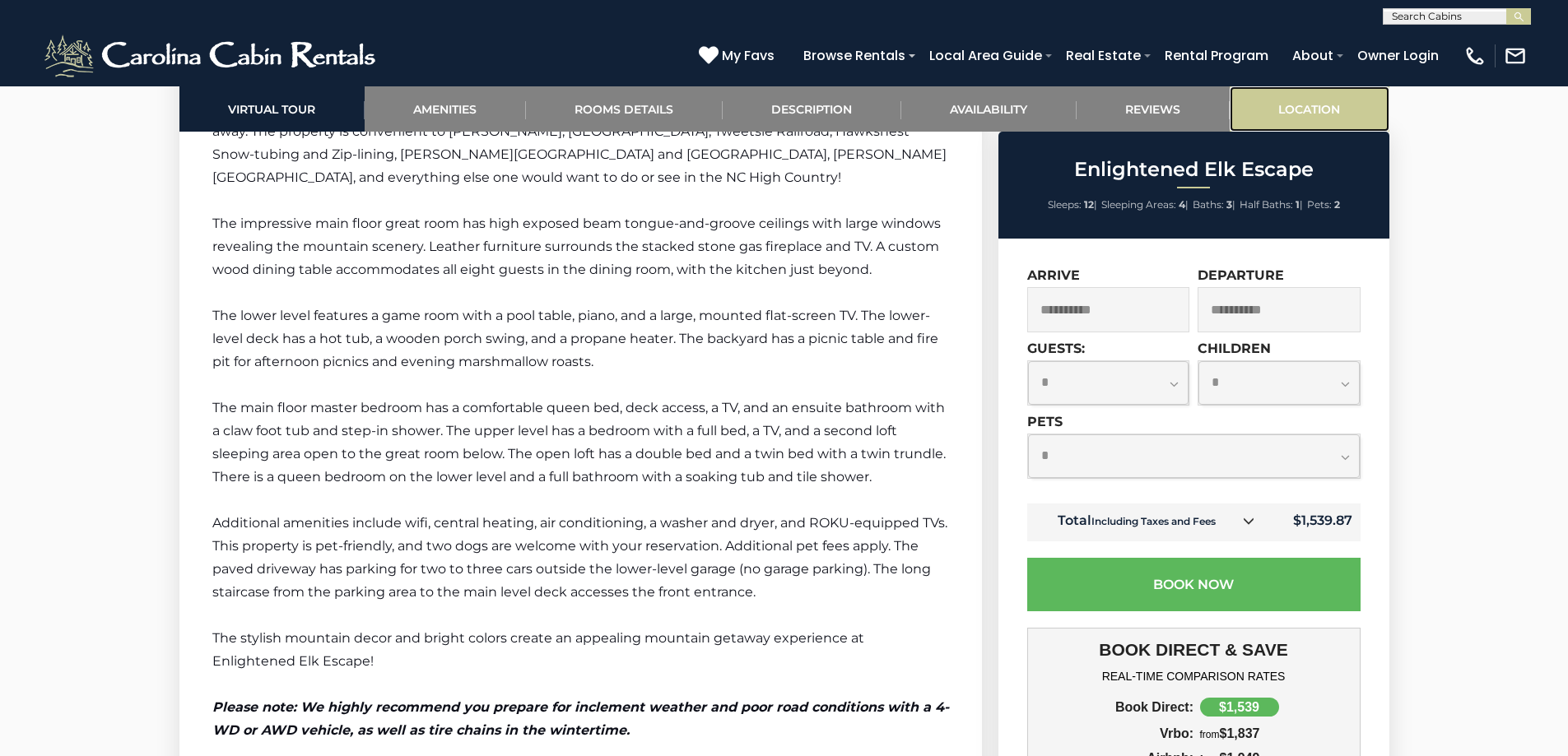
click at [1292, 104] on link "Location" at bounding box center [1309, 109] width 160 height 45
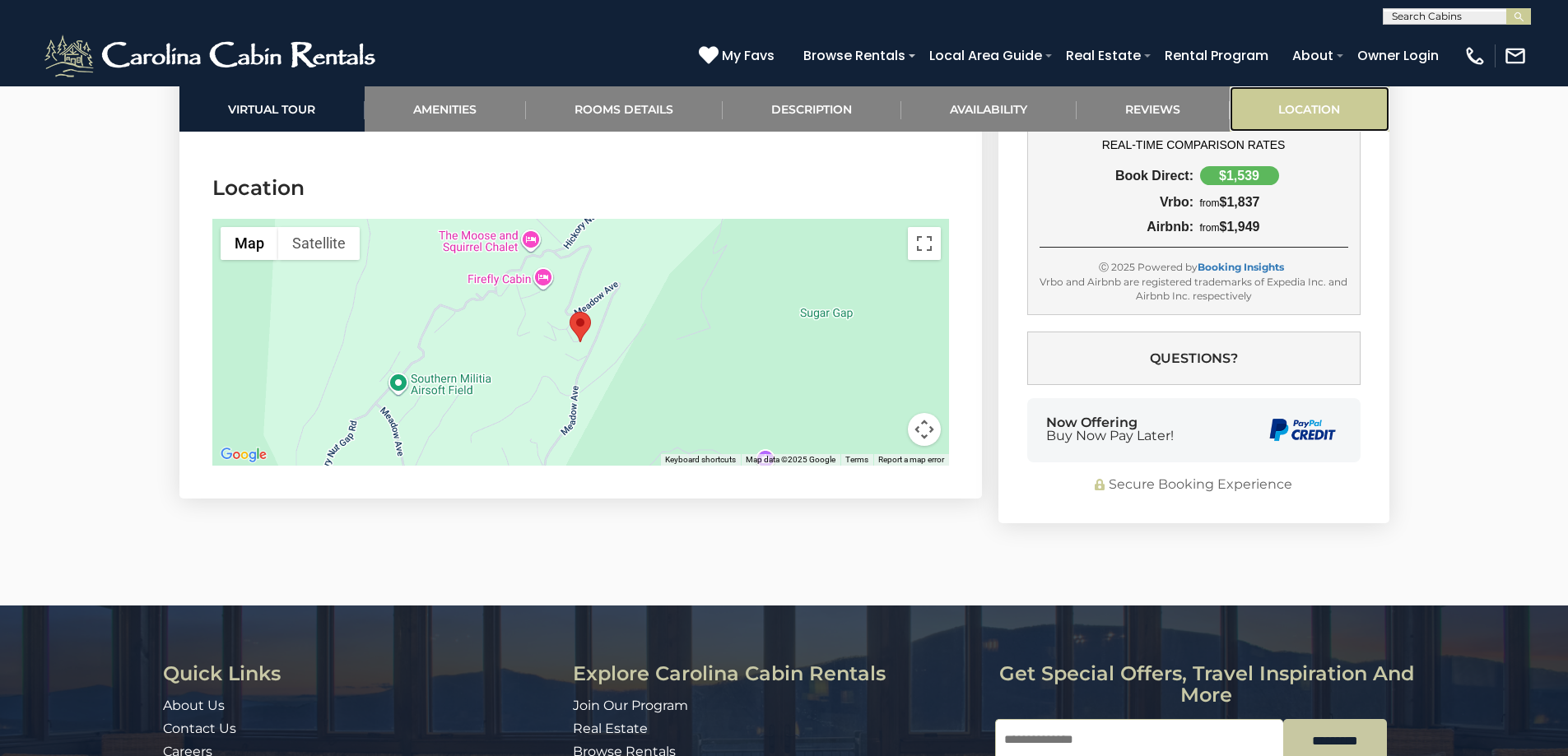
scroll to position [4649, 0]
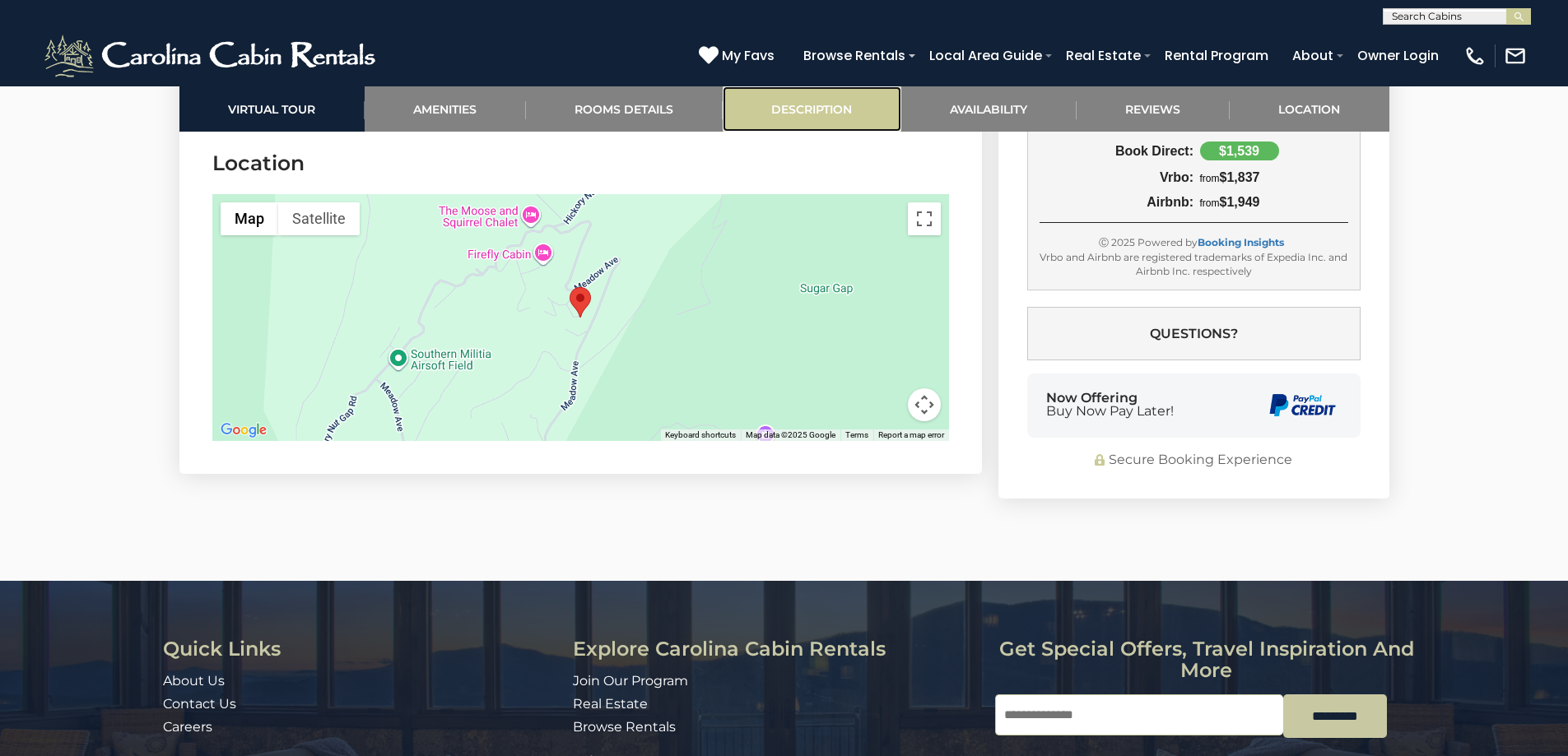
click at [868, 101] on link "Description" at bounding box center [812, 109] width 178 height 45
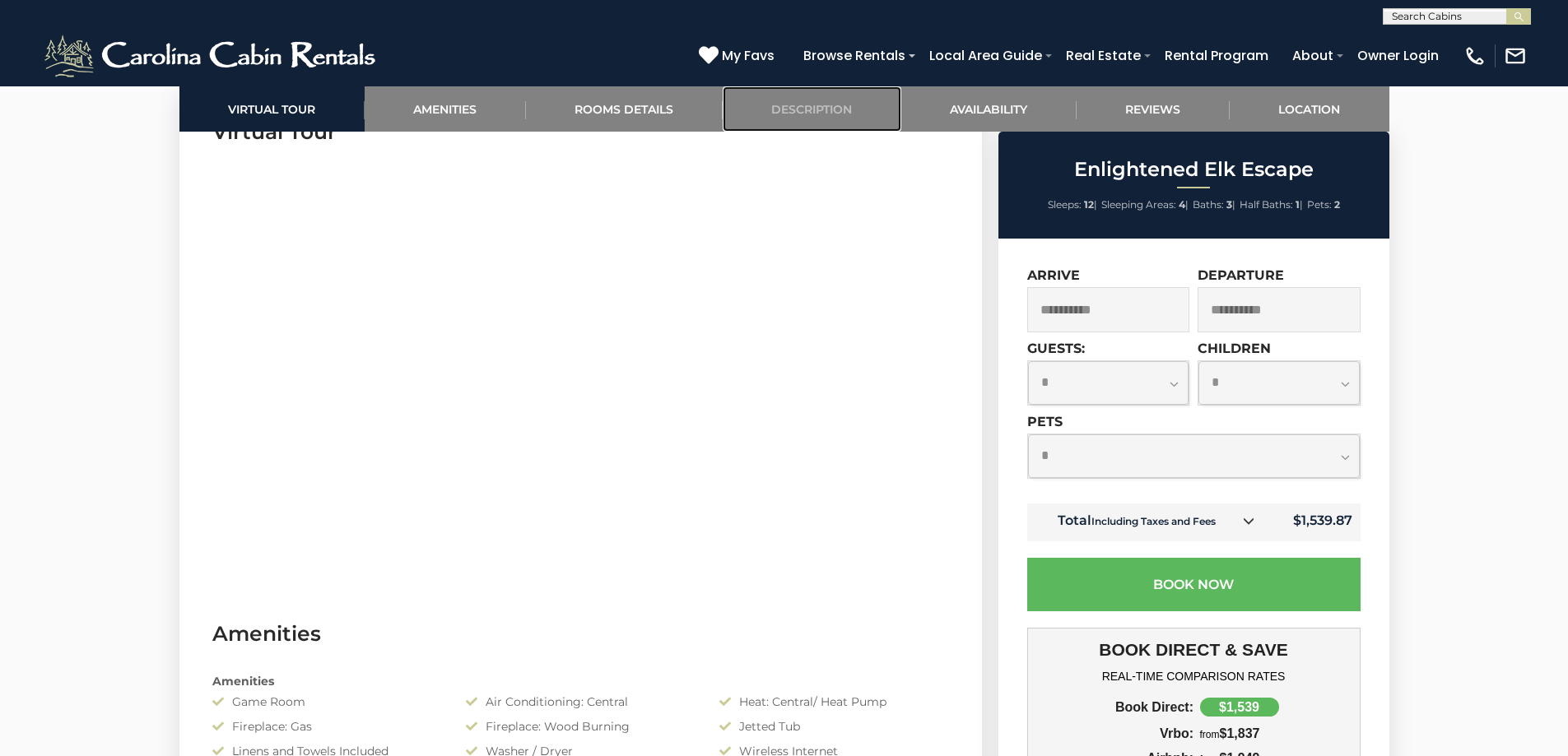
scroll to position [672, 0]
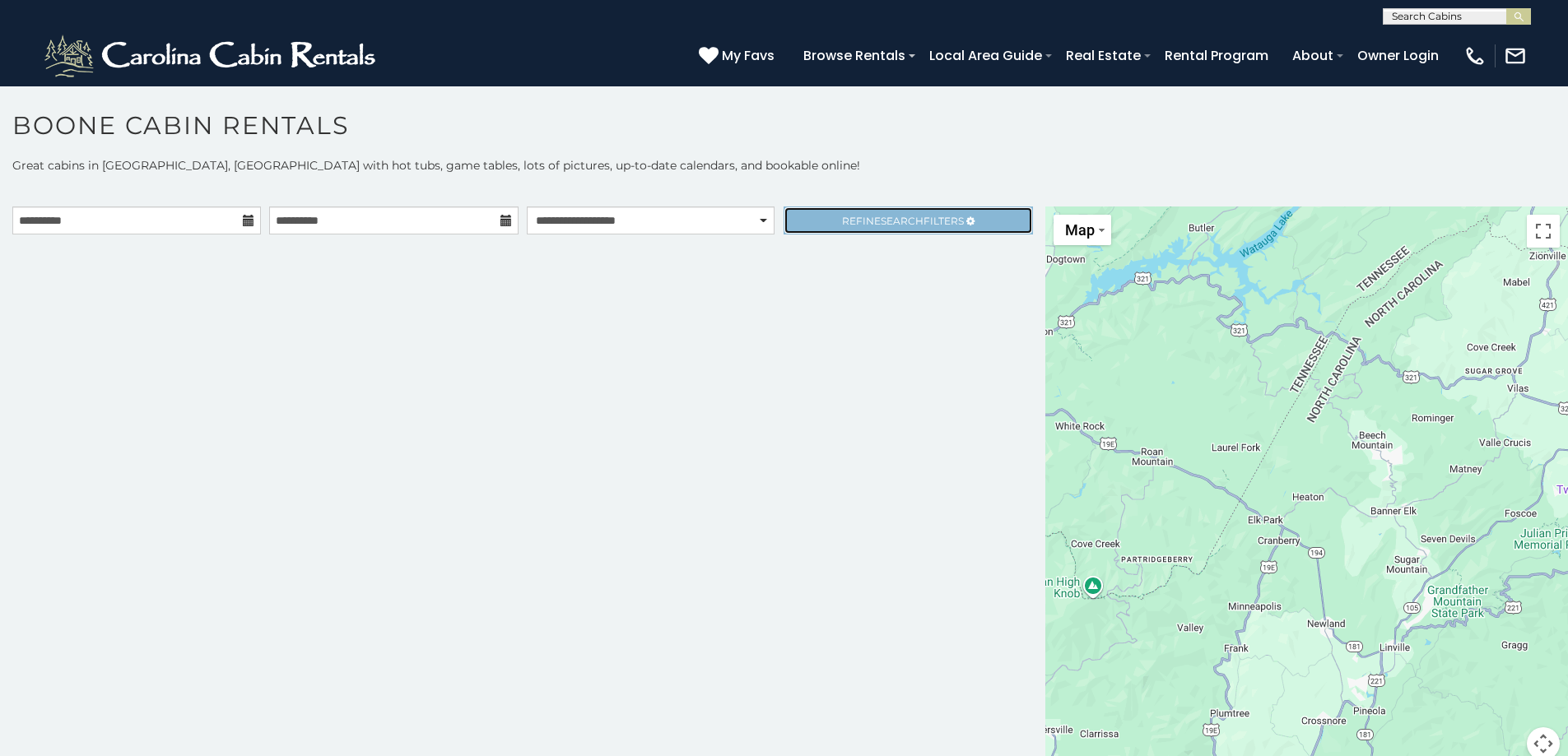
click at [945, 221] on span "Refine Search Filters" at bounding box center [903, 220] width 122 height 12
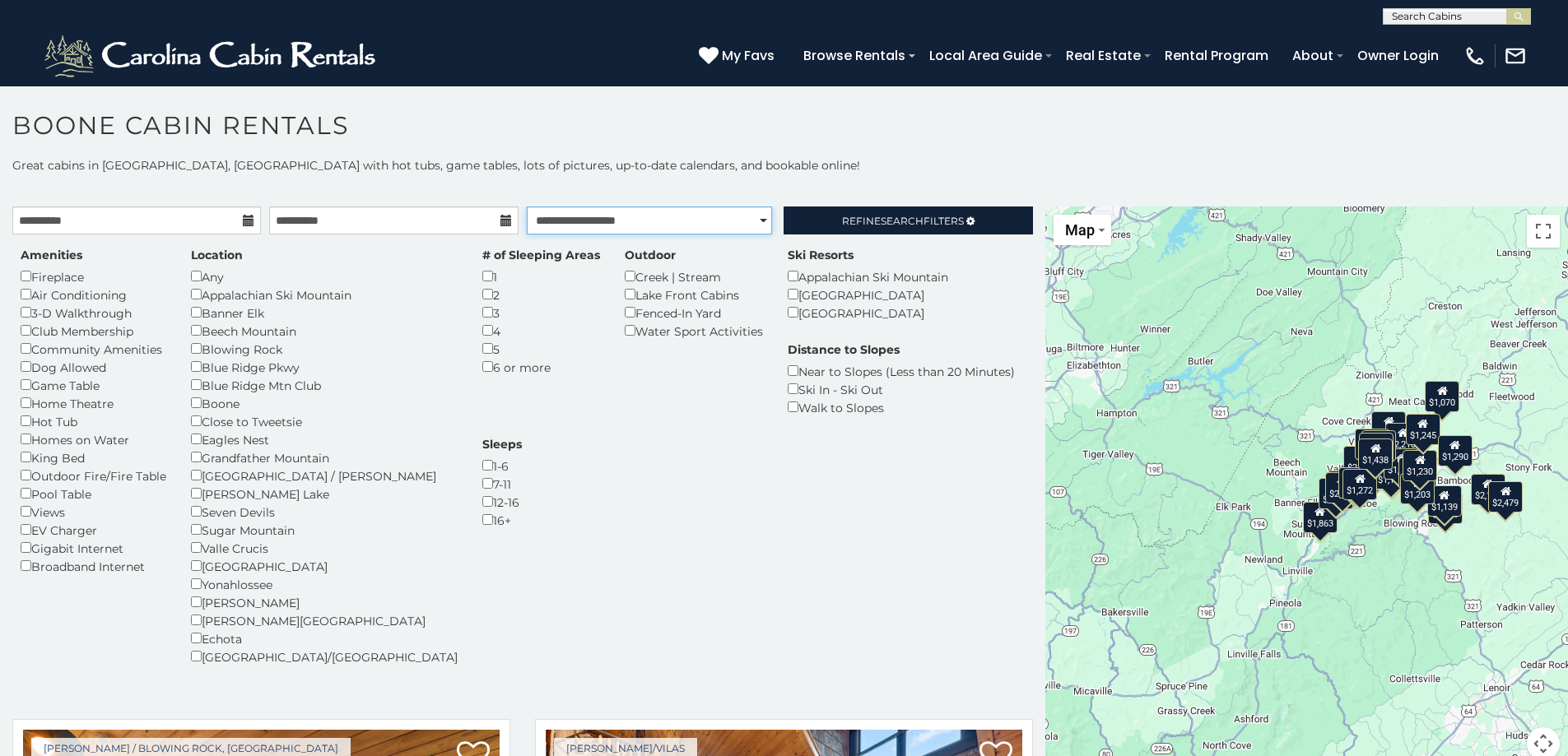
click at [752, 222] on select "**********" at bounding box center [648, 220] width 245 height 28
click at [526, 206] on select "**********" at bounding box center [648, 220] width 245 height 28
click at [901, 211] on link "Refine Search Filters" at bounding box center [907, 220] width 249 height 28
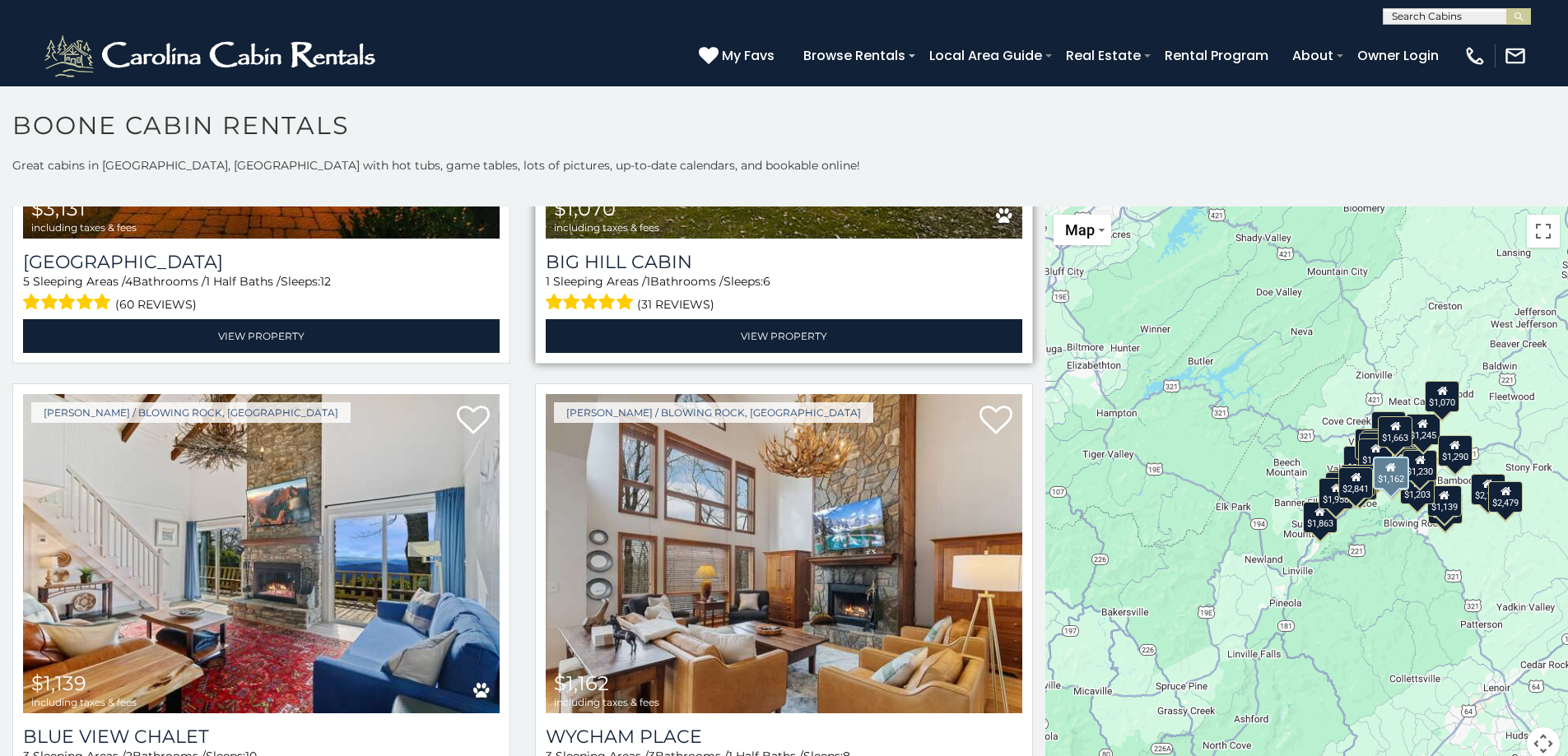
scroll to position [4196, 0]
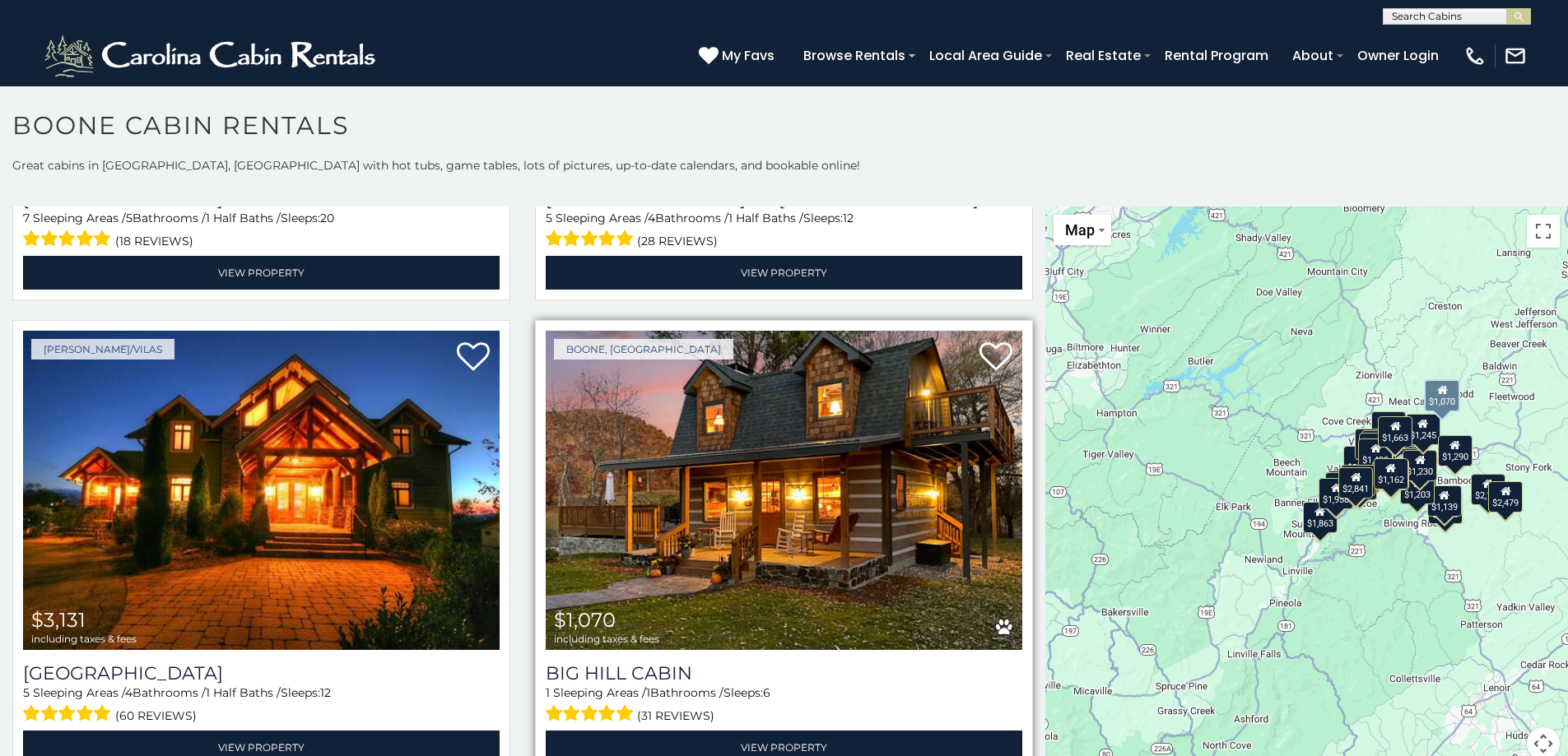
click at [781, 517] on img at bounding box center [784, 491] width 477 height 319
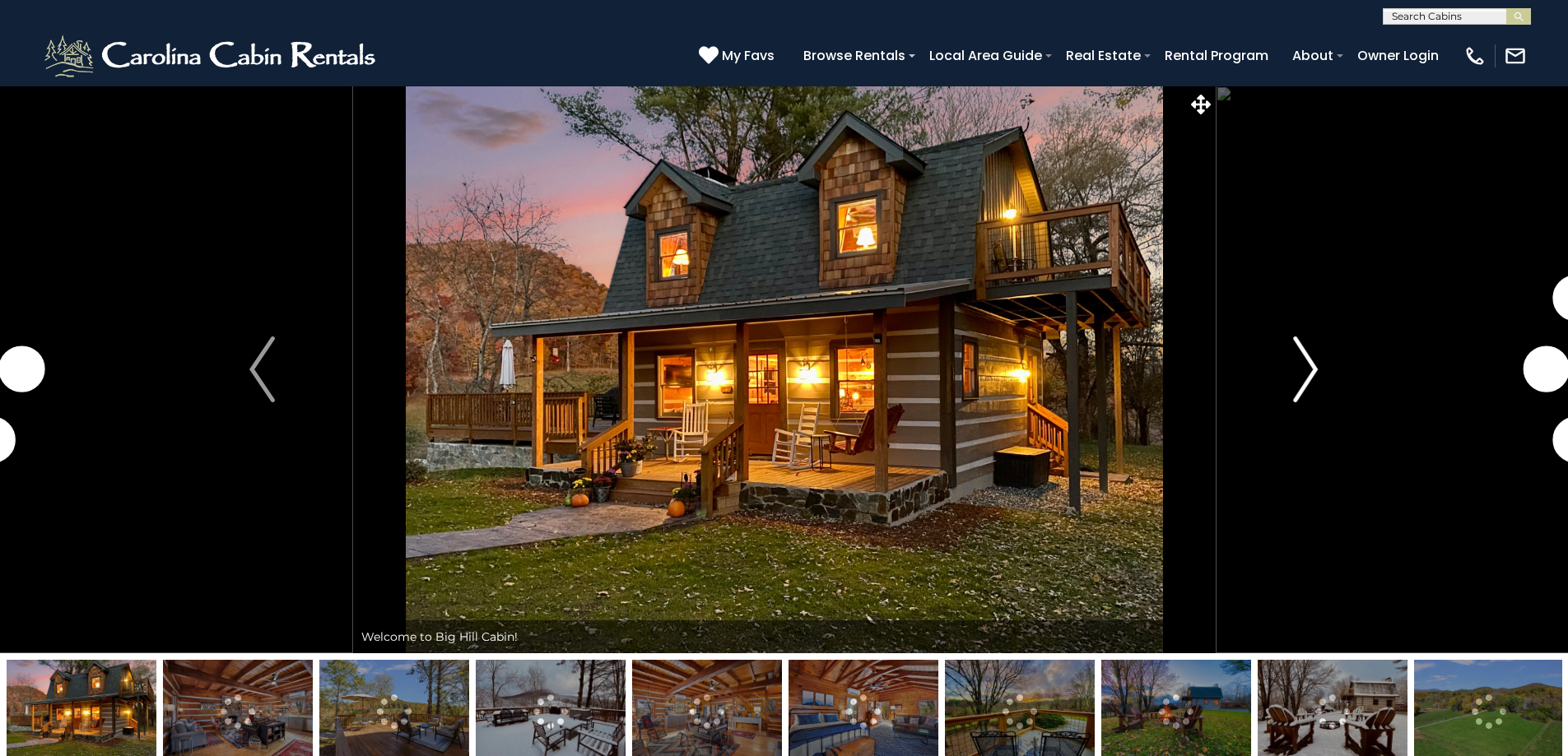
click at [1297, 371] on img "Next" at bounding box center [1305, 370] width 24 height 66
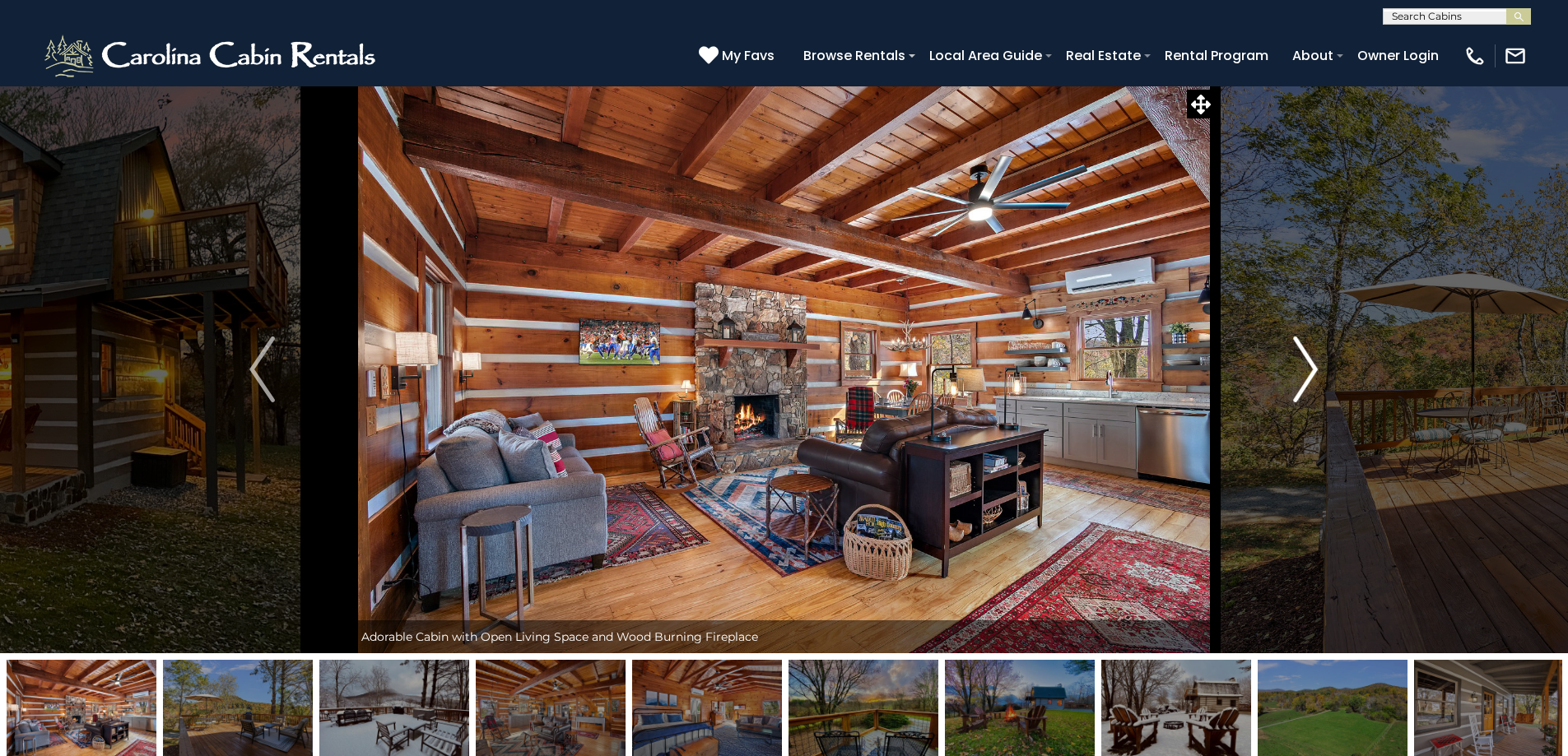
click at [1296, 373] on img "Next" at bounding box center [1305, 370] width 24 height 66
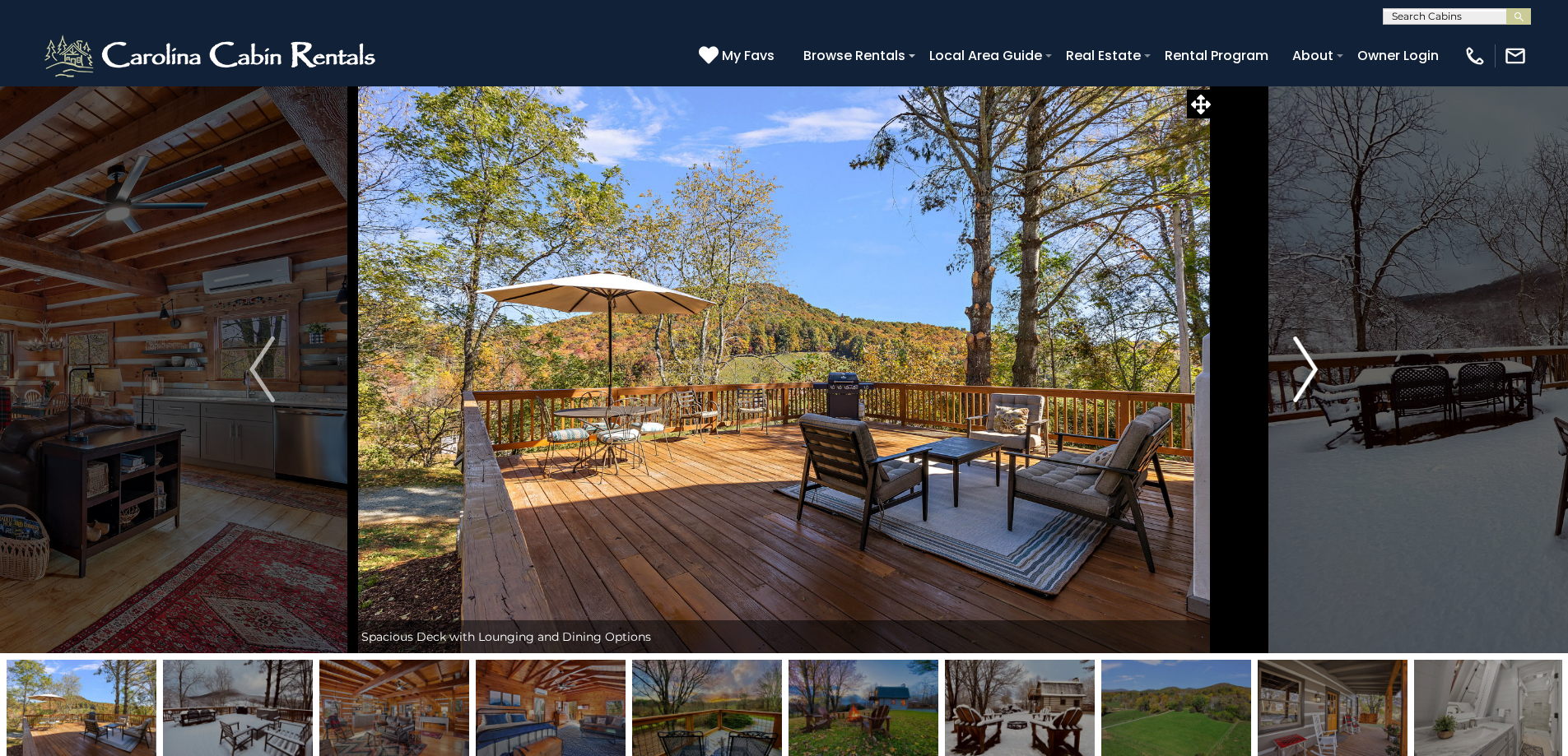
click at [1296, 373] on img "Next" at bounding box center [1305, 370] width 24 height 66
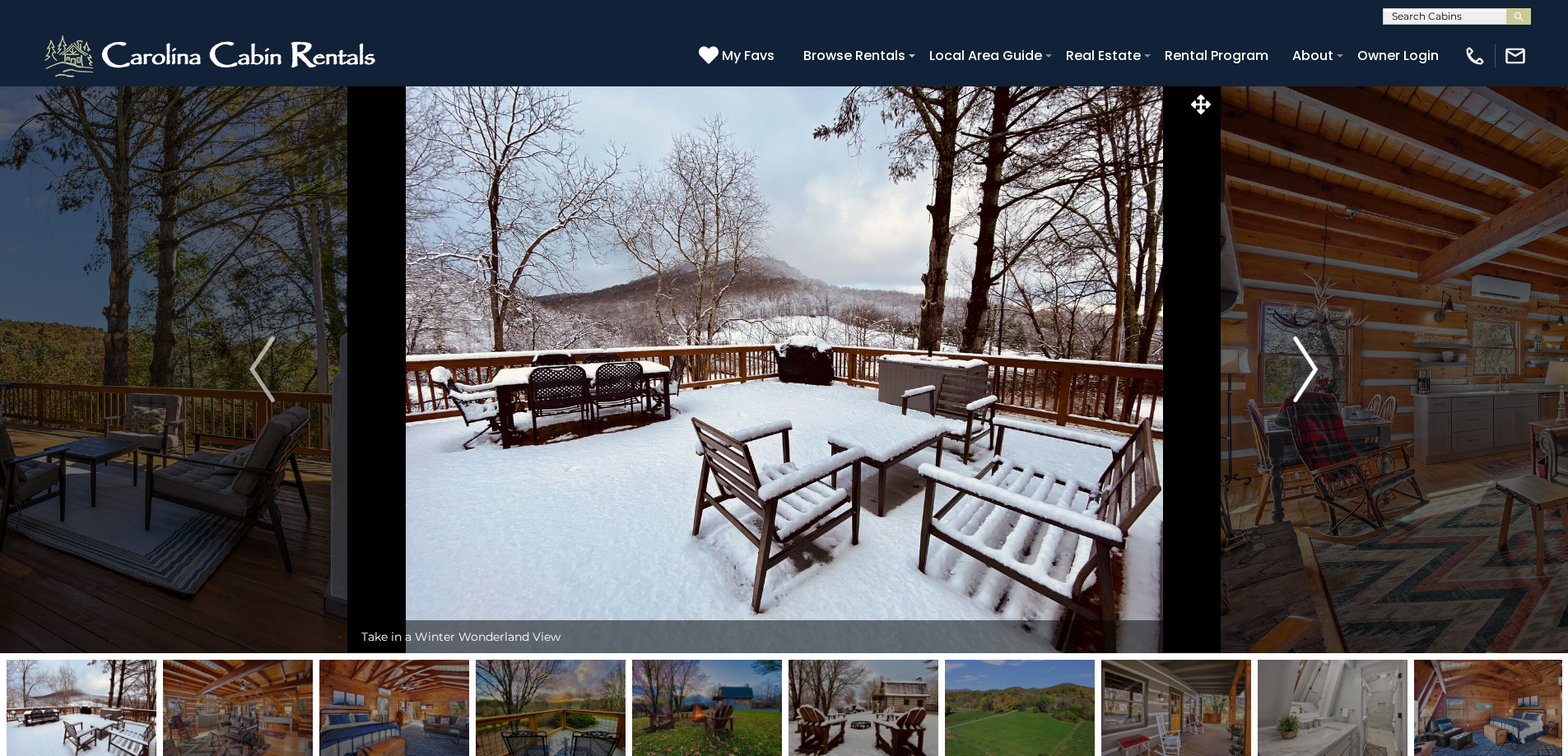
click at [1296, 373] on img "Next" at bounding box center [1305, 370] width 24 height 66
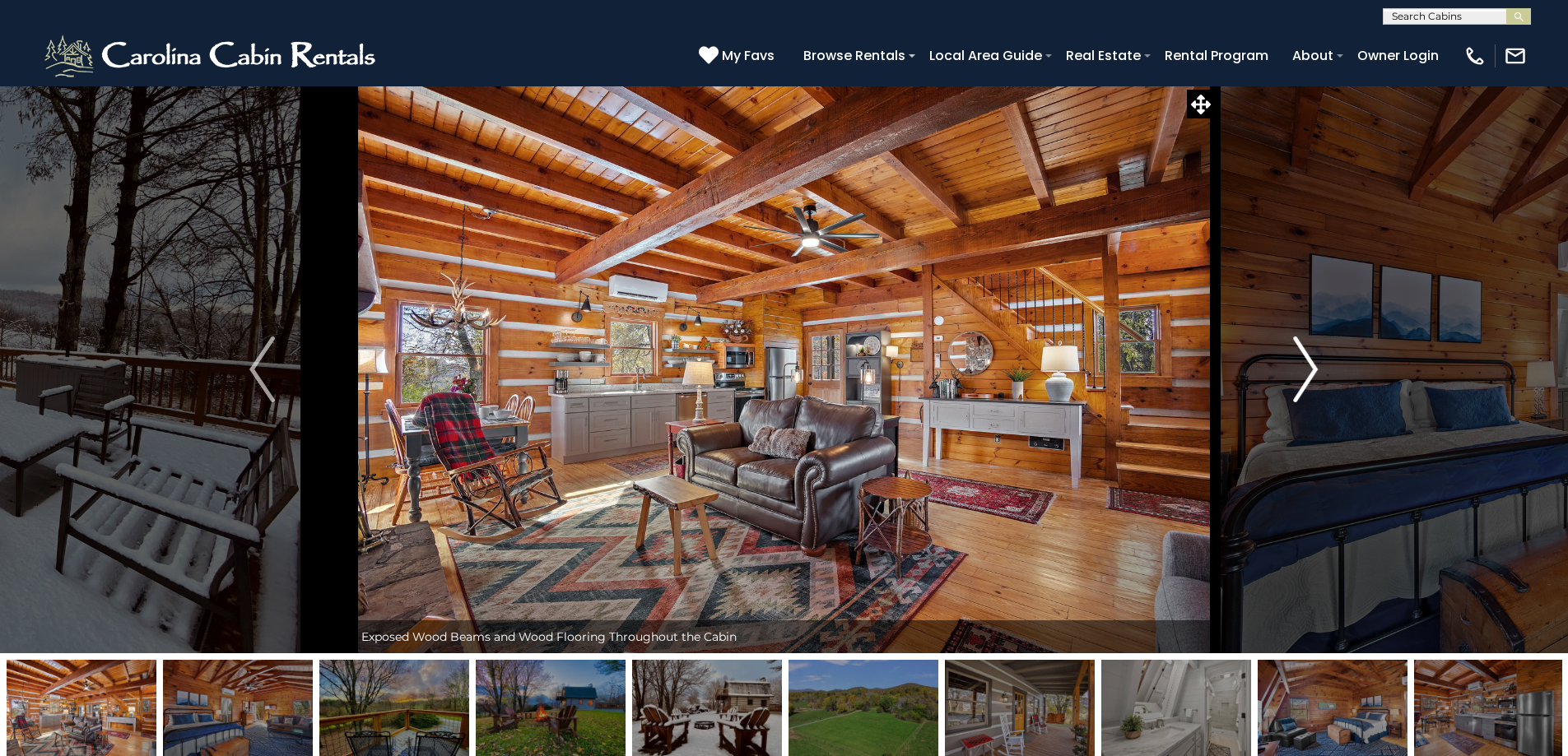
click at [1296, 373] on img "Next" at bounding box center [1305, 370] width 24 height 66
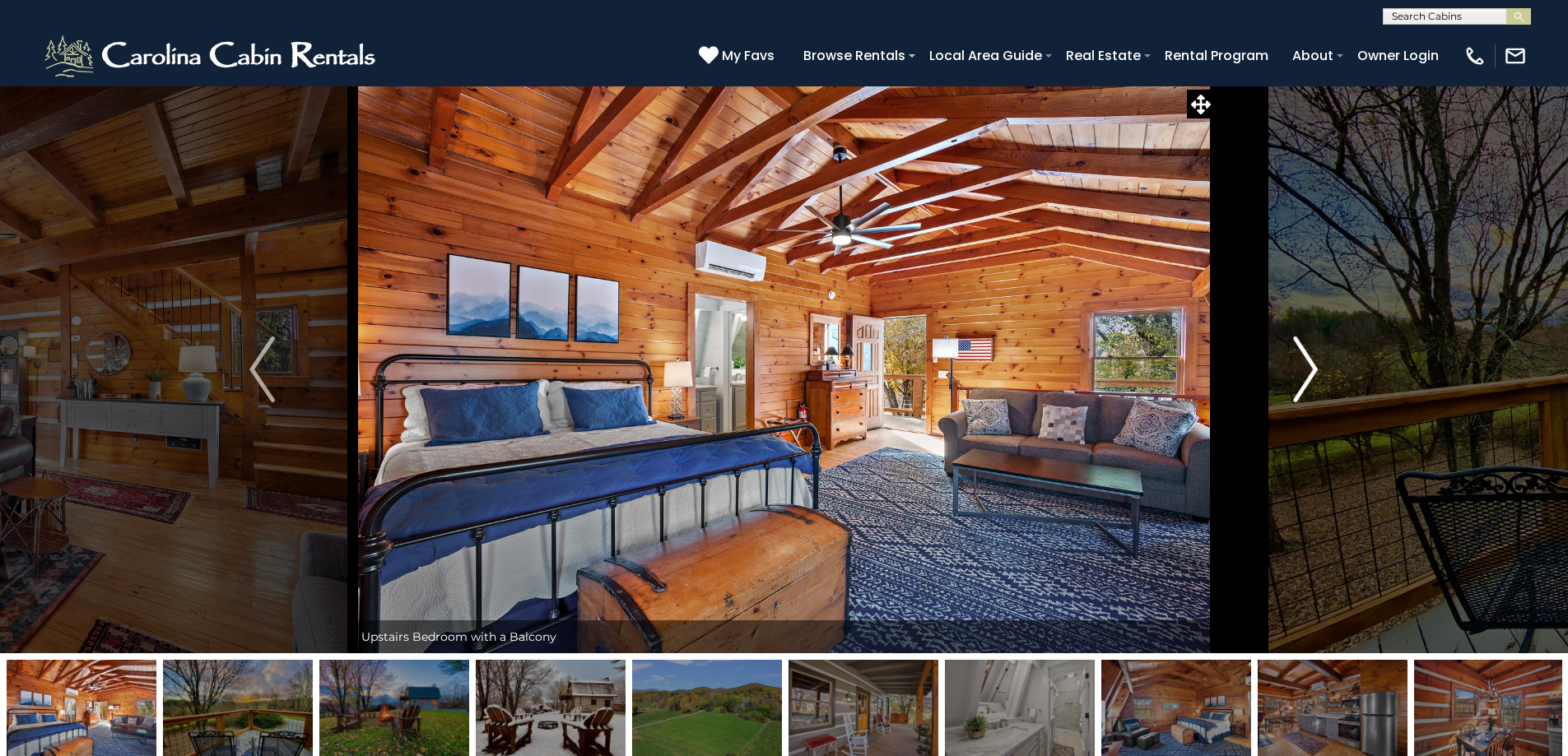
click at [1296, 373] on img "Next" at bounding box center [1305, 370] width 24 height 66
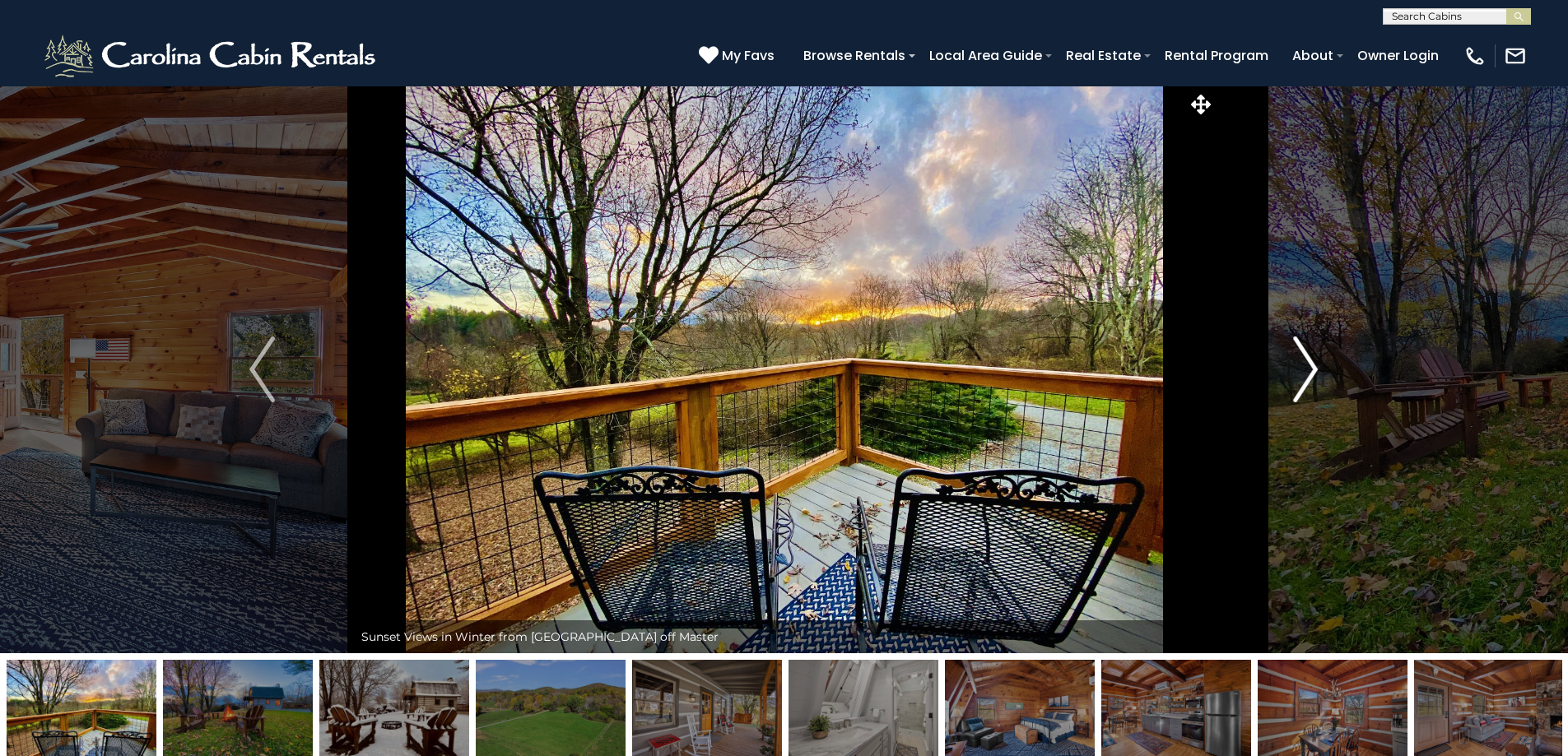
click at [1296, 373] on img "Next" at bounding box center [1305, 370] width 24 height 66
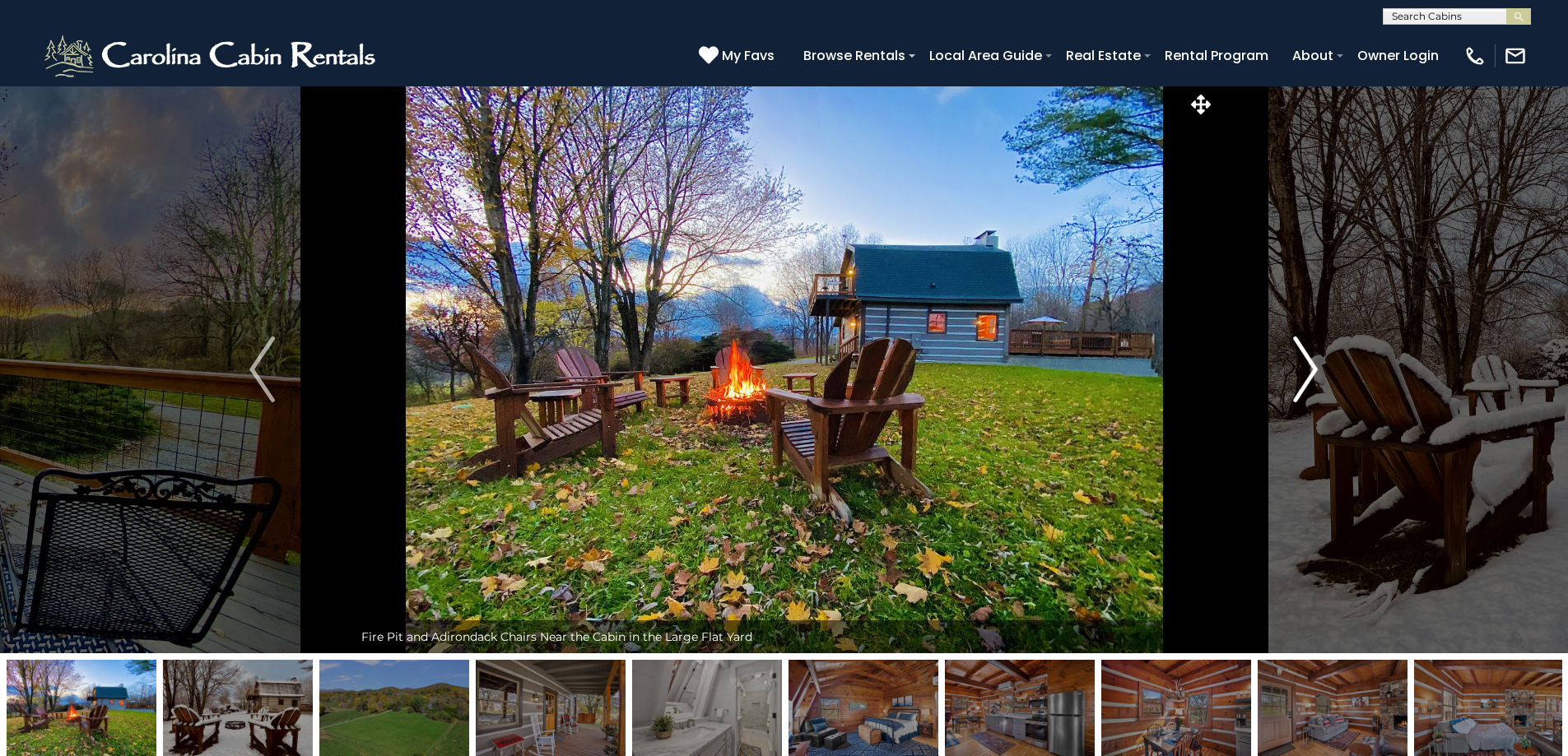
click at [1296, 373] on img "Next" at bounding box center [1305, 370] width 24 height 66
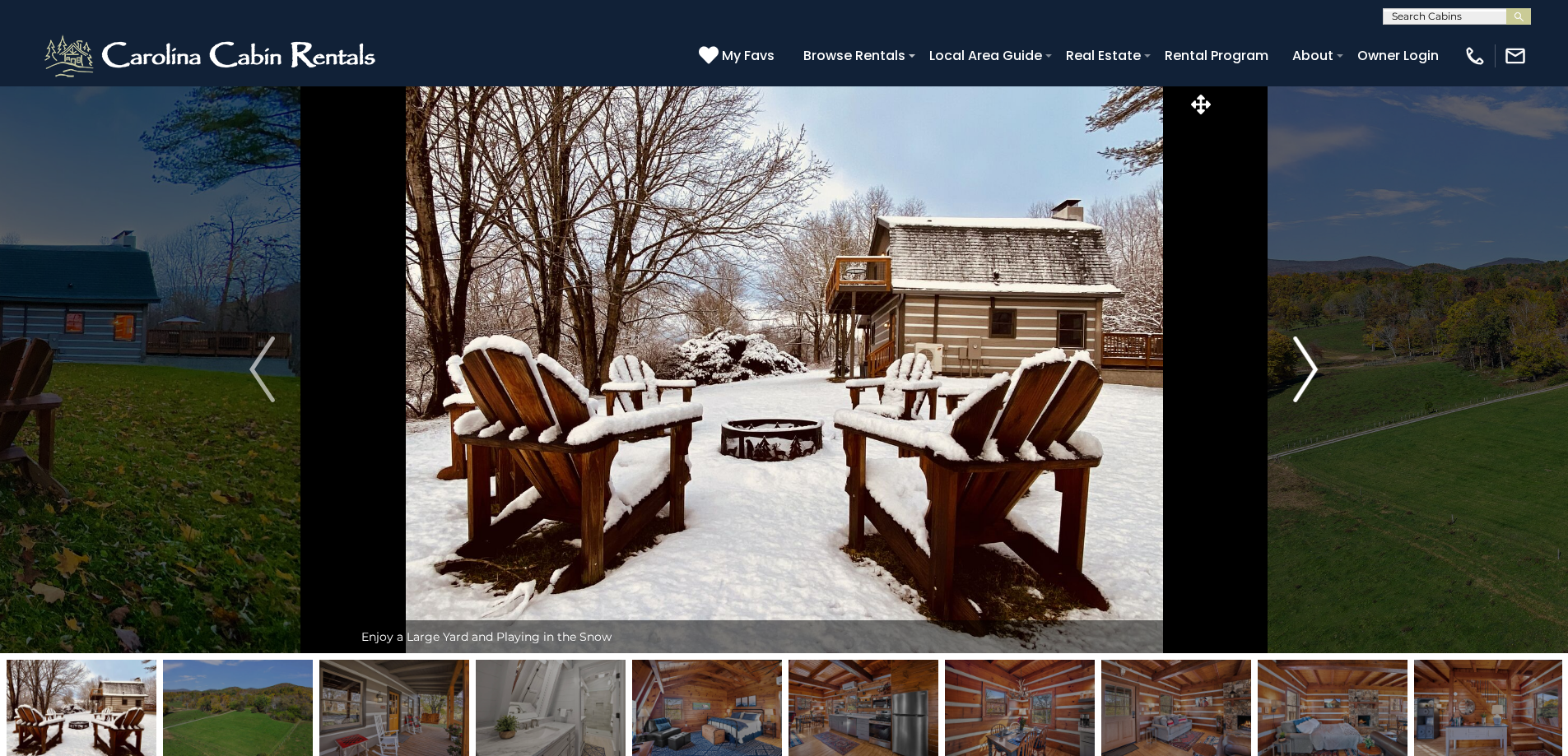
click at [1296, 373] on img "Next" at bounding box center [1305, 370] width 24 height 66
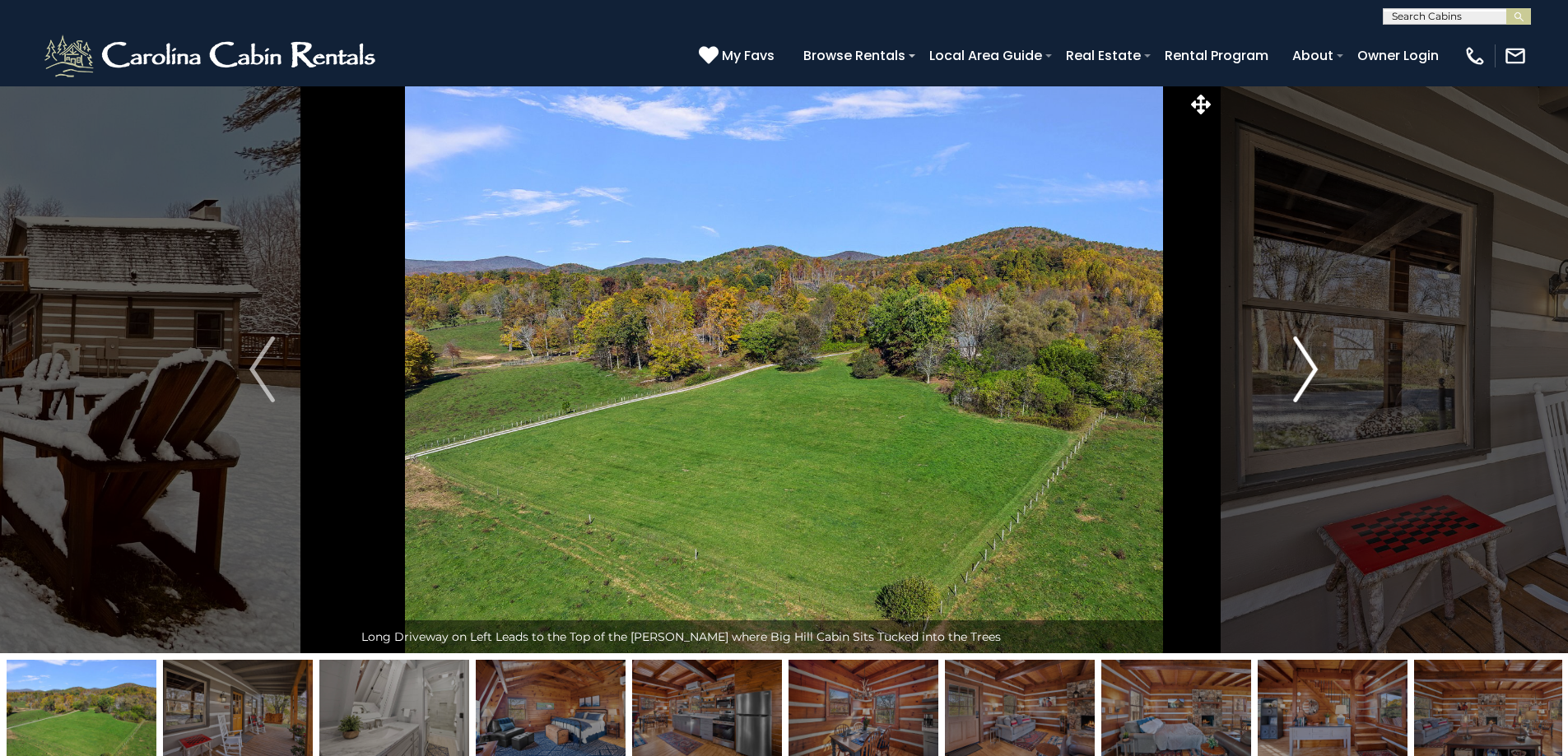
click at [1296, 373] on img "Next" at bounding box center [1305, 370] width 24 height 66
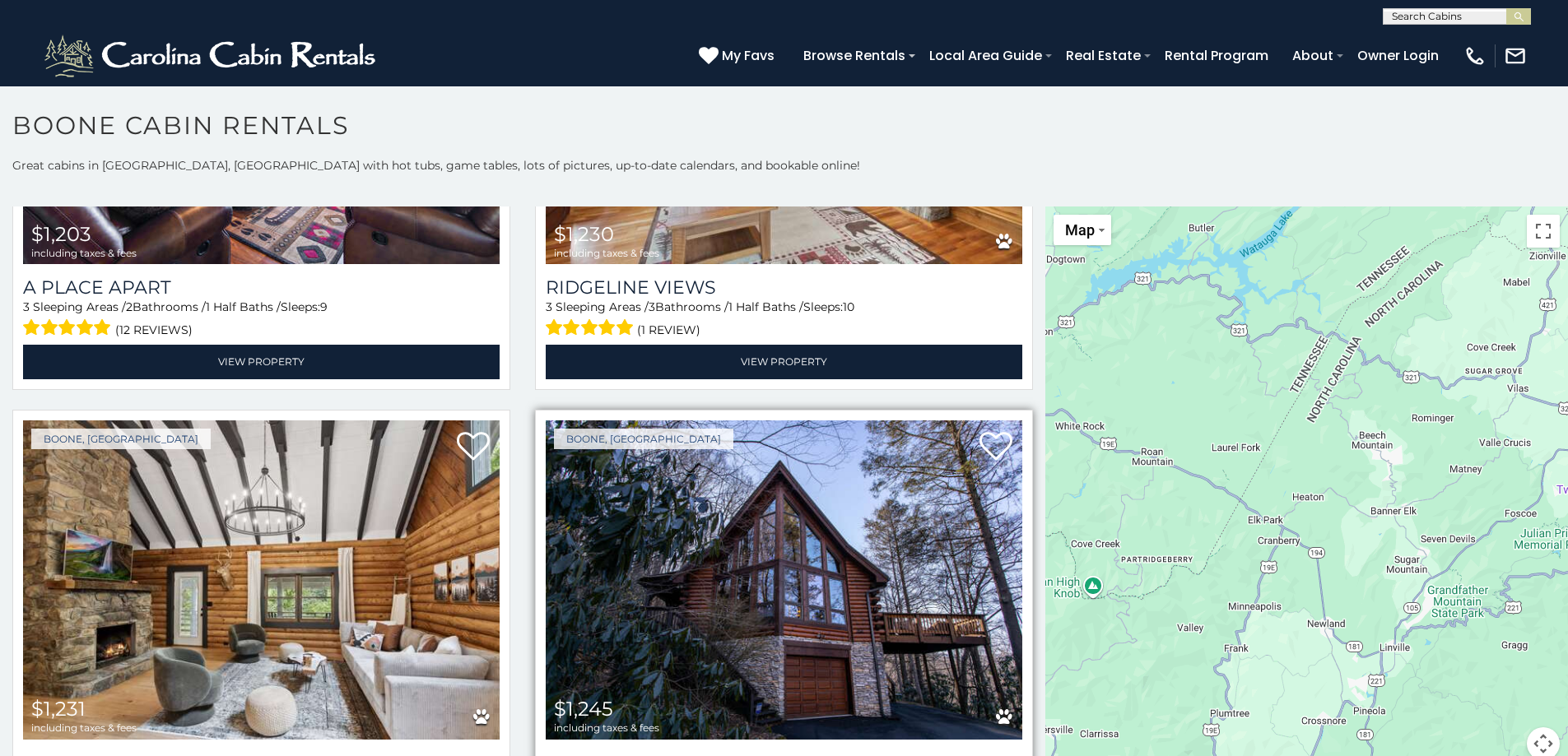
scroll to position [6088, 0]
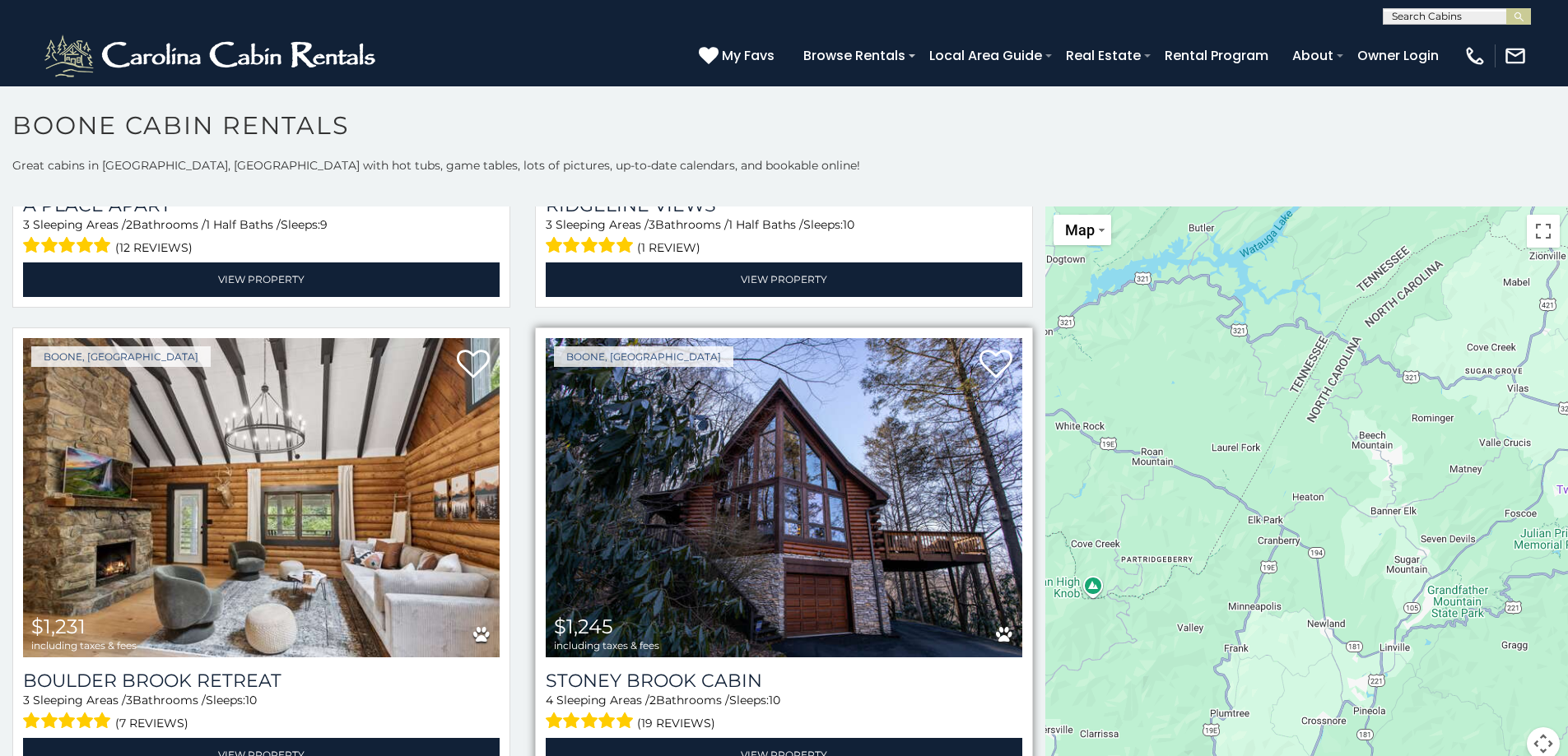
click at [748, 530] on img at bounding box center [784, 498] width 477 height 319
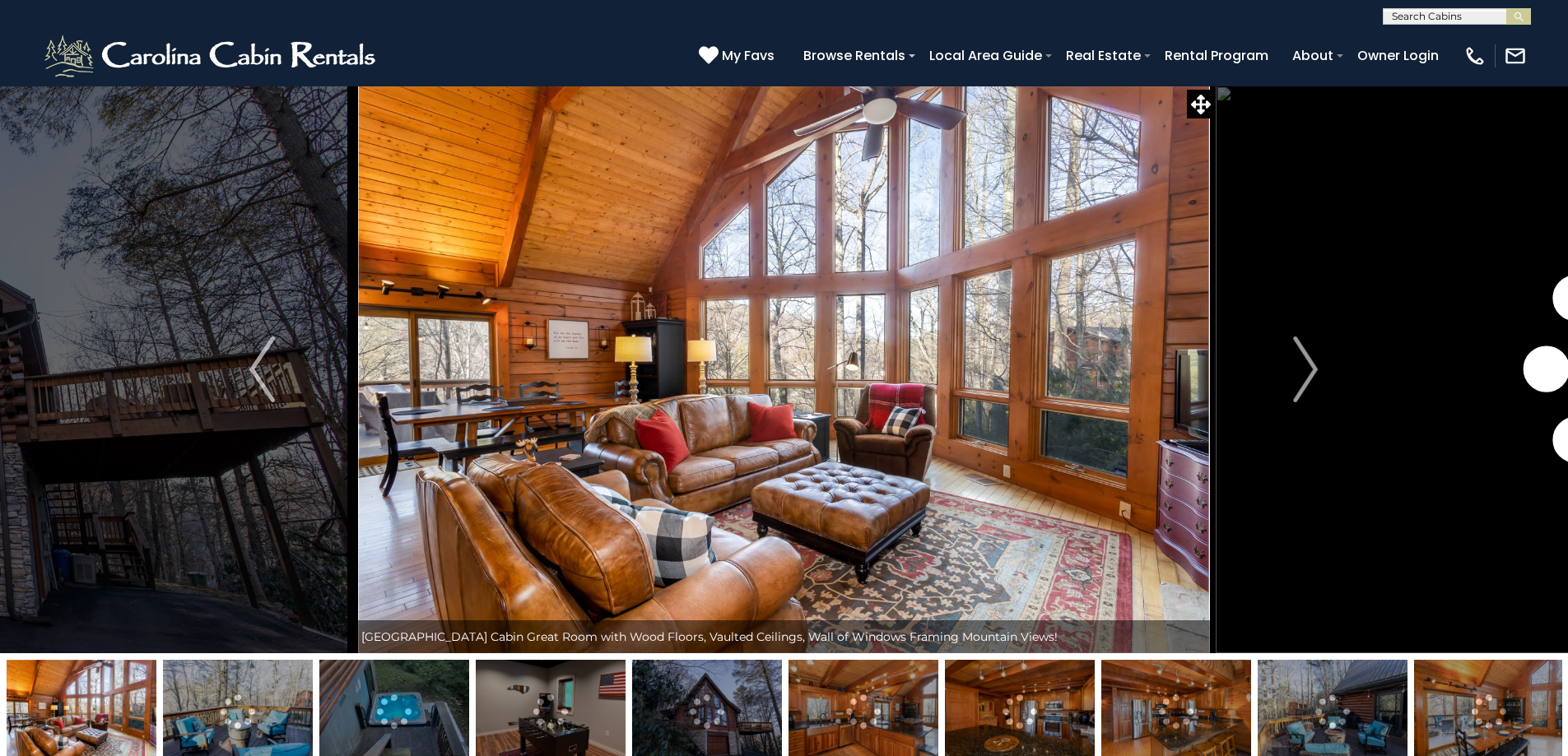
click at [263, 712] on img at bounding box center [238, 711] width 150 height 103
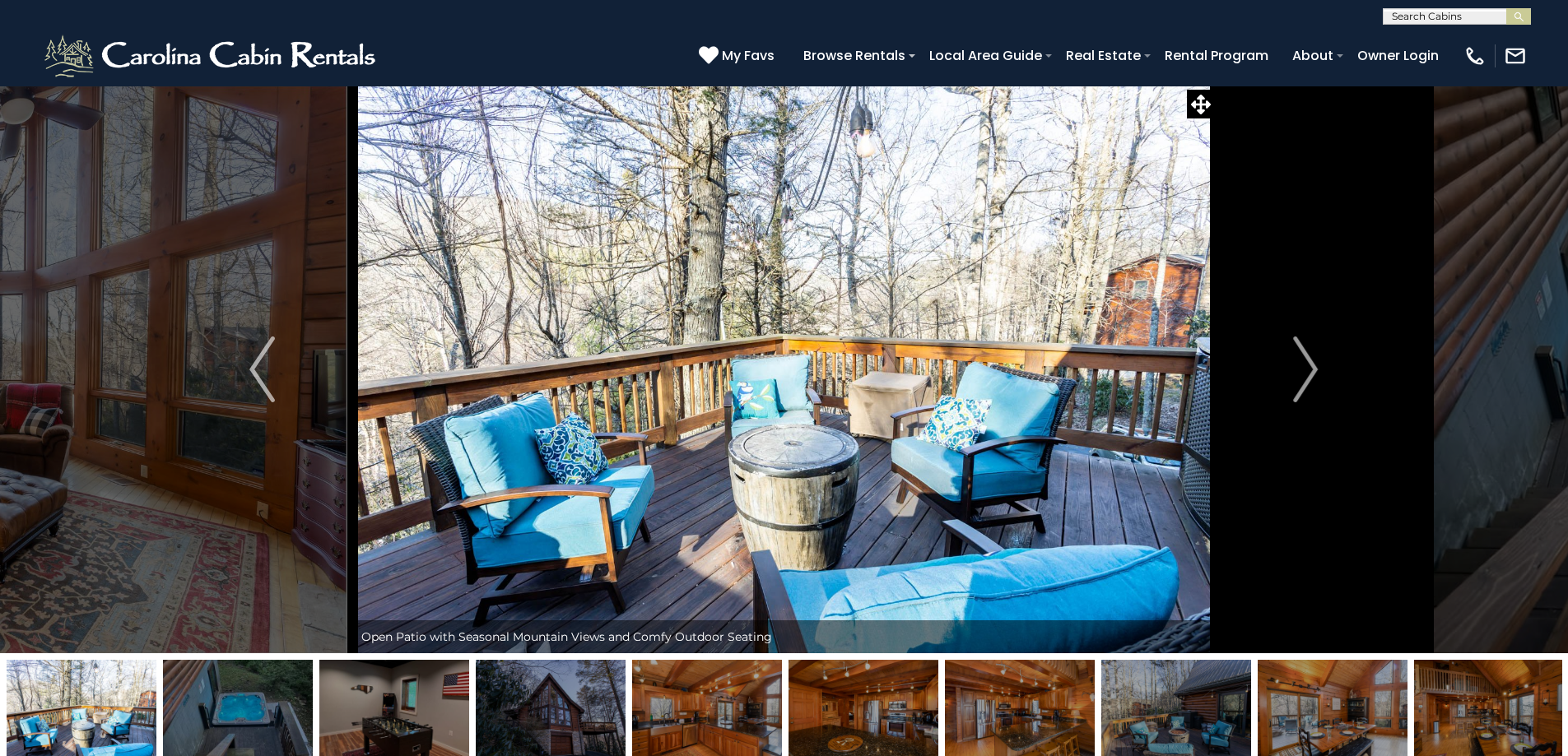
click at [367, 711] on img at bounding box center [394, 711] width 150 height 103
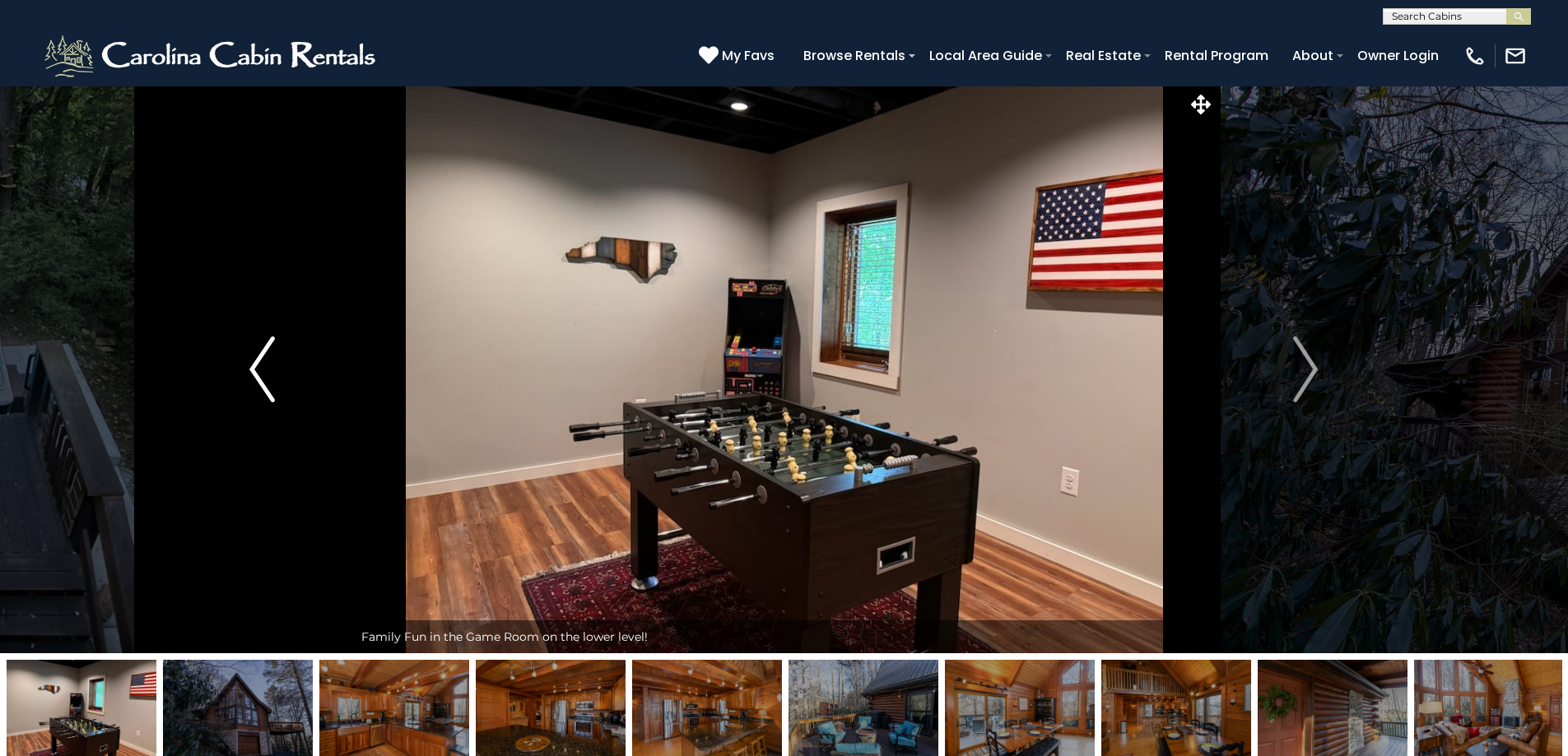
click at [275, 386] on button "Previous" at bounding box center [261, 369] width 181 height 567
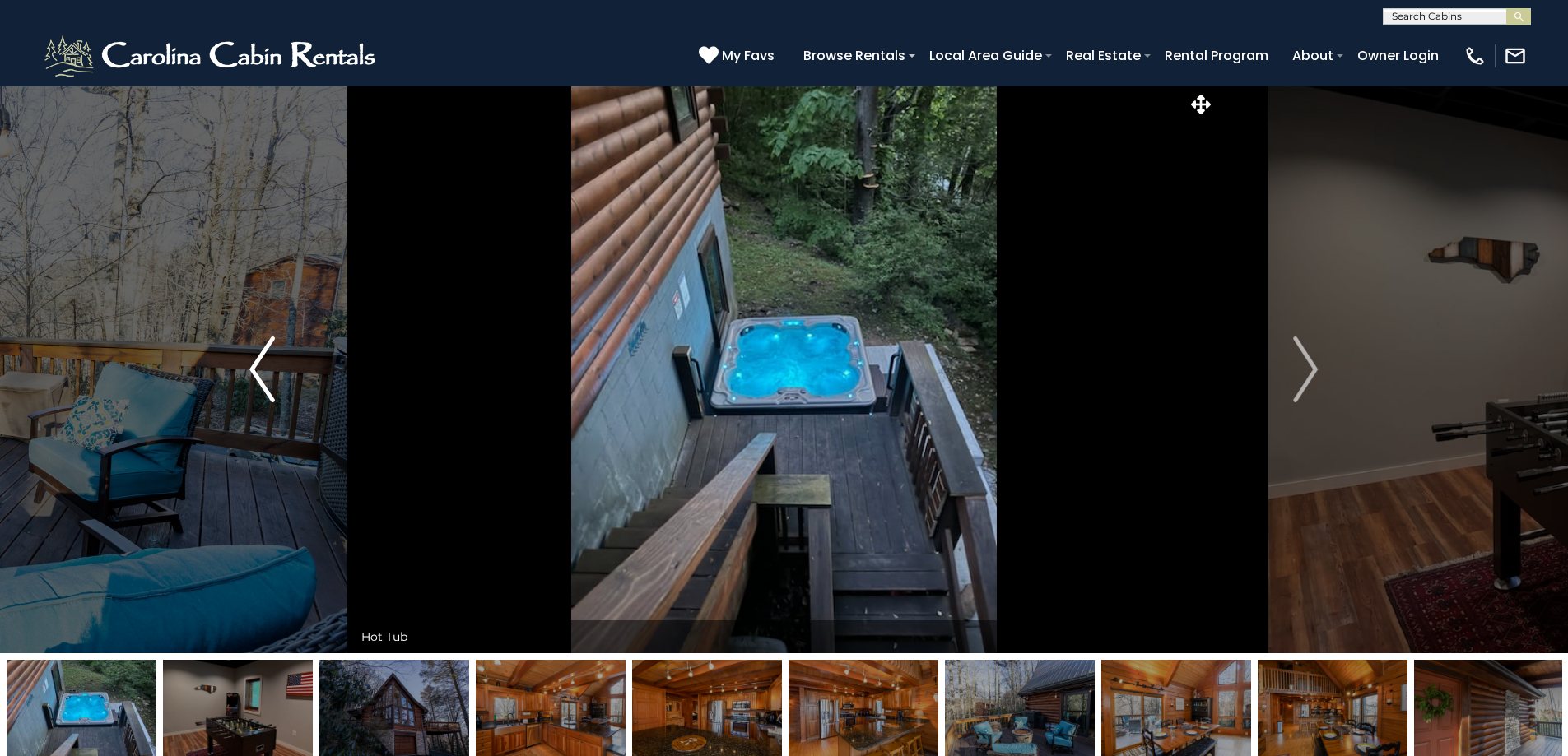
click at [274, 386] on img "Previous" at bounding box center [262, 370] width 24 height 66
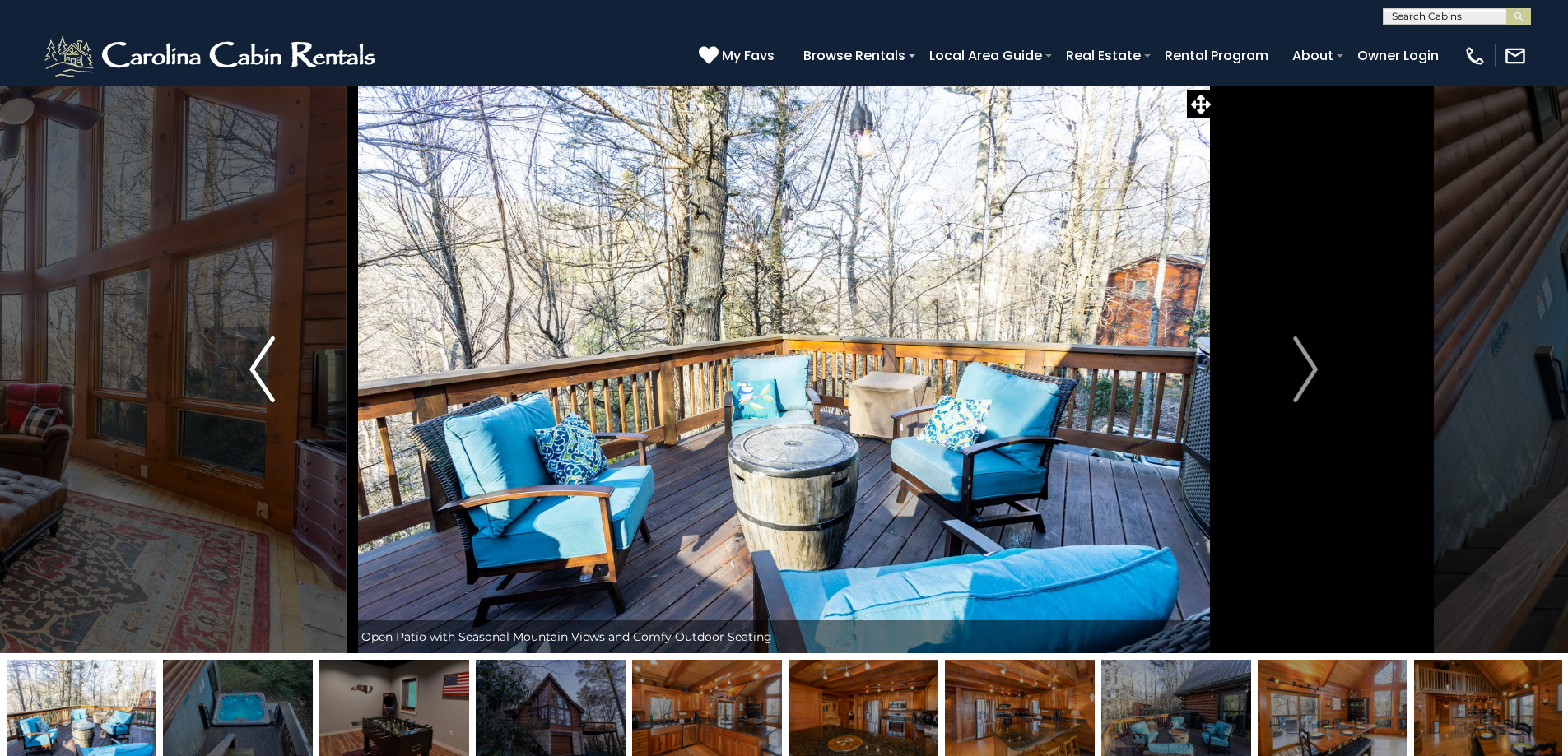
click at [274, 386] on img "Previous" at bounding box center [262, 370] width 24 height 66
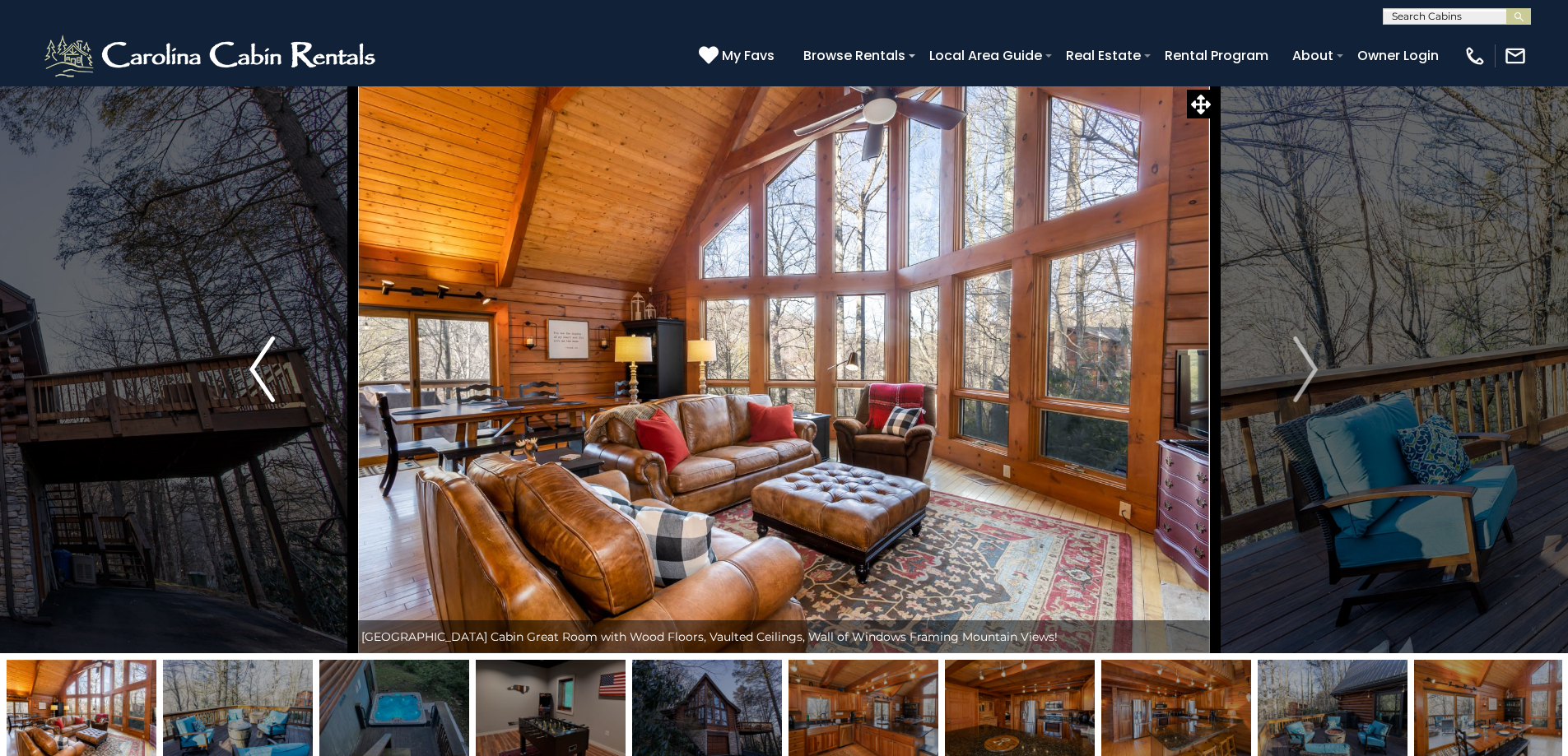
click at [274, 386] on img "Previous" at bounding box center [262, 370] width 24 height 66
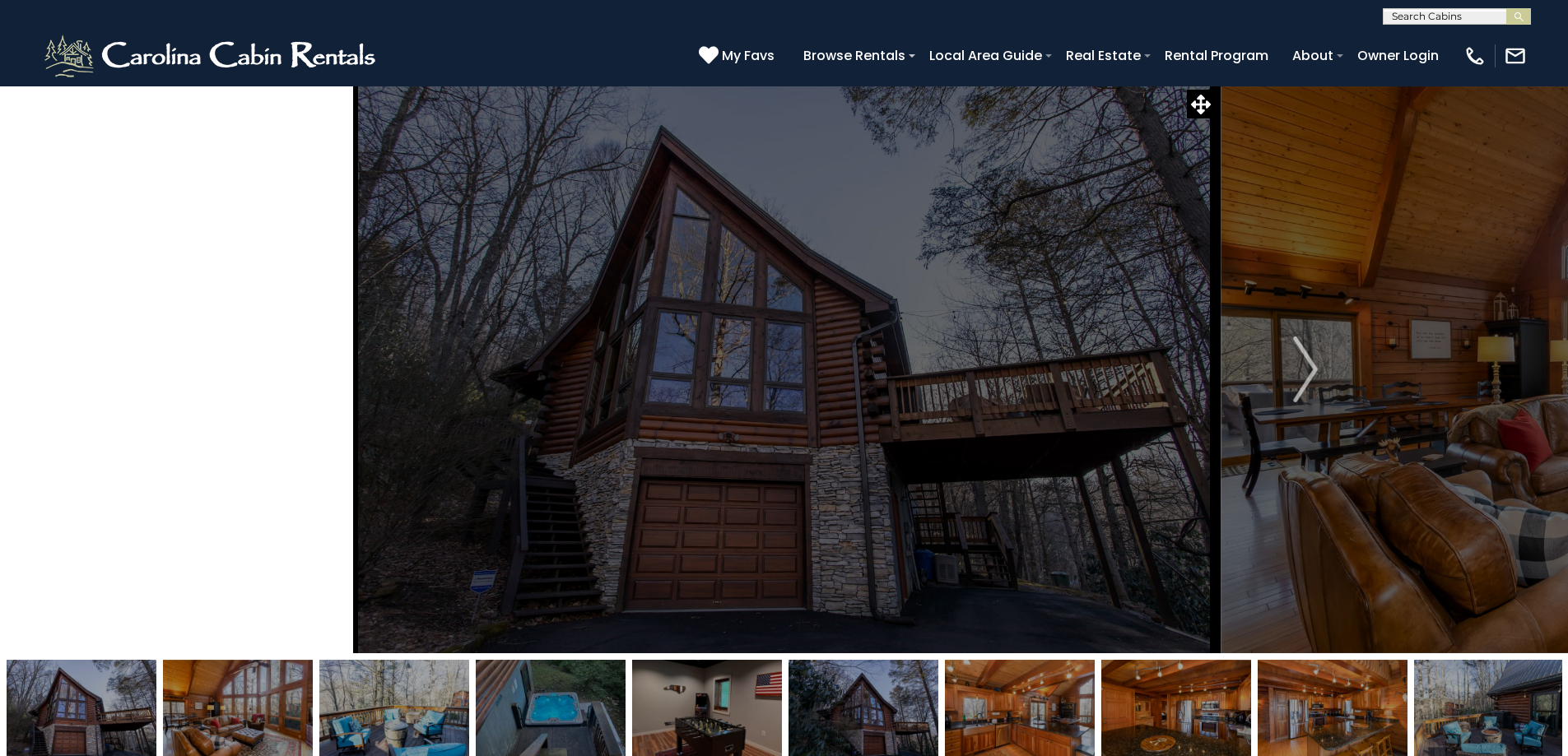
click at [274, 386] on img "Previous" at bounding box center [262, 370] width 24 height 66
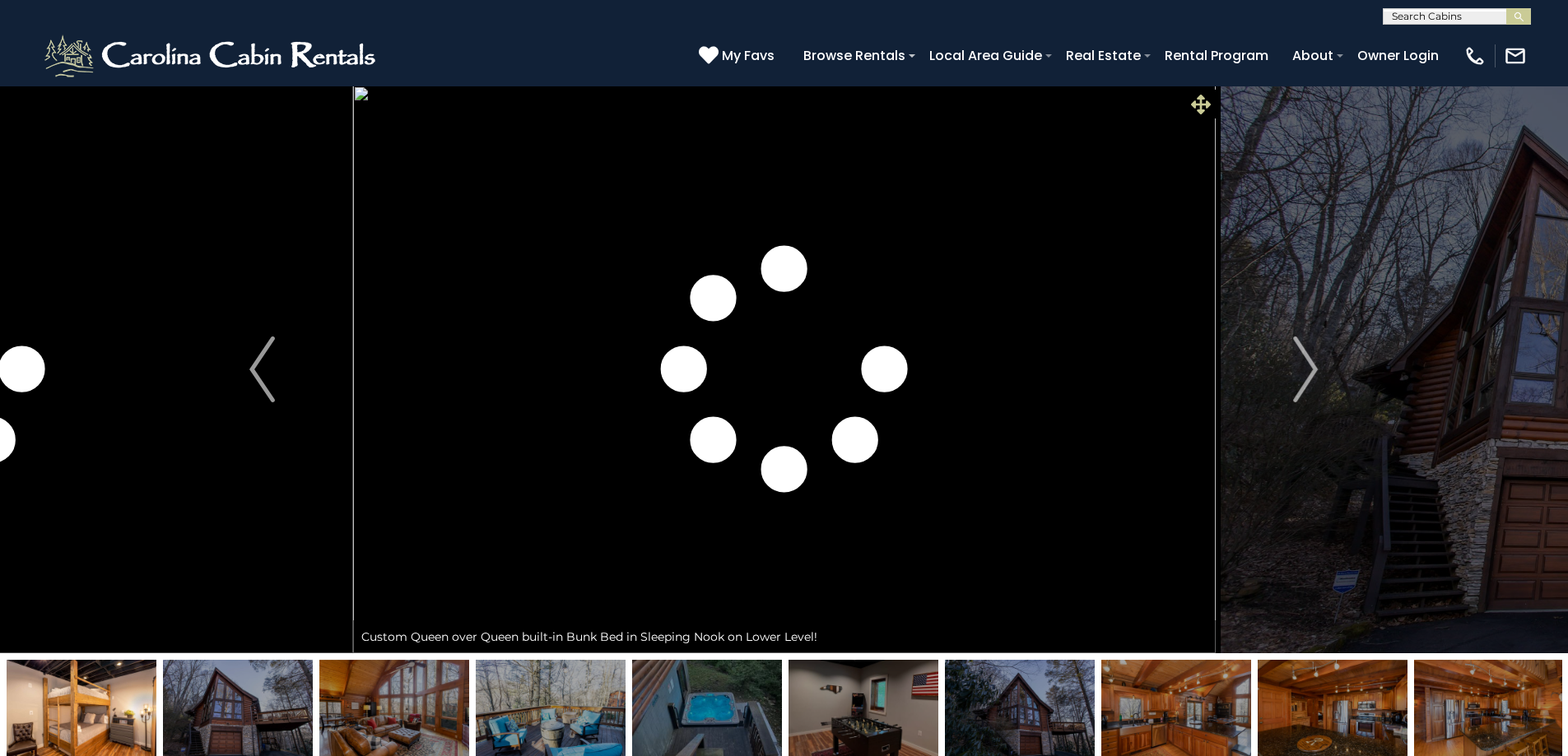
click at [1202, 104] on icon at bounding box center [1200, 104] width 20 height 20
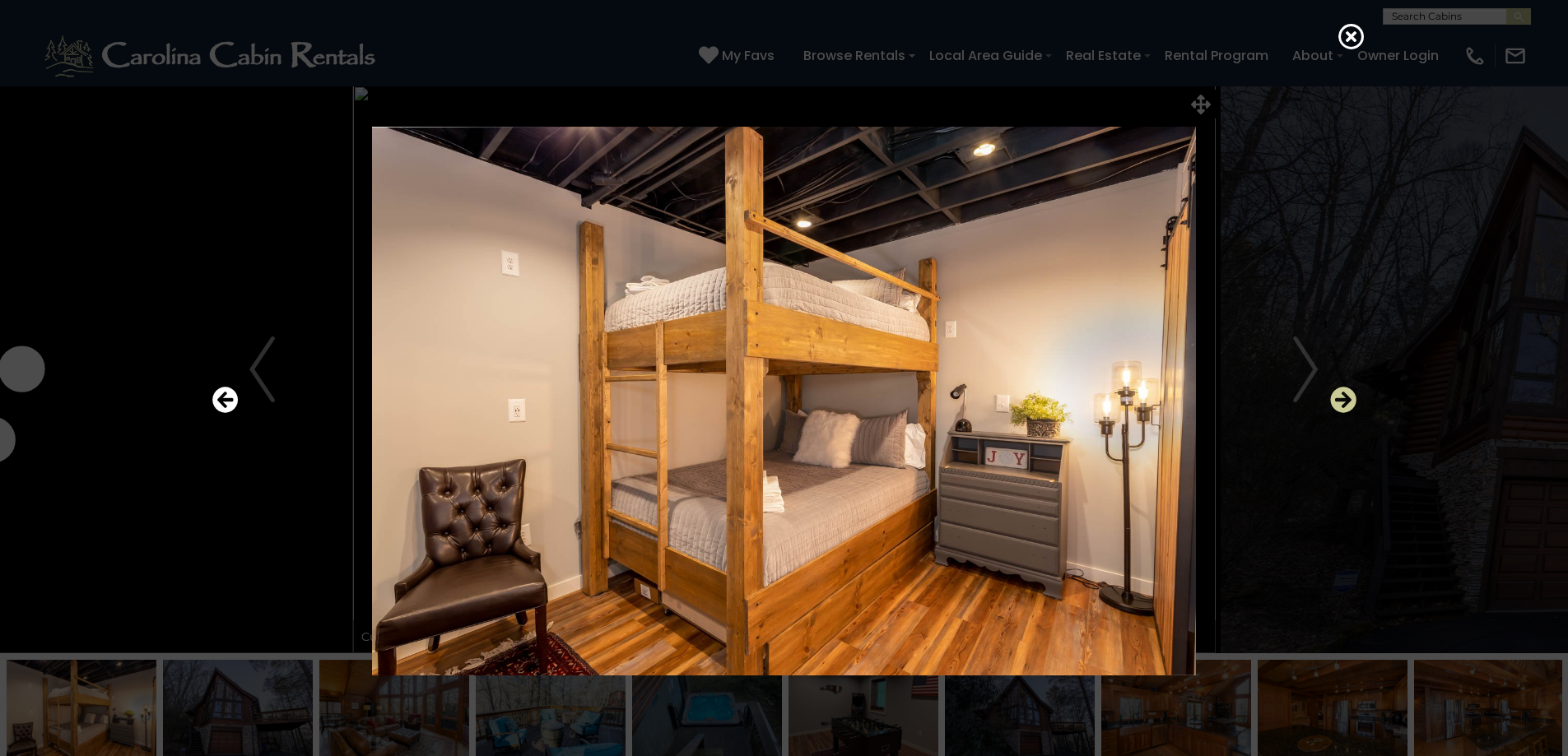
click at [1350, 396] on icon "Next" at bounding box center [1343, 400] width 26 height 26
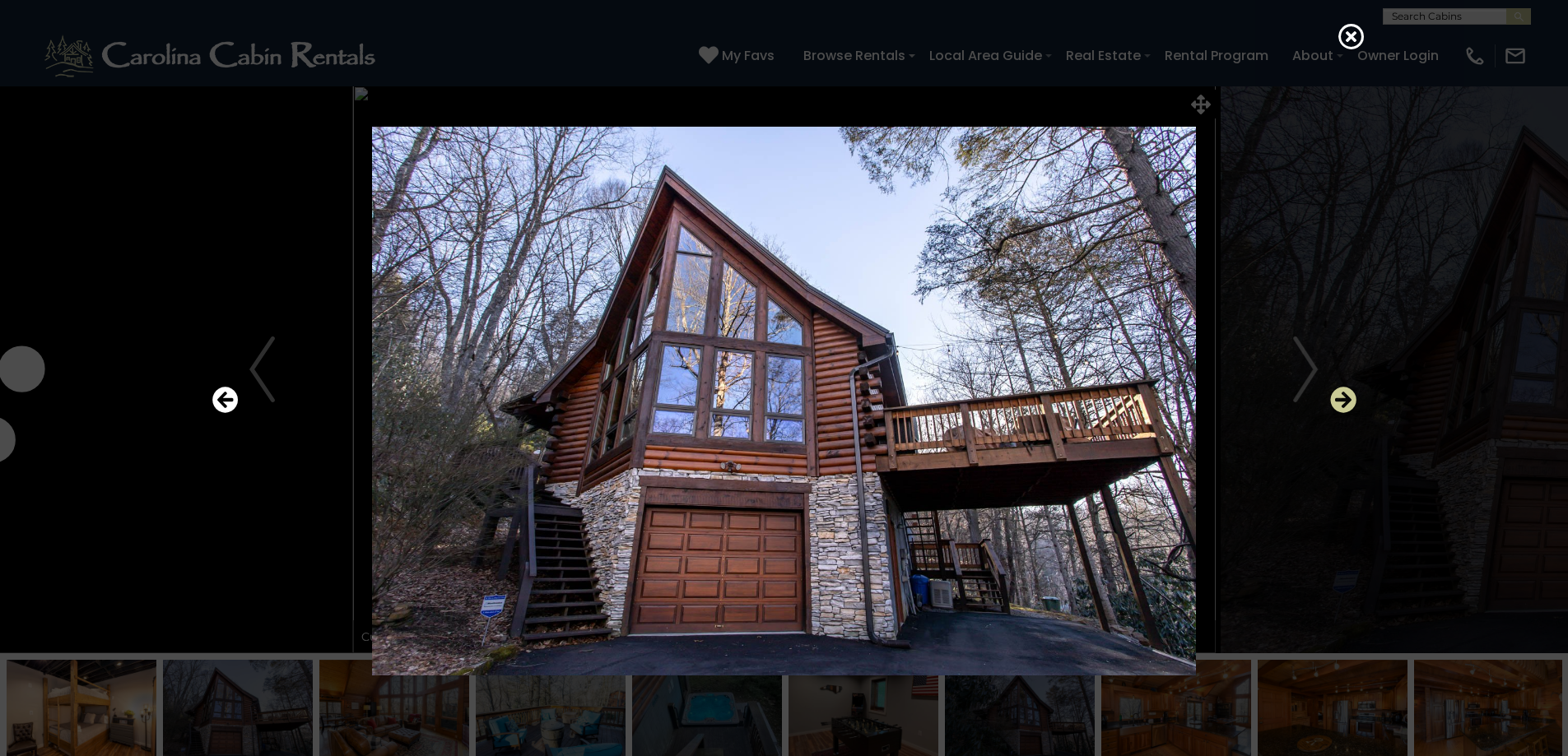
click at [1350, 396] on icon "Next" at bounding box center [1343, 400] width 26 height 26
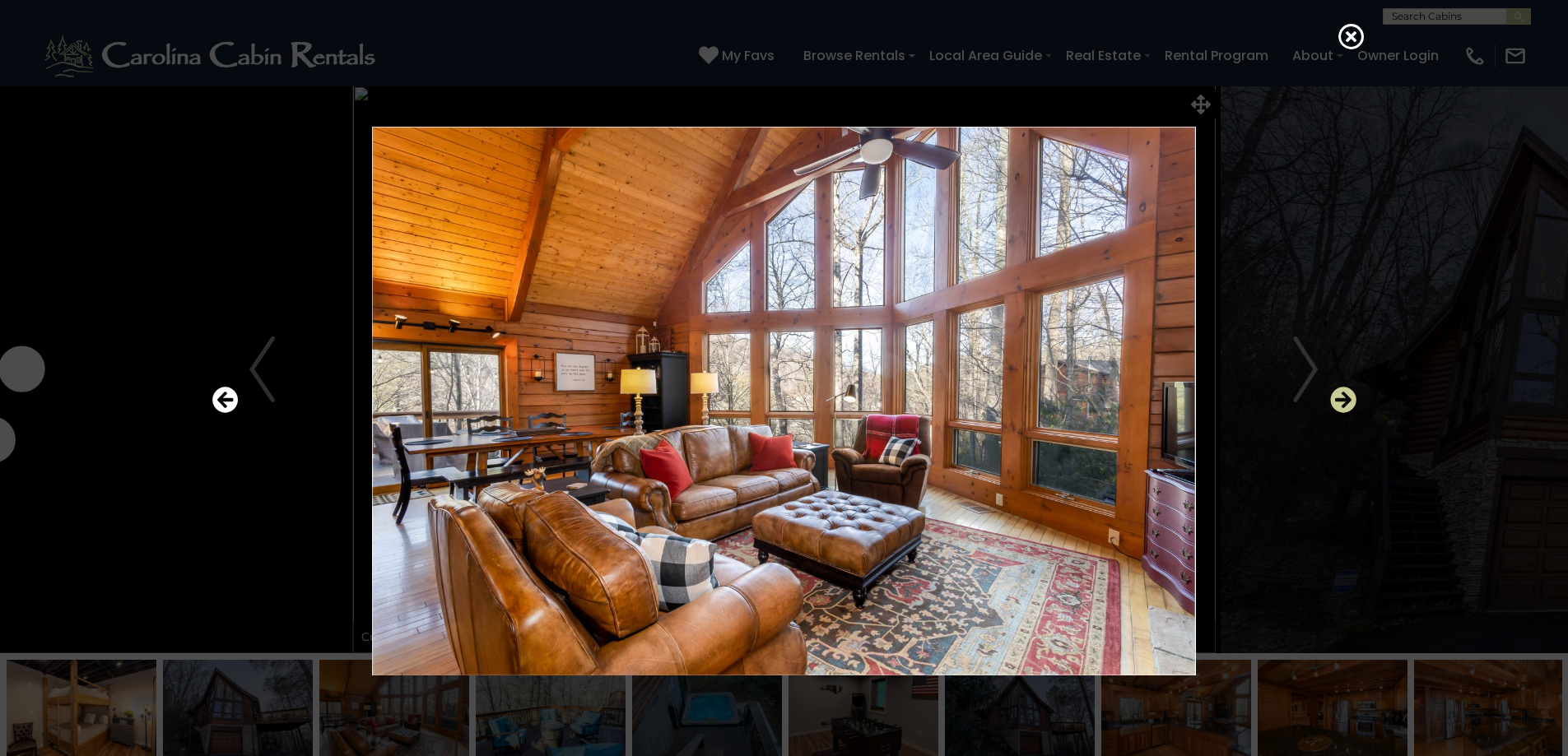
click at [1349, 396] on icon "Next" at bounding box center [1343, 400] width 26 height 26
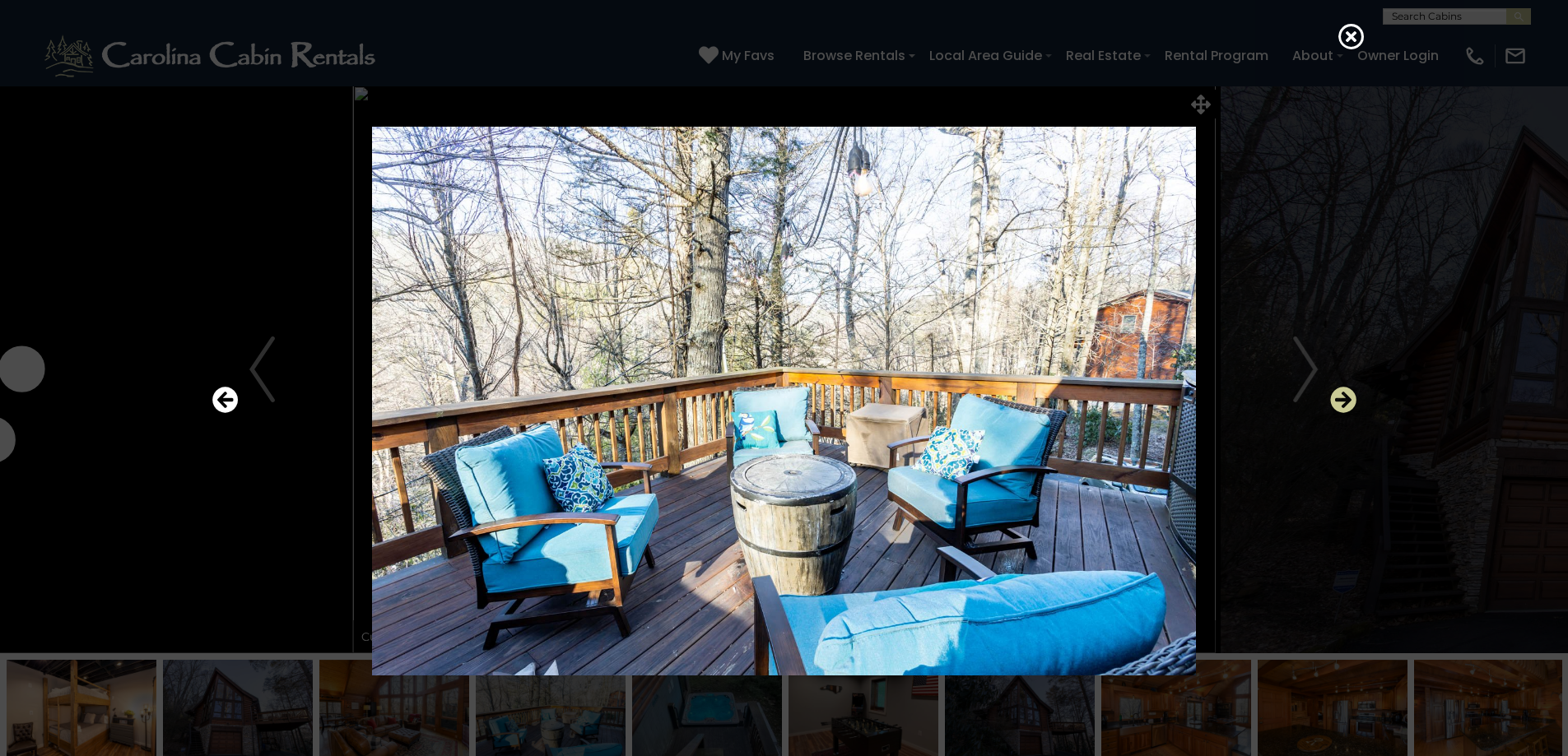
click at [1349, 396] on icon "Next" at bounding box center [1343, 400] width 26 height 26
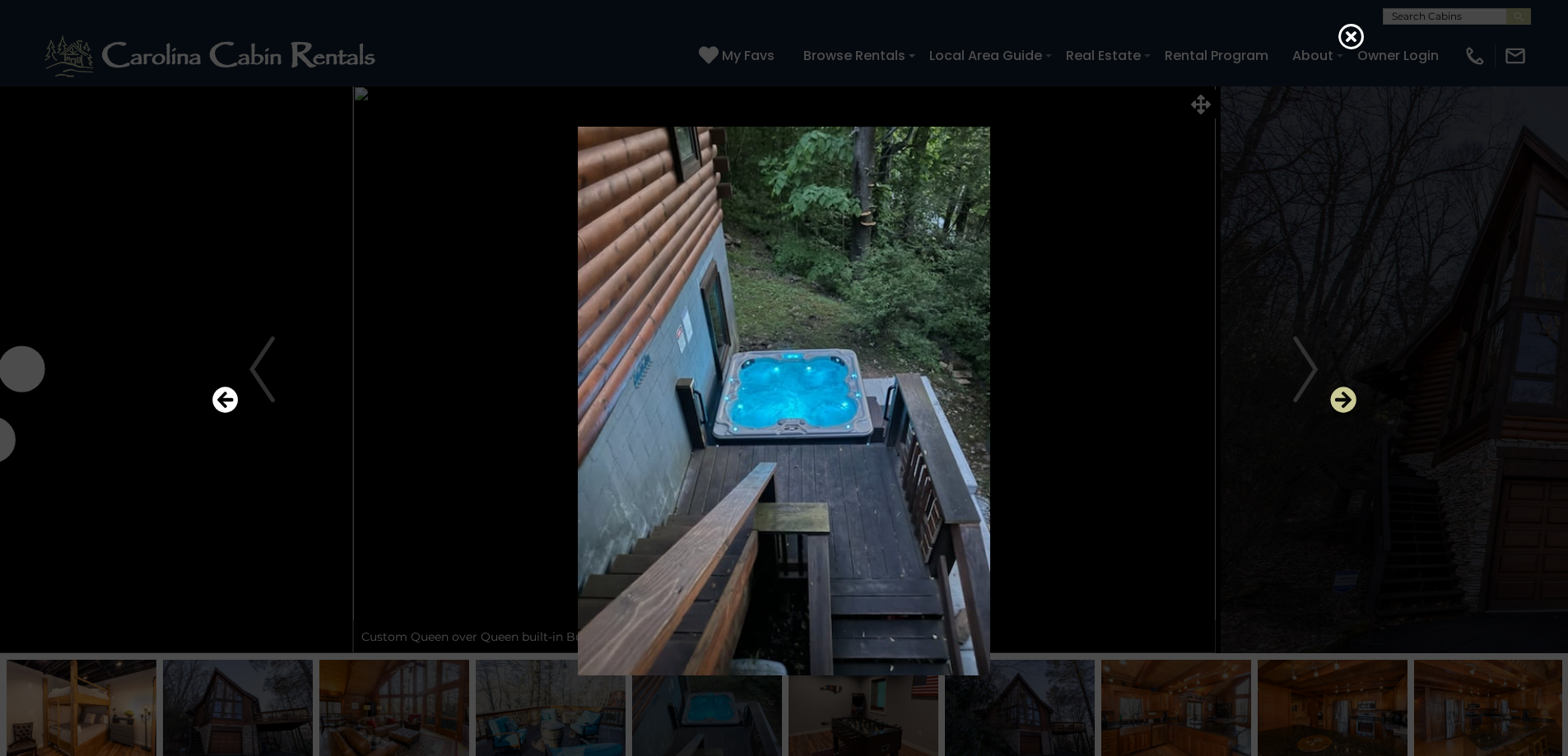
click at [1348, 396] on icon "Next" at bounding box center [1343, 400] width 26 height 26
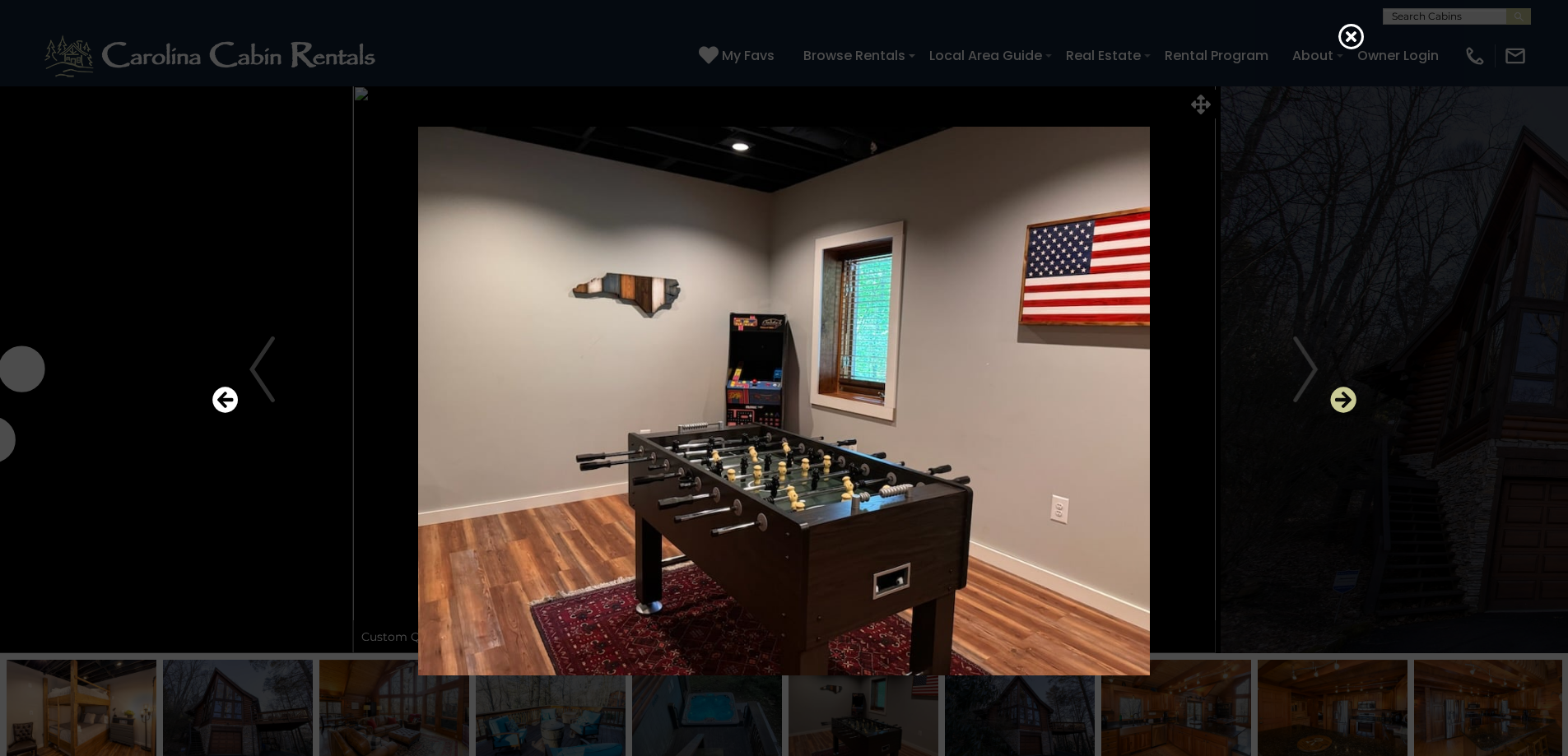
click at [1348, 396] on icon "Next" at bounding box center [1343, 400] width 26 height 26
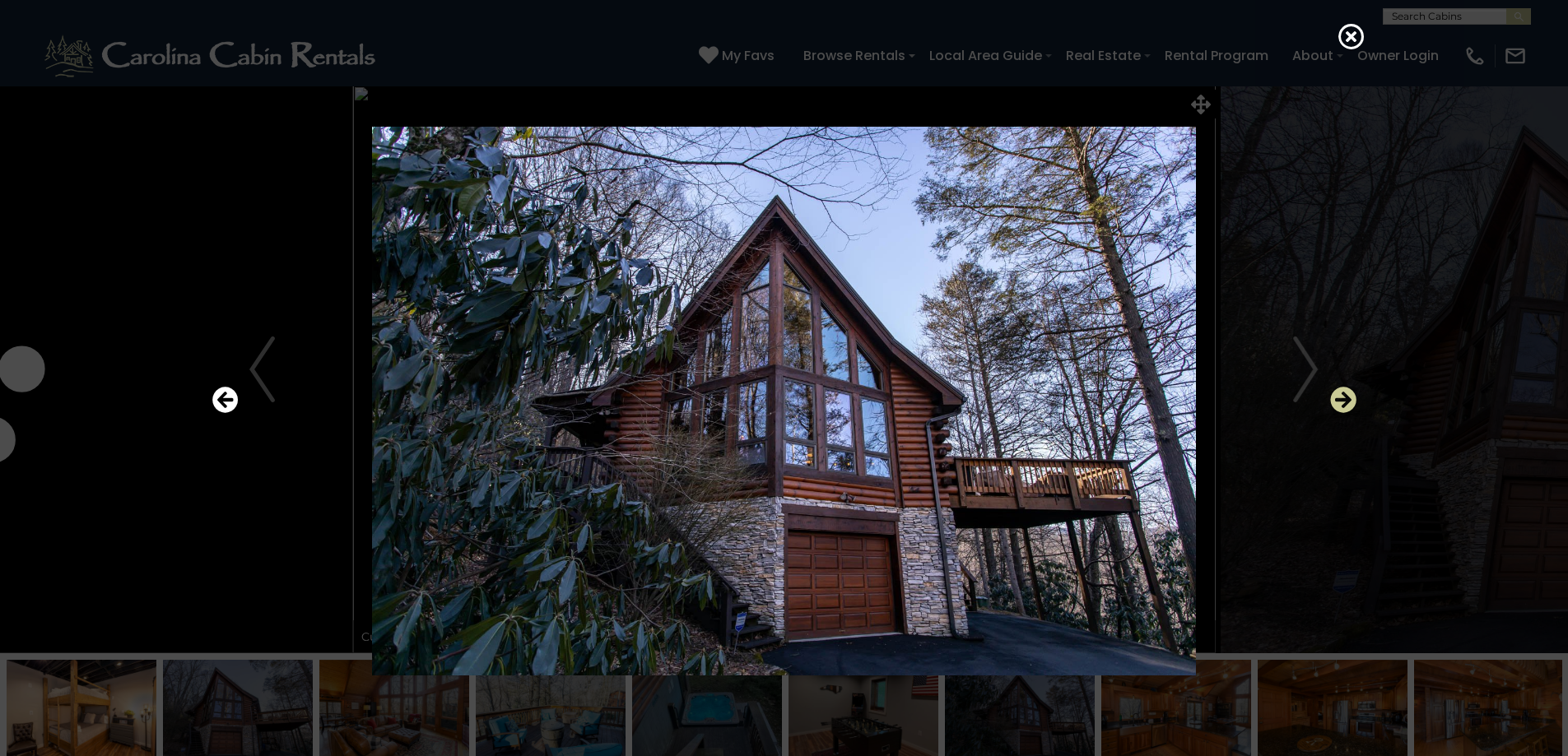
click at [1348, 396] on icon "Next" at bounding box center [1343, 400] width 26 height 26
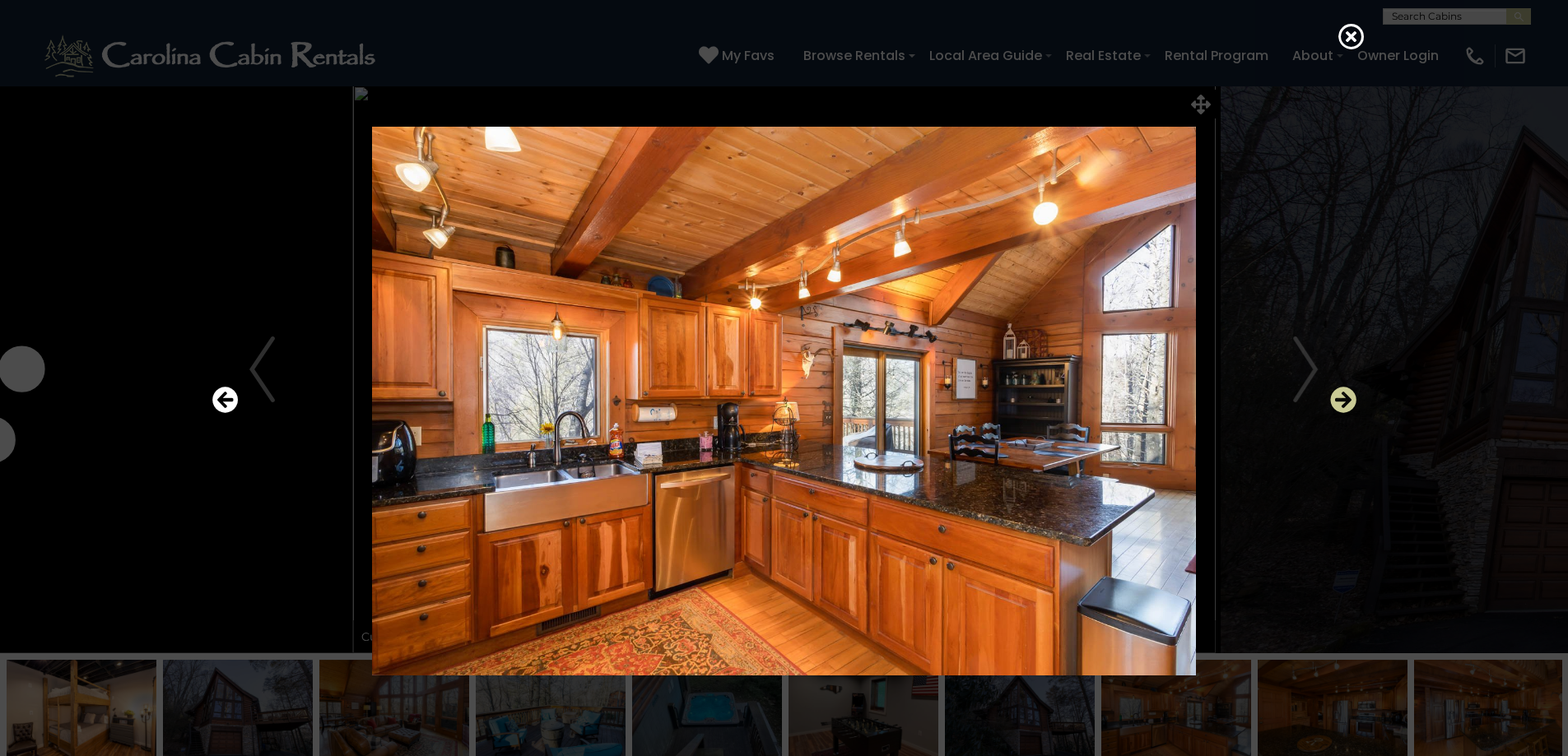
click at [1348, 396] on icon "Next" at bounding box center [1343, 400] width 26 height 26
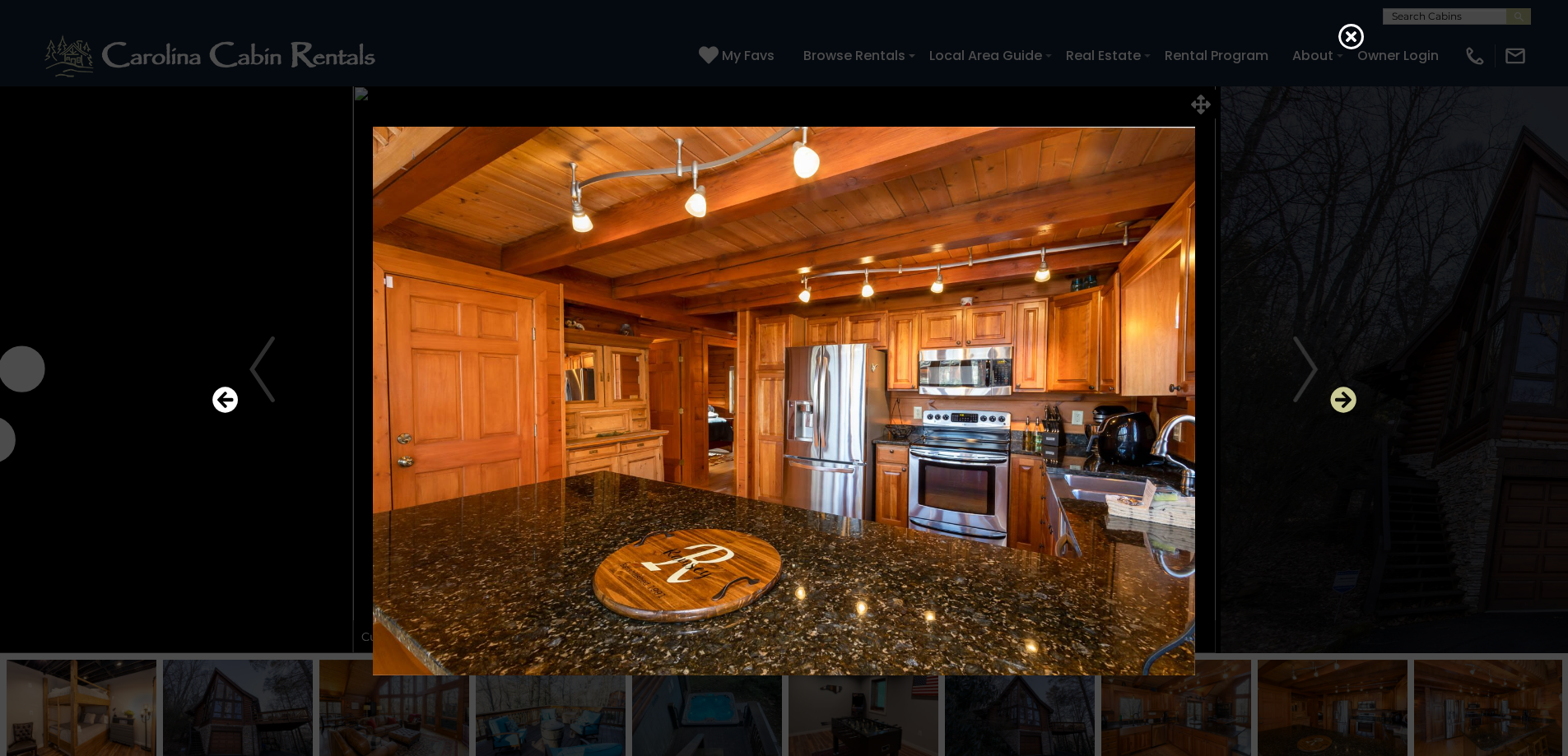
click at [1348, 396] on icon "Next" at bounding box center [1343, 400] width 26 height 26
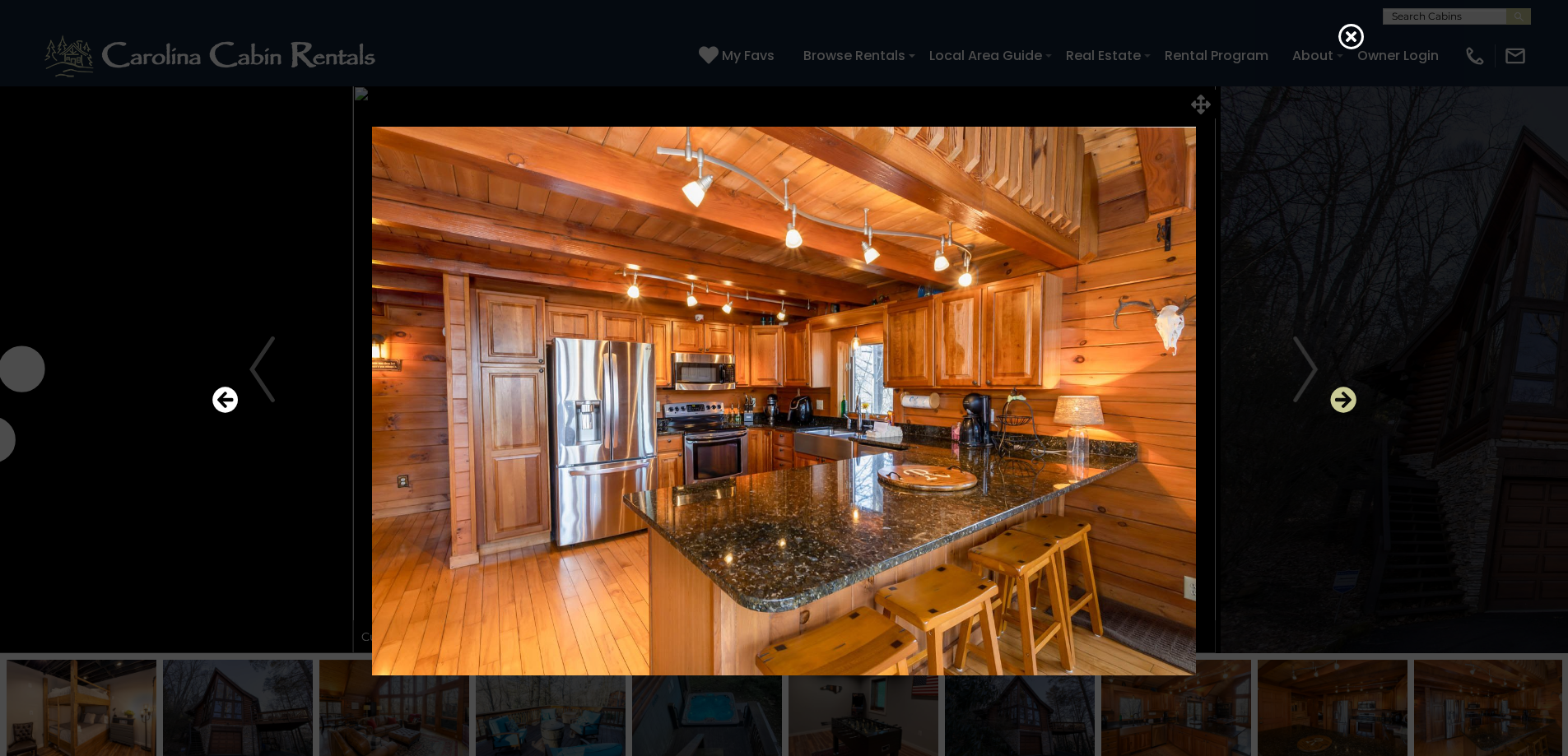
click at [1347, 396] on icon "Next" at bounding box center [1343, 400] width 26 height 26
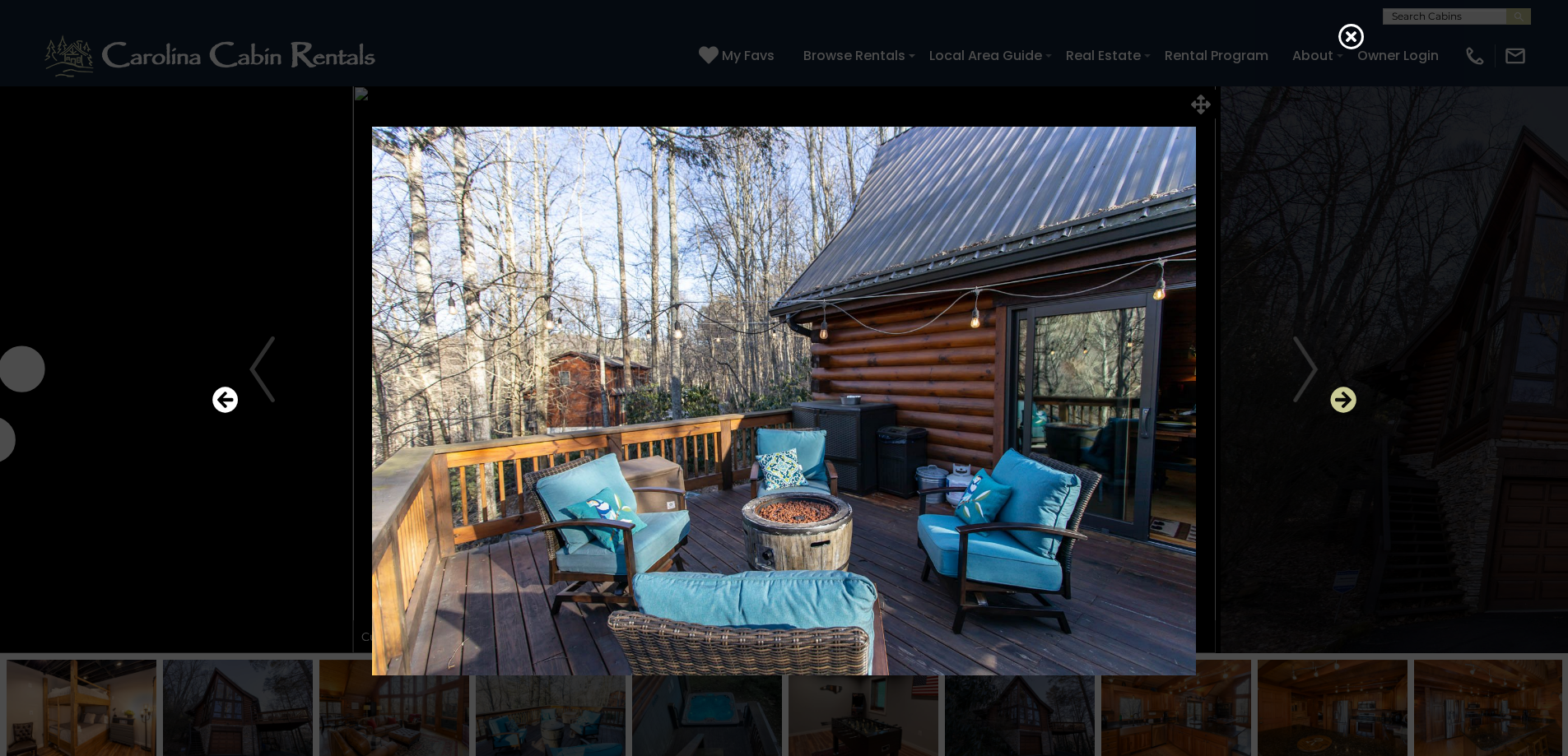
click at [1347, 396] on icon "Next" at bounding box center [1343, 400] width 26 height 26
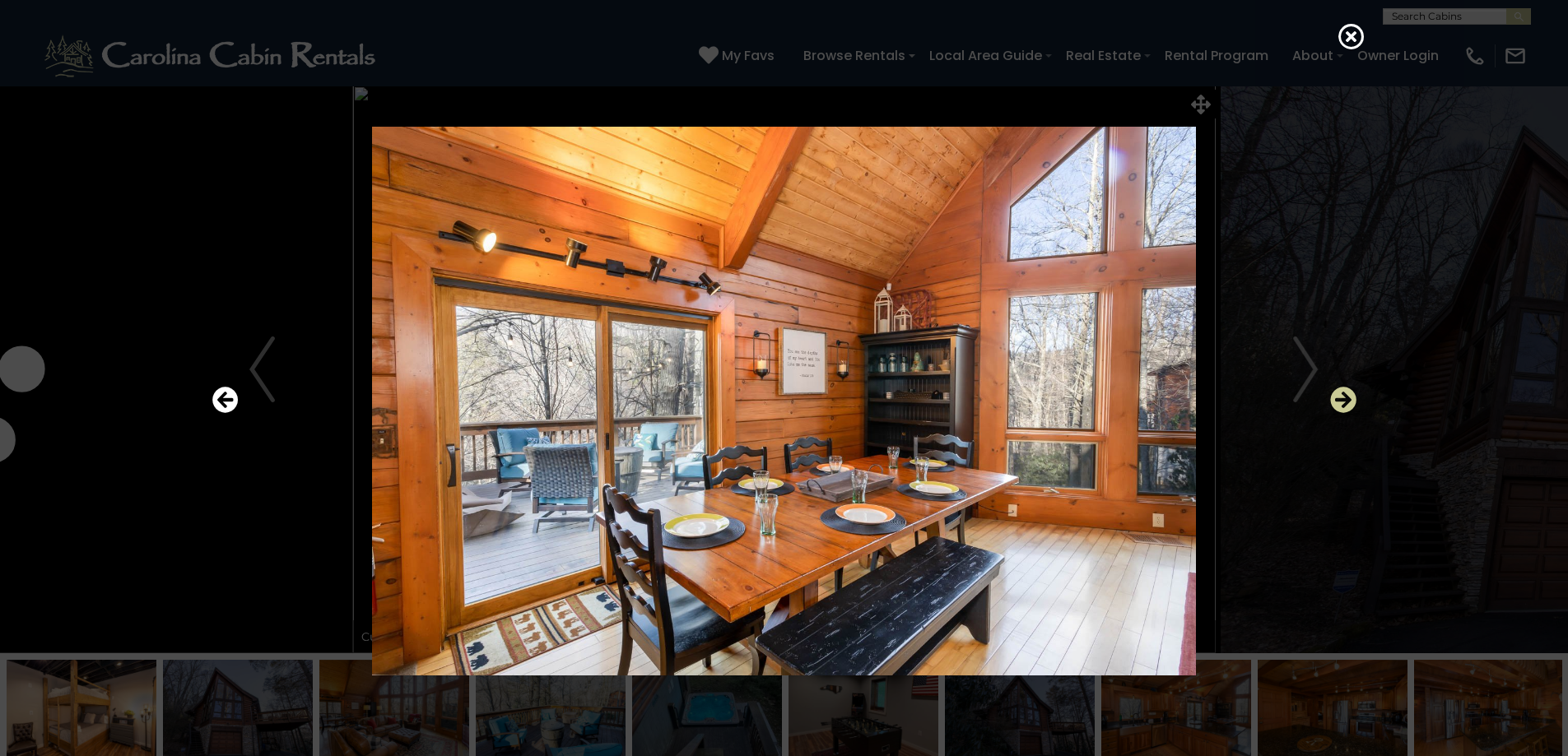
click at [1347, 396] on icon "Next" at bounding box center [1343, 400] width 26 height 26
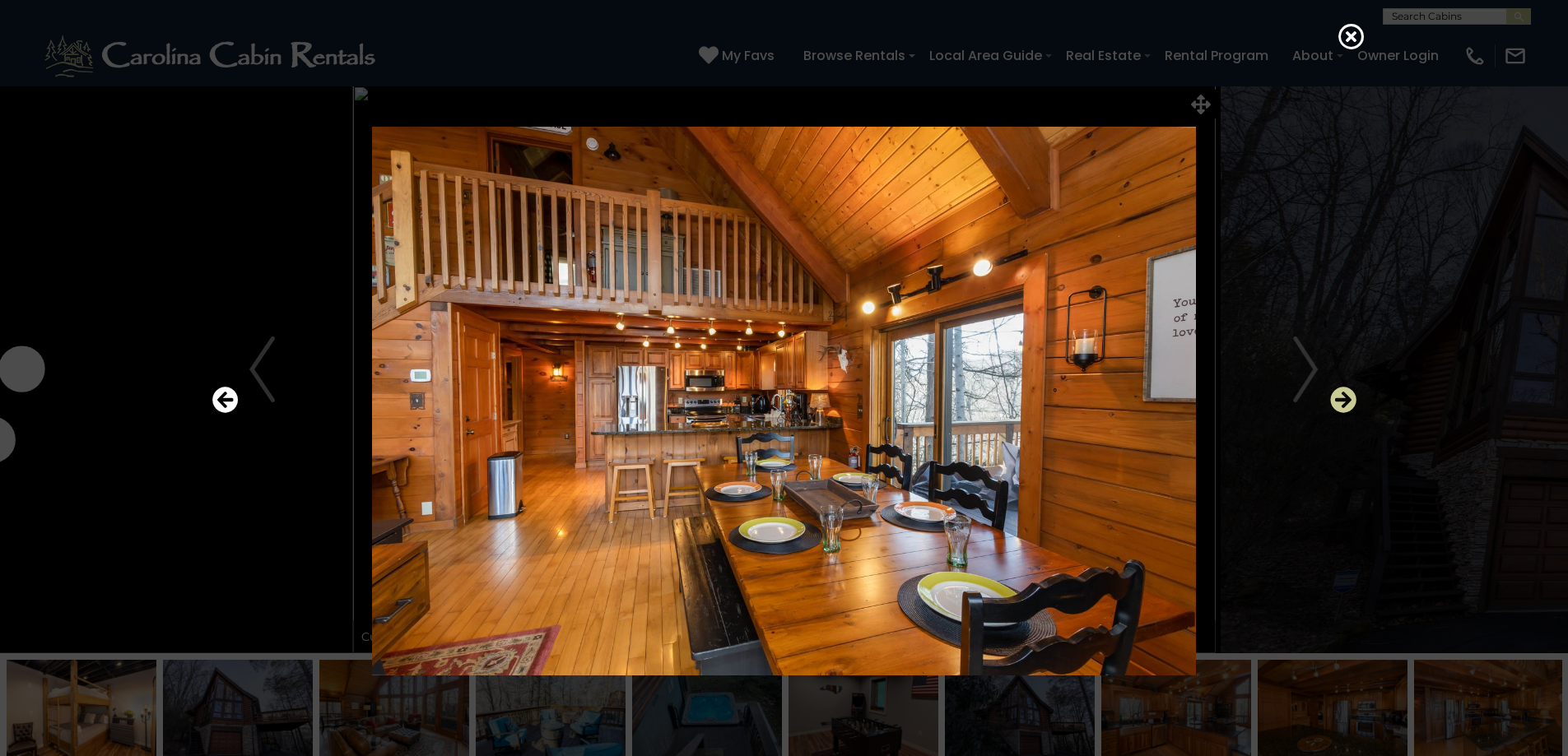
click at [1347, 396] on icon "Next" at bounding box center [1343, 400] width 26 height 26
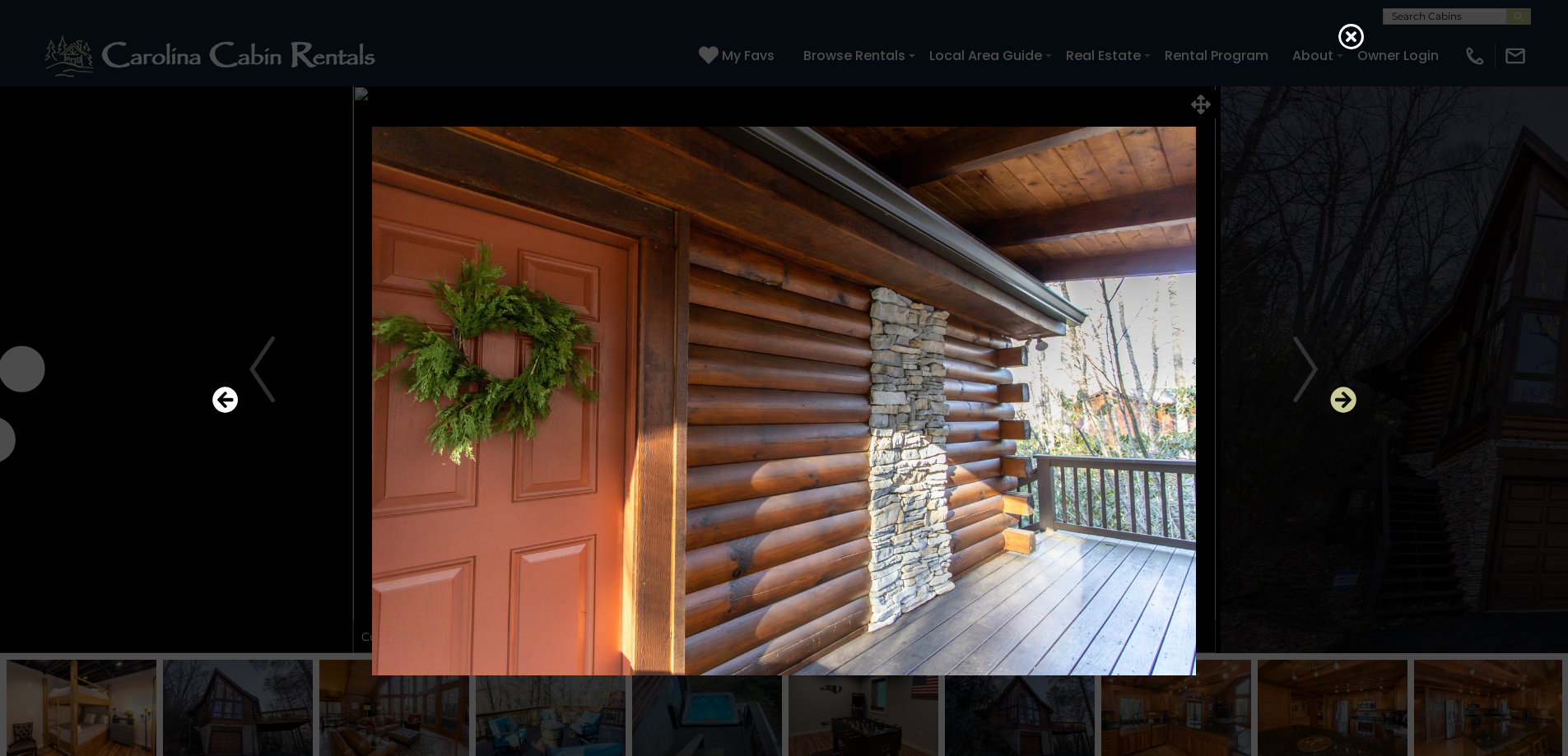
click at [1347, 396] on icon "Next" at bounding box center [1343, 400] width 26 height 26
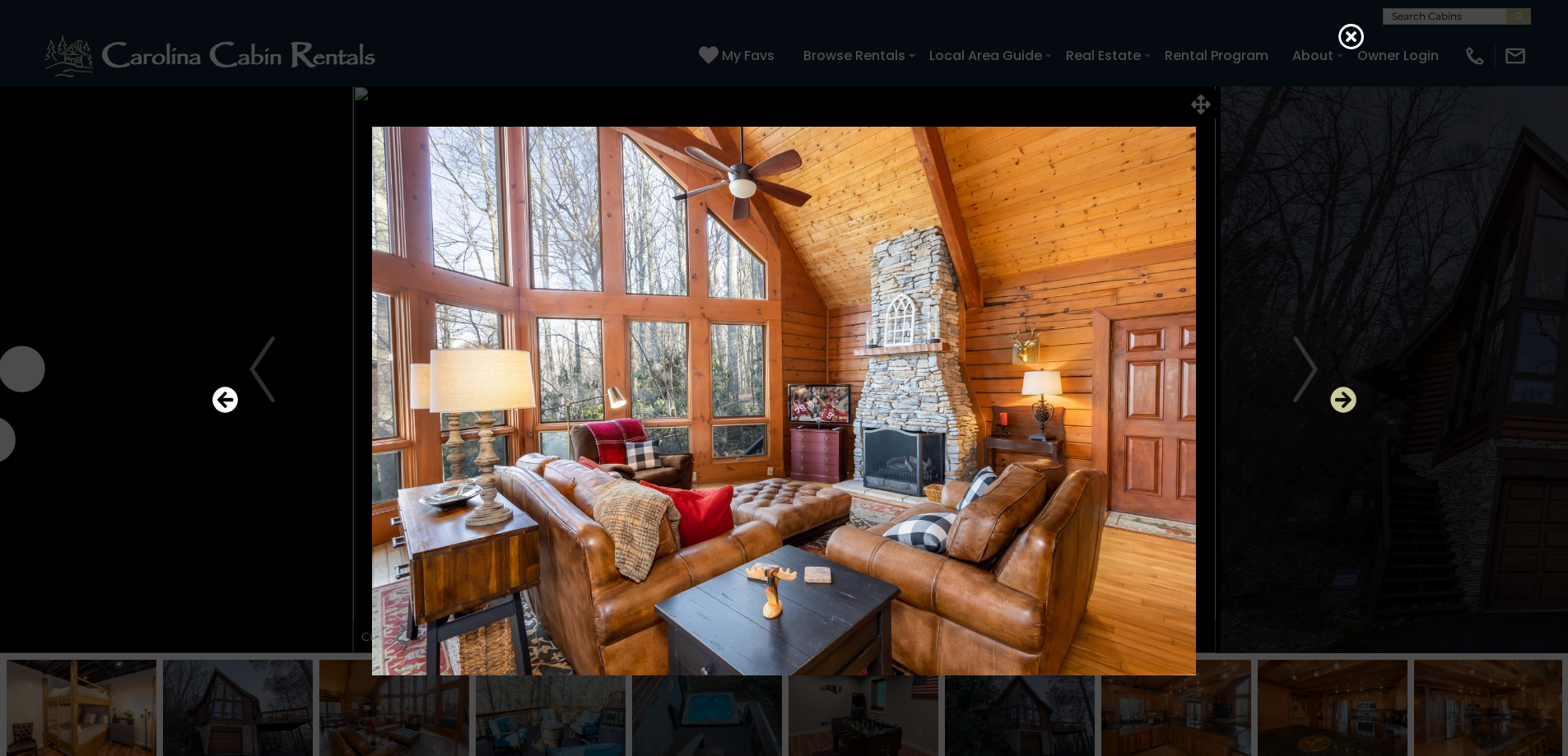
click at [1347, 396] on icon "Next" at bounding box center [1343, 400] width 26 height 26
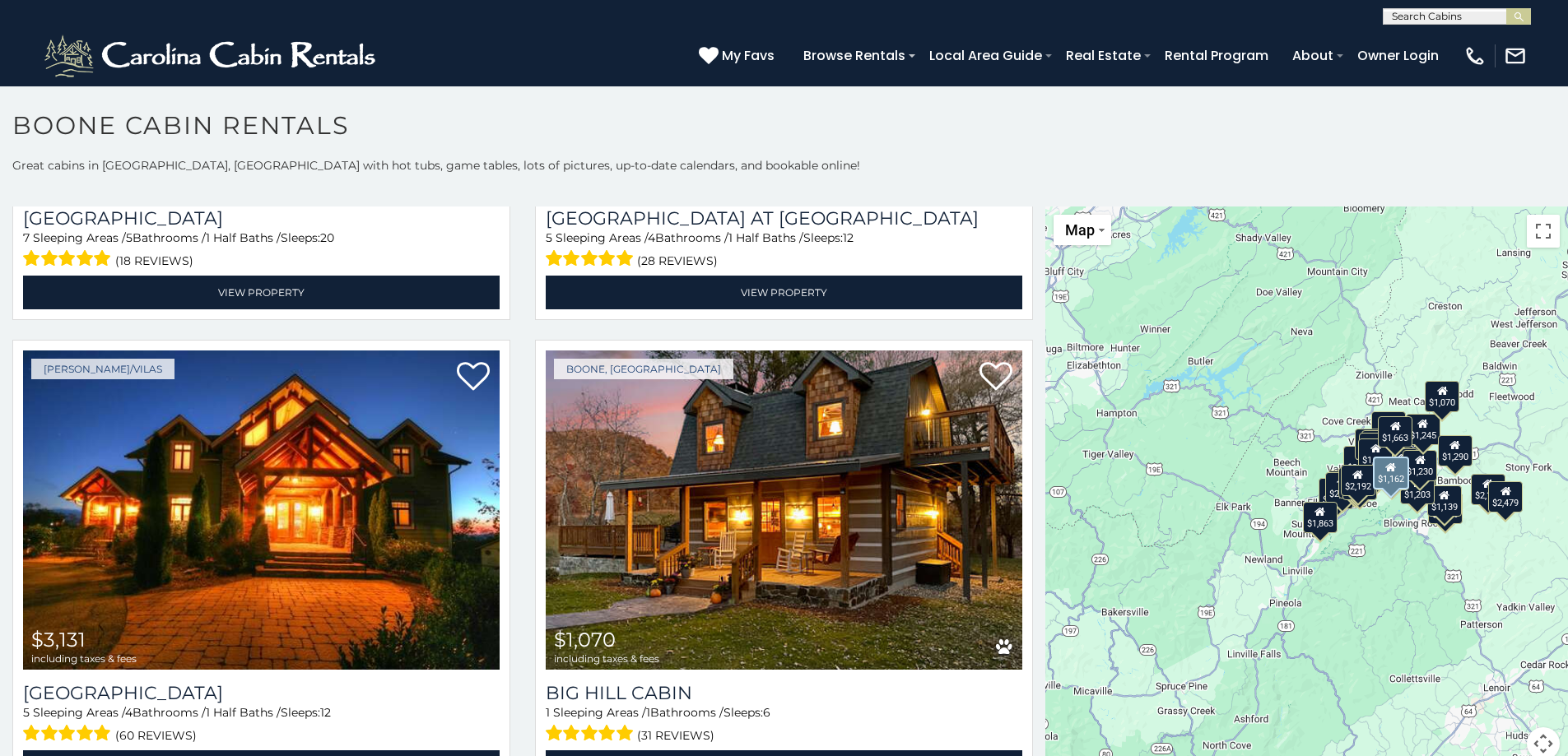
scroll to position [4361, 0]
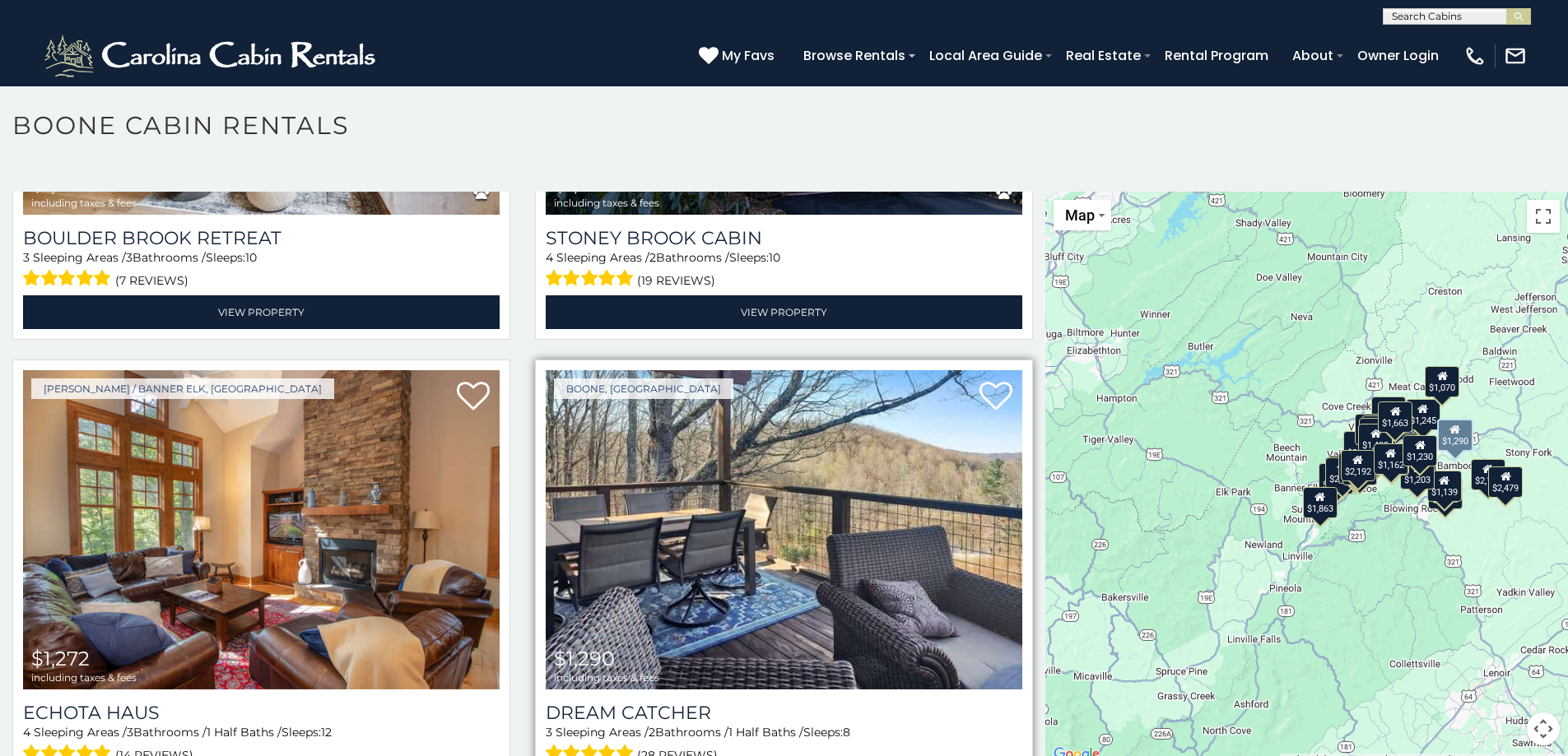
scroll to position [9, 0]
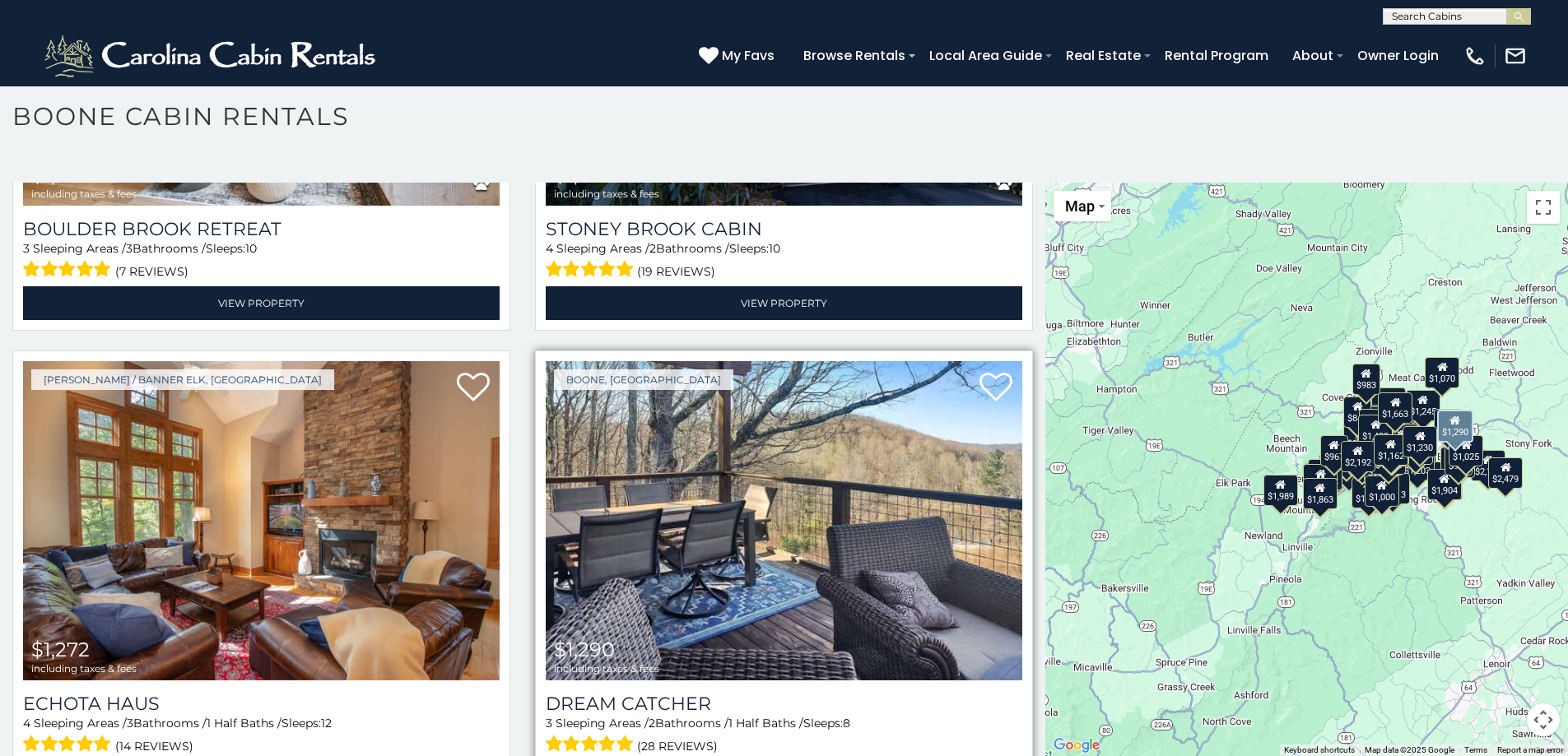
click at [832, 522] on img at bounding box center [784, 521] width 477 height 319
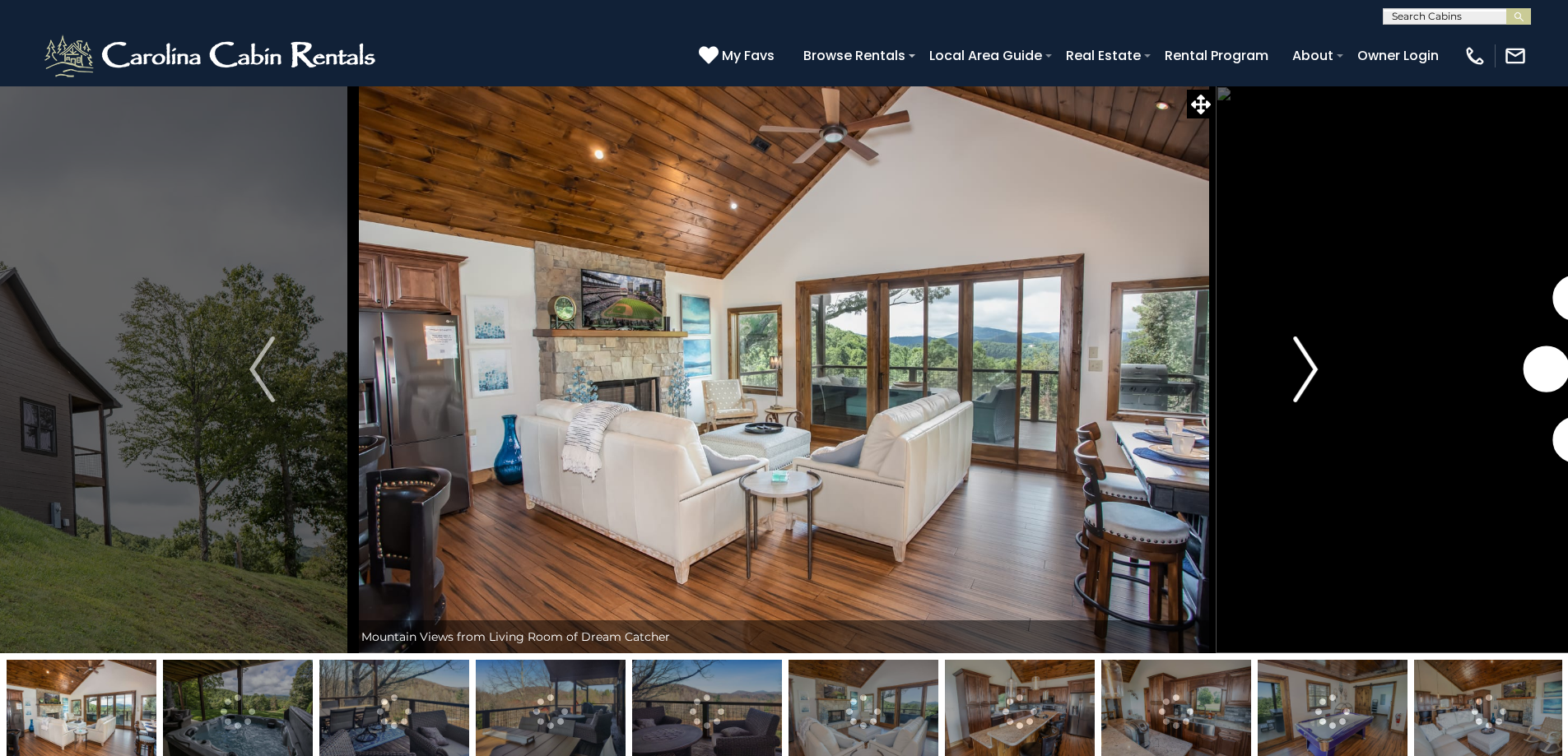
click at [1308, 368] on img "Next" at bounding box center [1305, 370] width 24 height 66
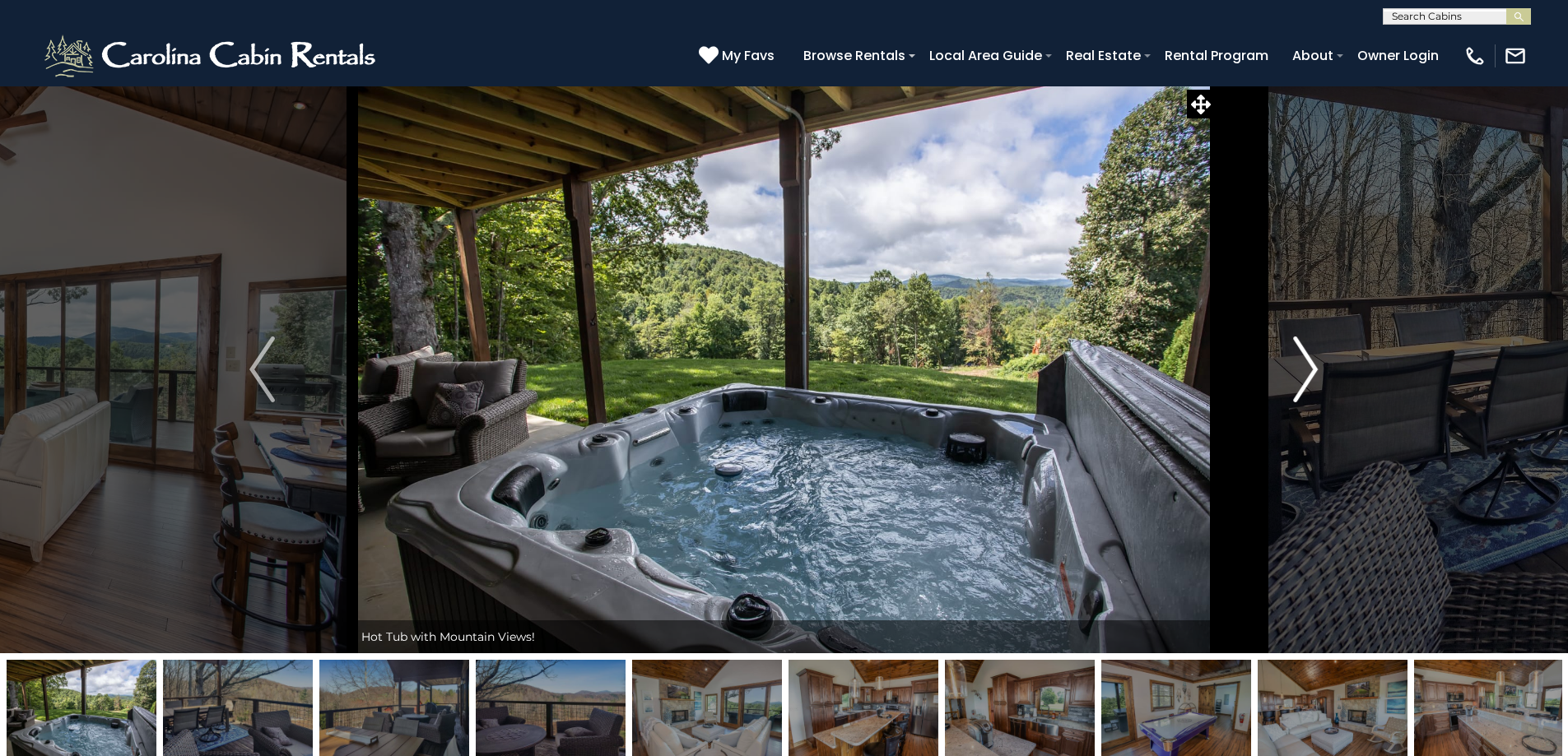
click at [1308, 368] on img "Next" at bounding box center [1305, 370] width 24 height 66
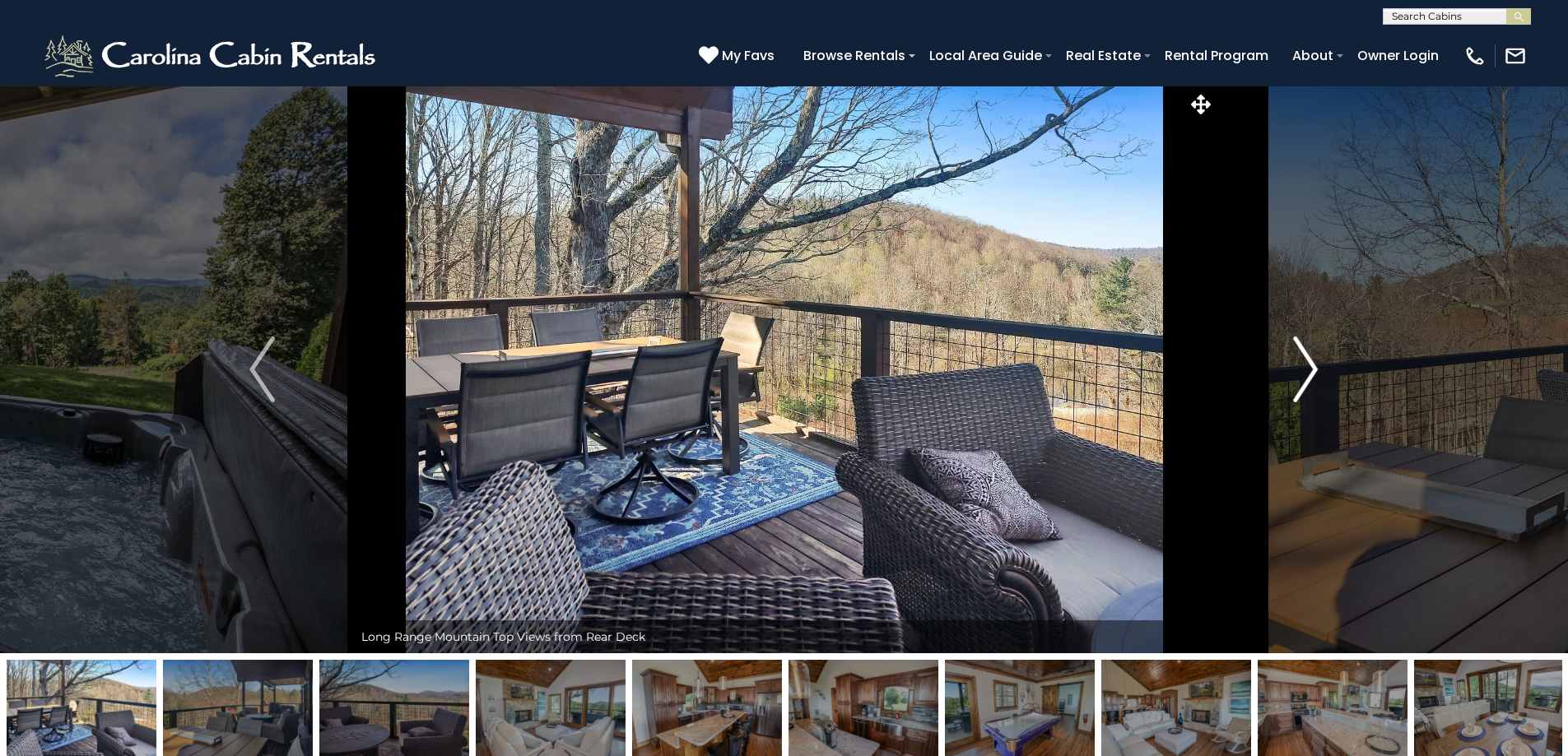
click at [1308, 368] on img "Next" at bounding box center [1305, 370] width 24 height 66
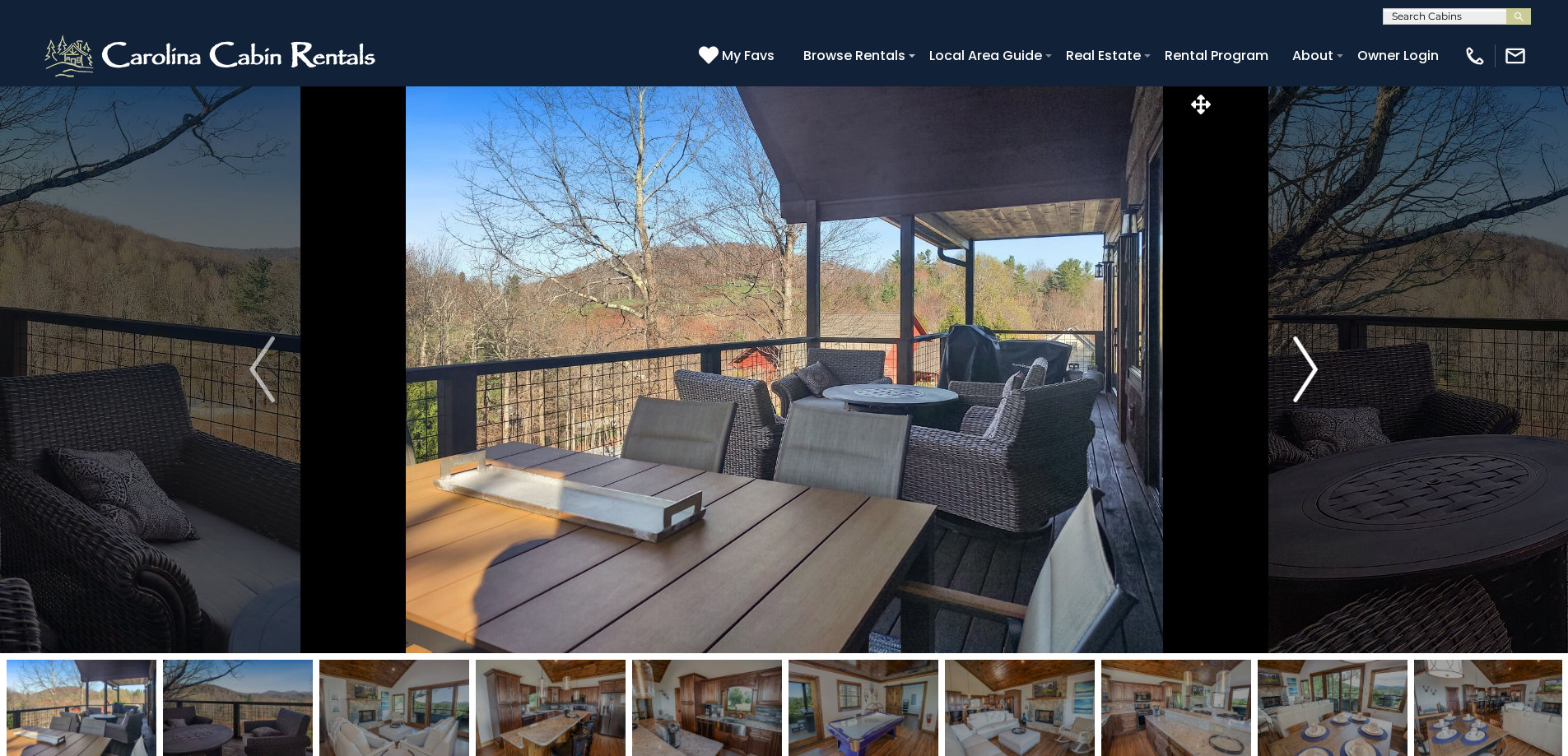
click at [1308, 368] on img "Next" at bounding box center [1305, 370] width 24 height 66
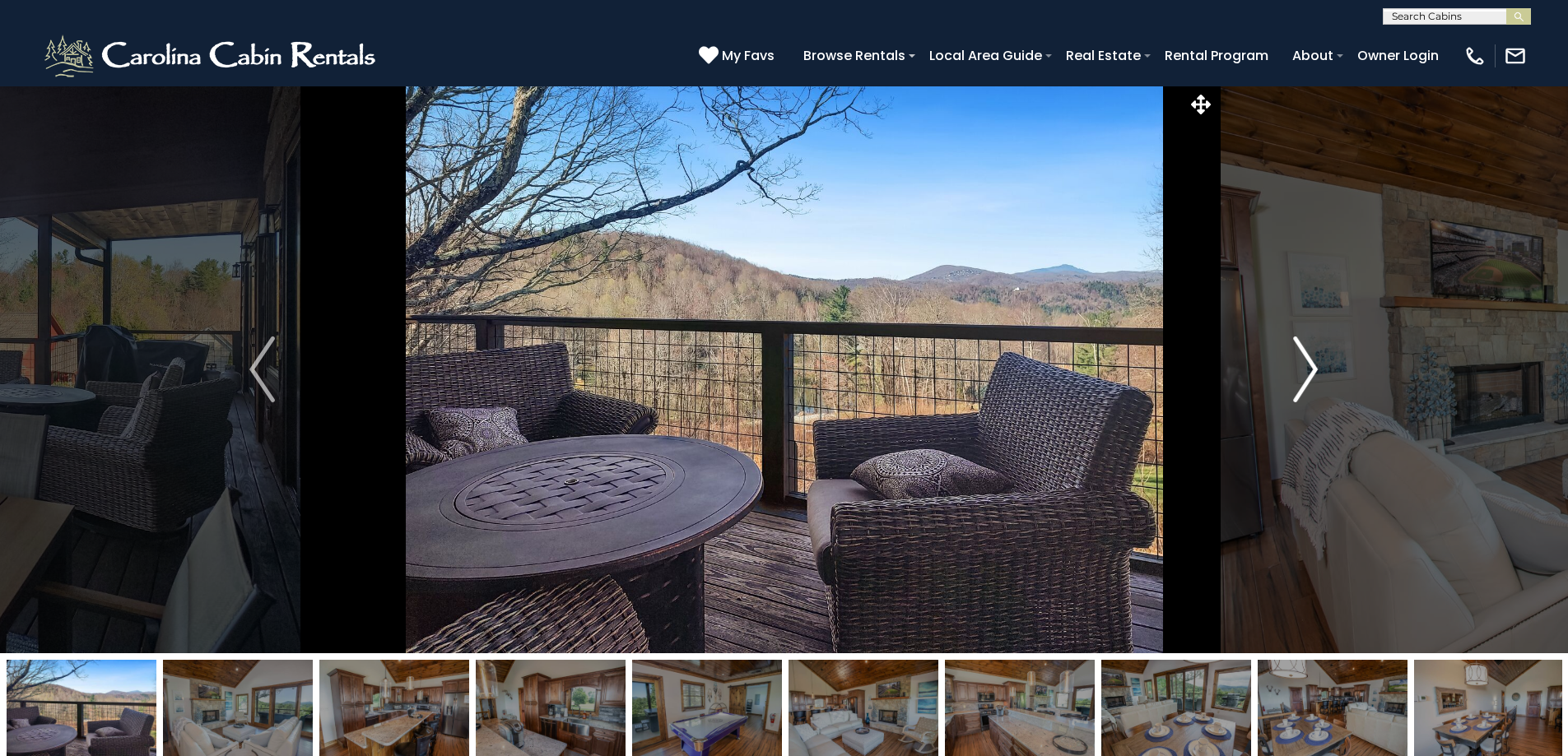
click at [1308, 368] on img "Next" at bounding box center [1305, 370] width 24 height 66
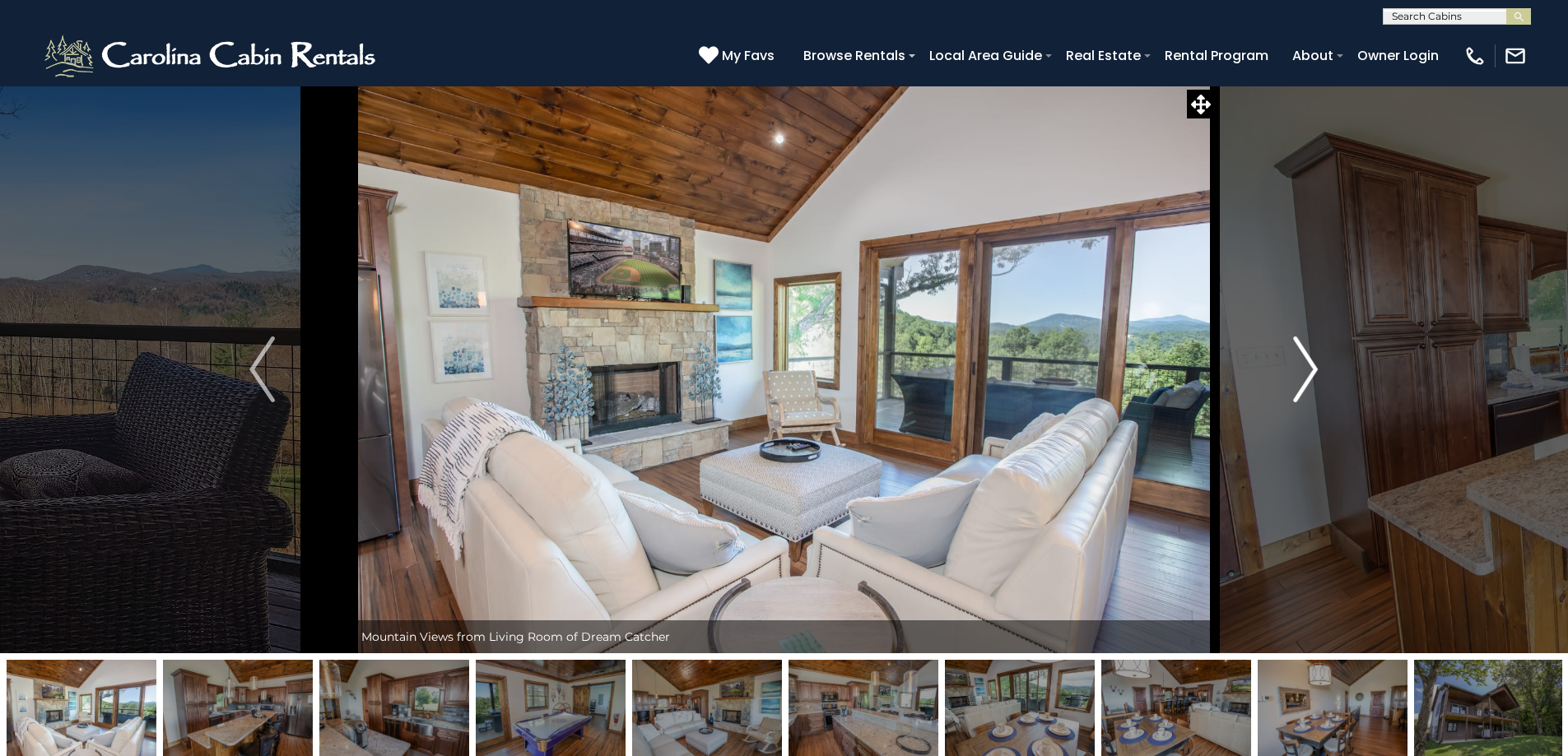
click at [1308, 368] on img "Next" at bounding box center [1305, 370] width 24 height 66
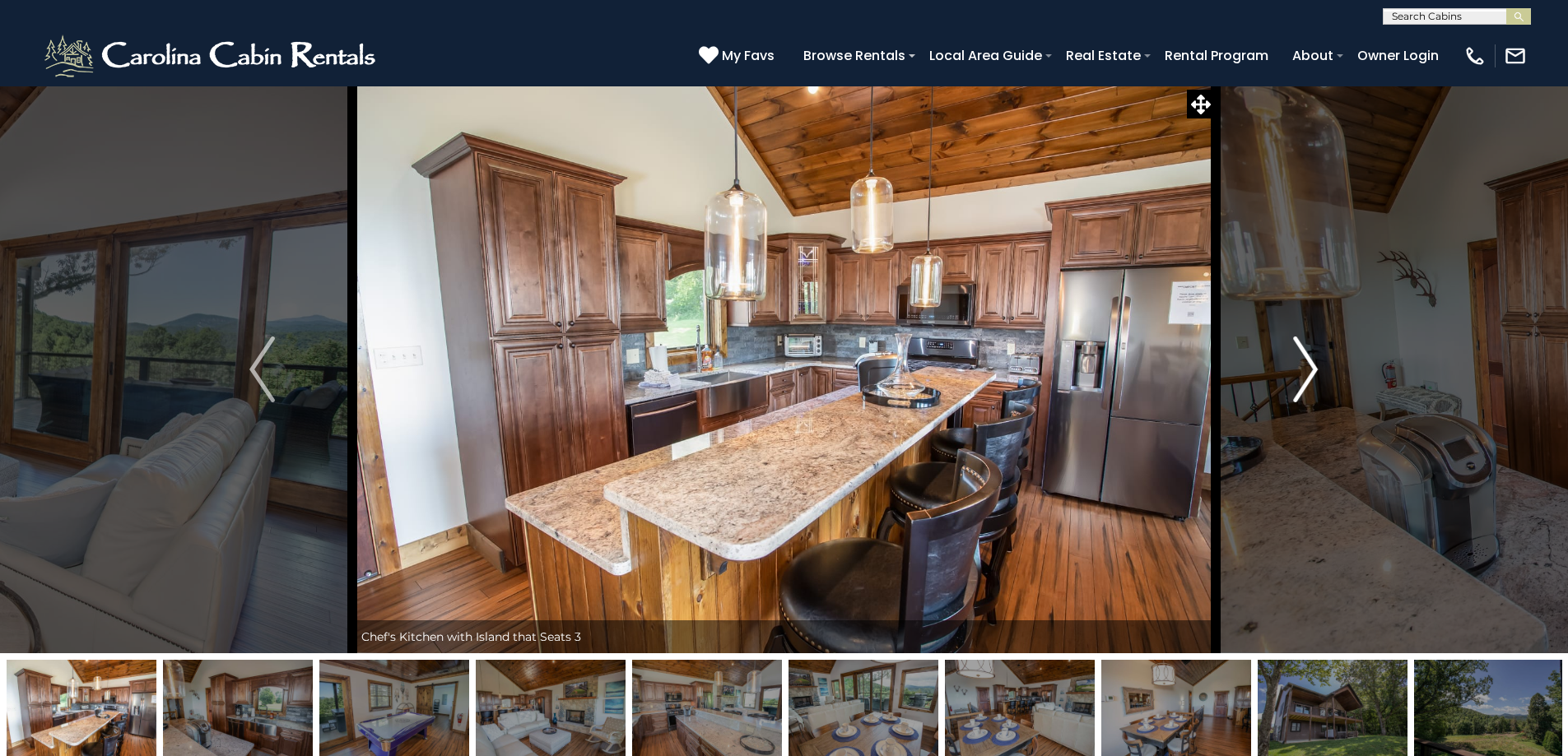
click at [1308, 368] on img "Next" at bounding box center [1305, 370] width 24 height 66
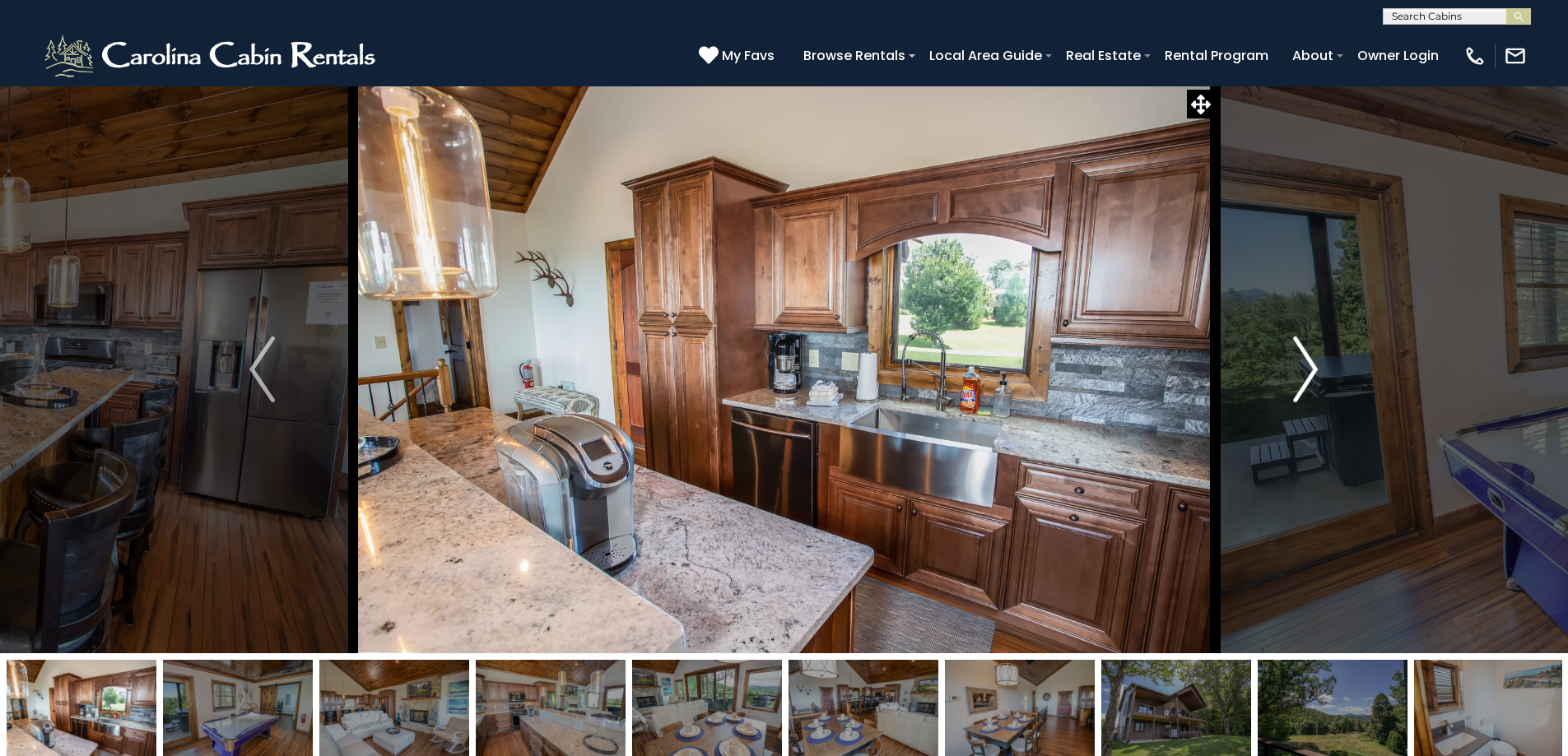
click at [1308, 368] on img "Next" at bounding box center [1305, 370] width 24 height 66
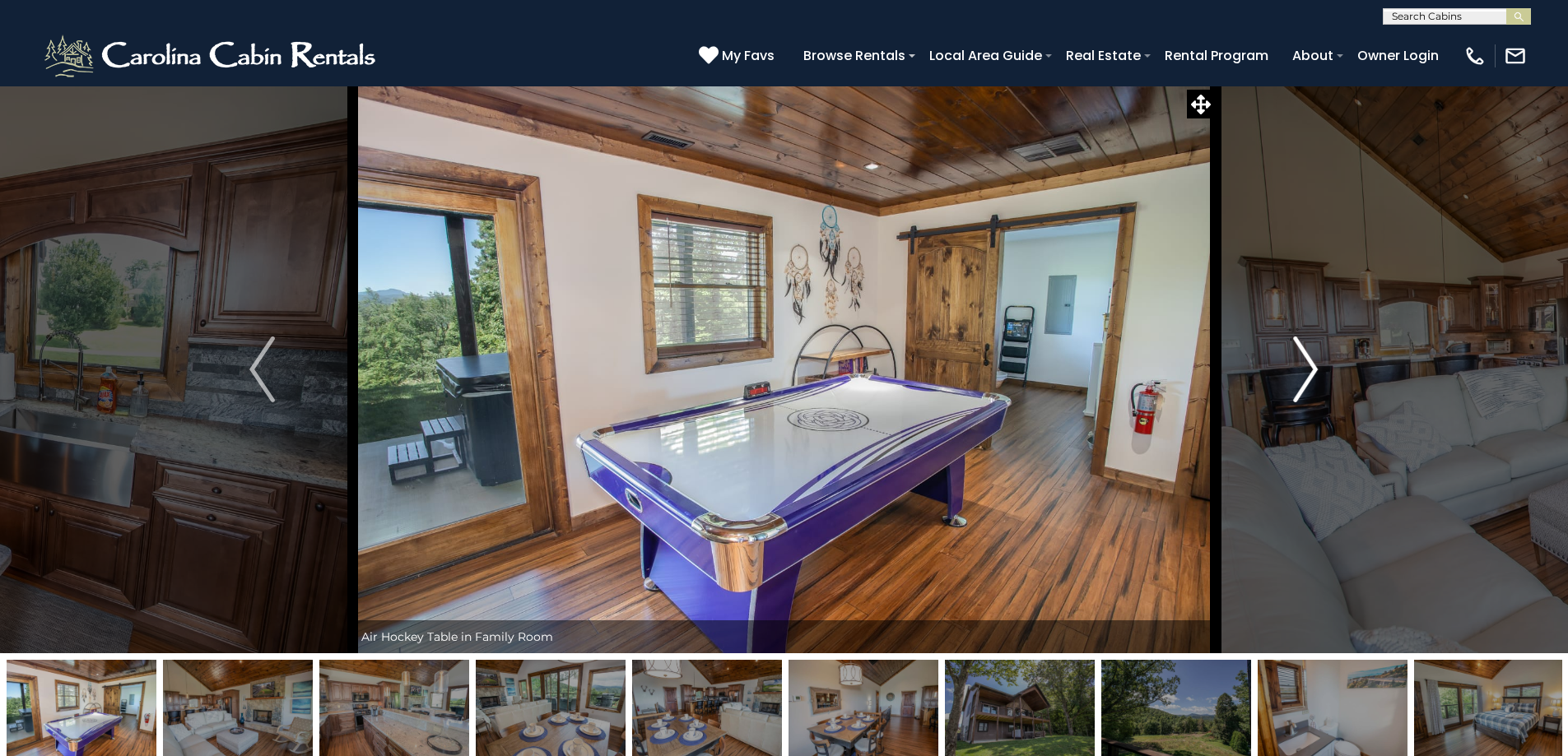
click at [1308, 368] on img "Next" at bounding box center [1305, 370] width 24 height 66
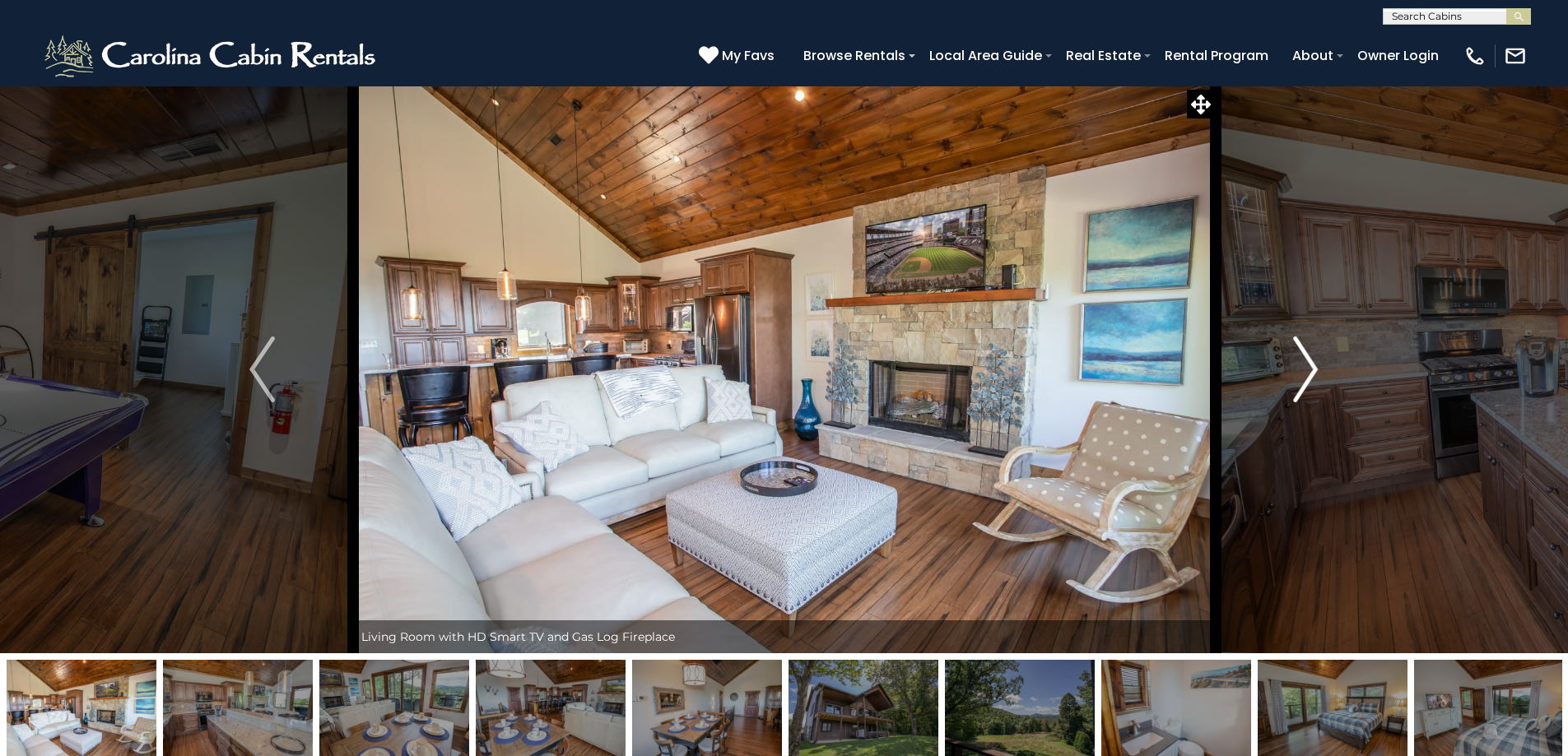
click at [1308, 368] on img "Next" at bounding box center [1305, 370] width 24 height 66
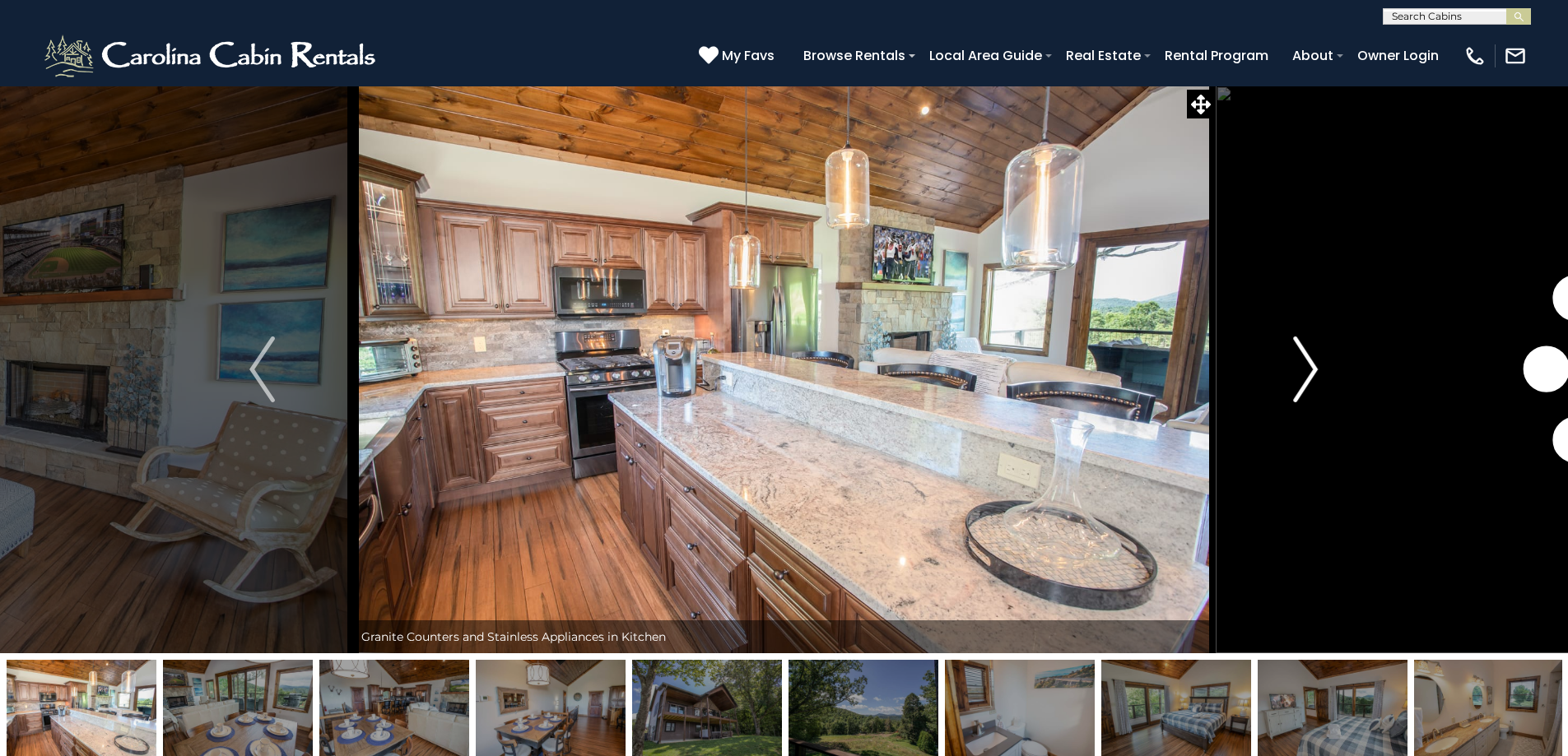
click at [1308, 368] on img "Next" at bounding box center [1305, 370] width 24 height 66
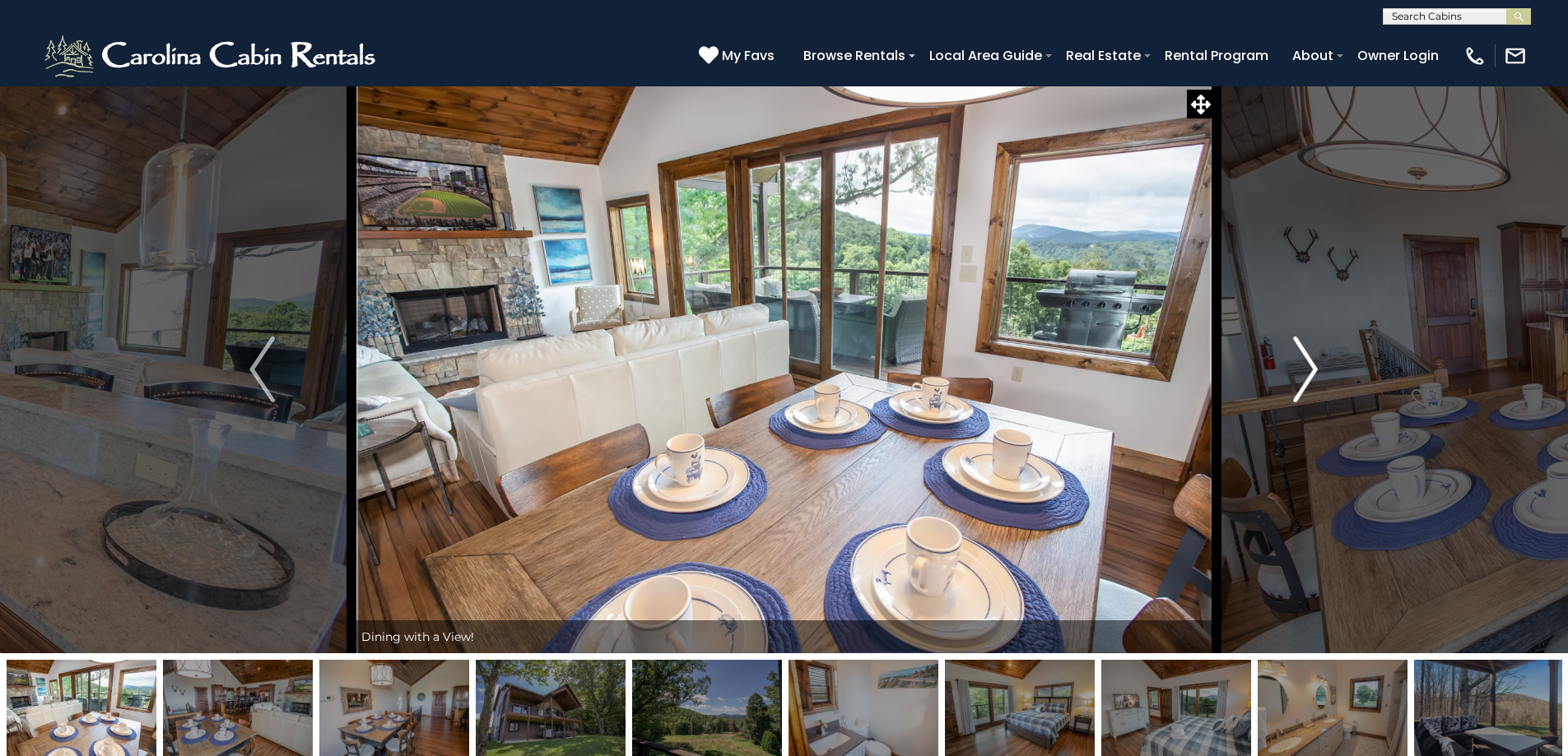
click at [1308, 368] on img "Next" at bounding box center [1305, 370] width 24 height 66
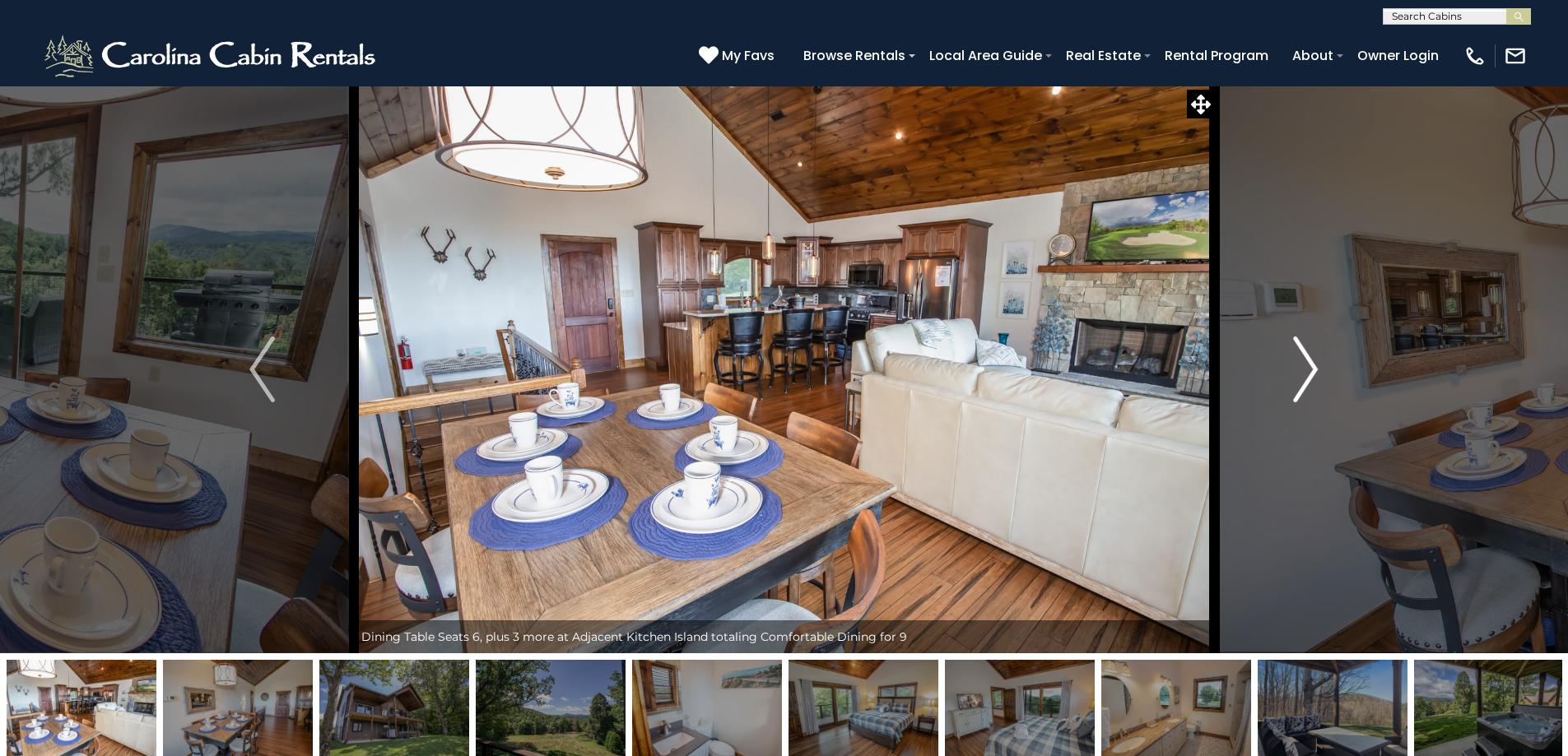
click at [1308, 368] on img "Next" at bounding box center [1305, 370] width 24 height 66
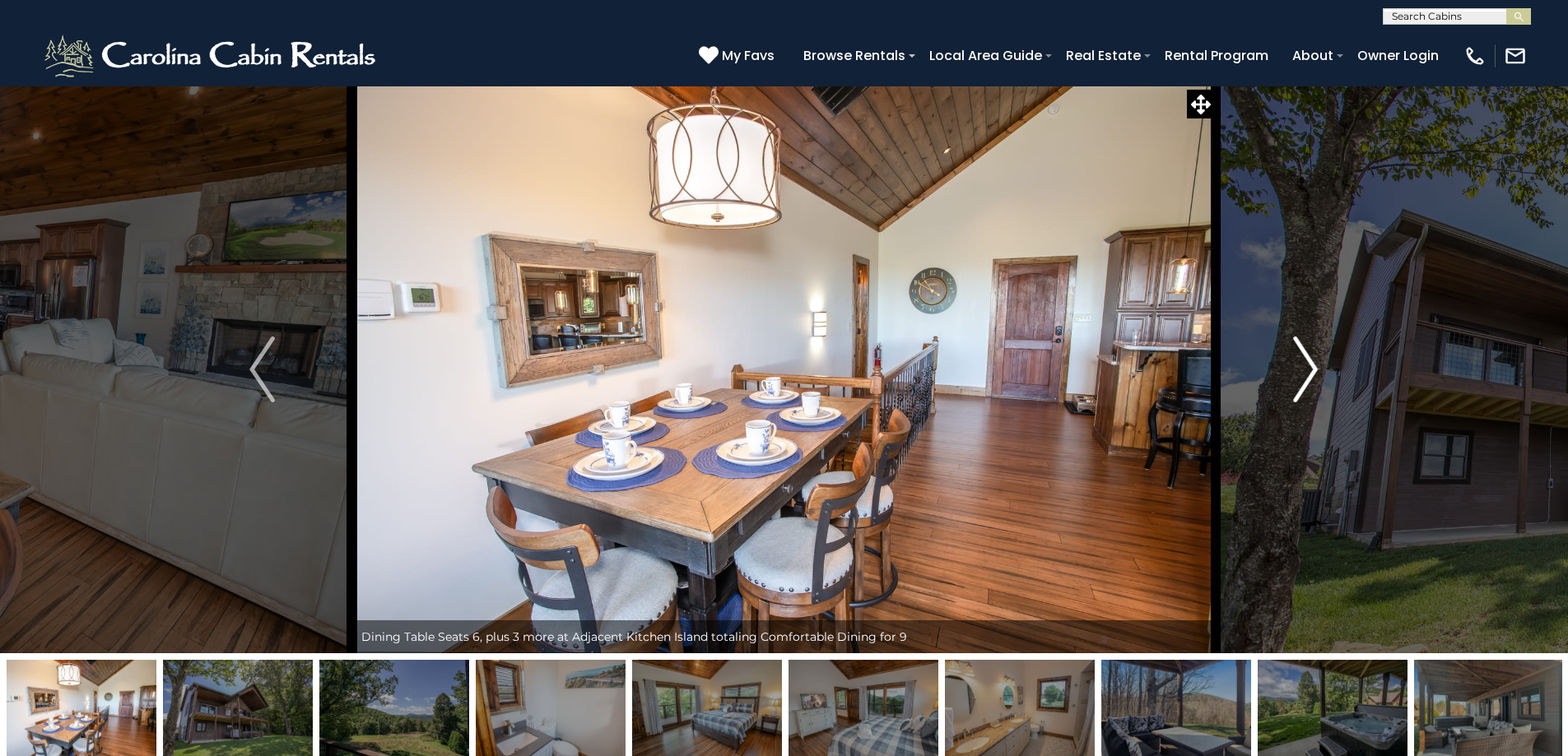
click at [1308, 368] on img "Next" at bounding box center [1305, 370] width 24 height 66
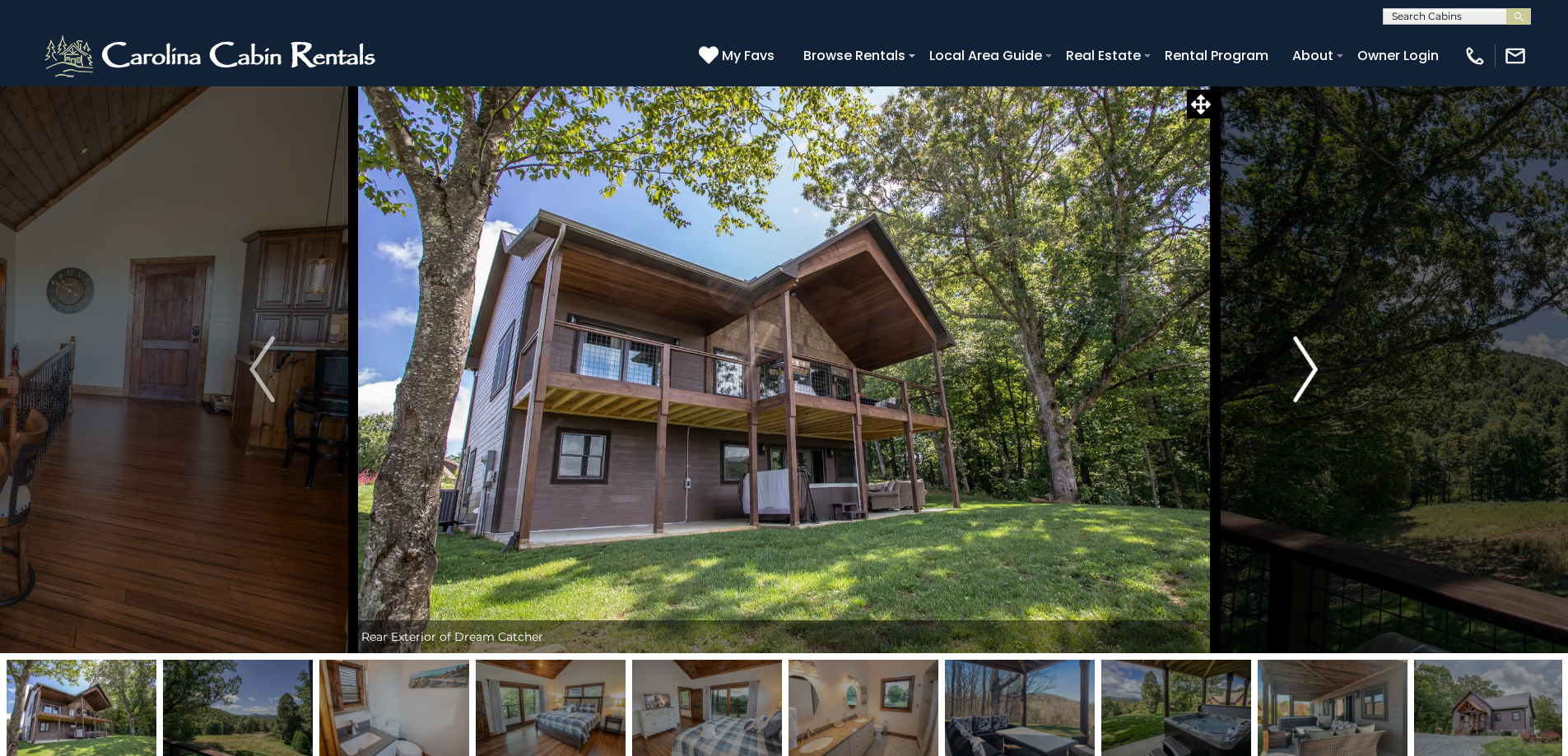
click at [1308, 368] on img "Next" at bounding box center [1305, 370] width 24 height 66
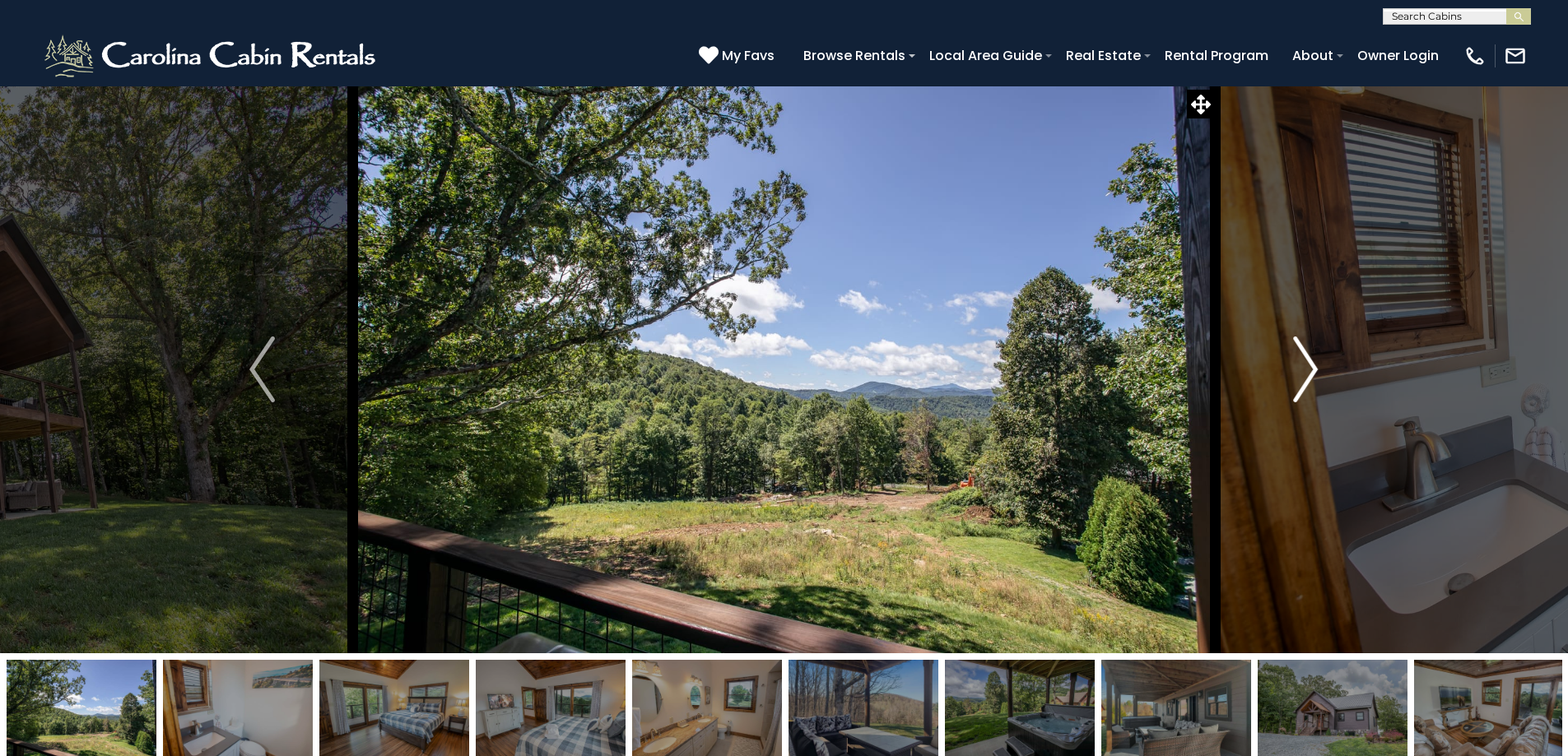
click at [1308, 368] on img "Next" at bounding box center [1305, 370] width 24 height 66
